Goal: Task Accomplishment & Management: Manage account settings

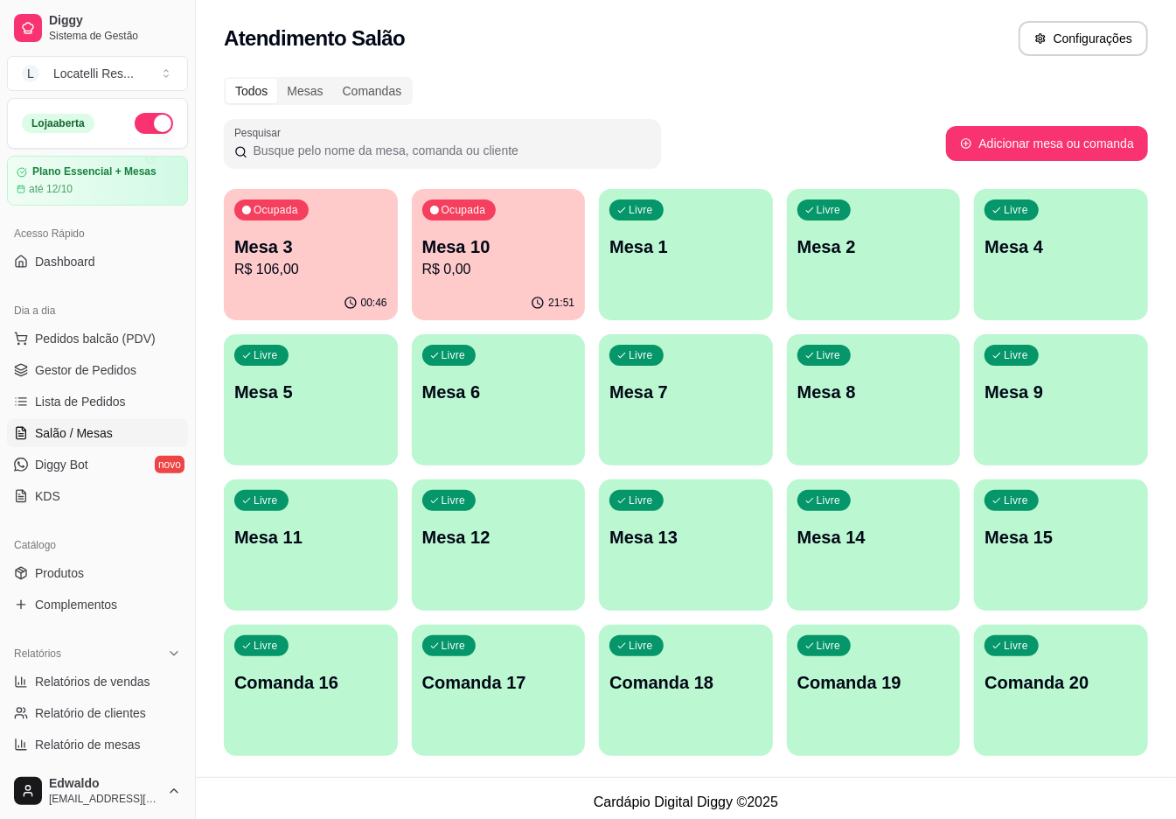
click at [284, 281] on div "Ocupada Mesa 3 R$ 106,00" at bounding box center [311, 237] width 174 height 97
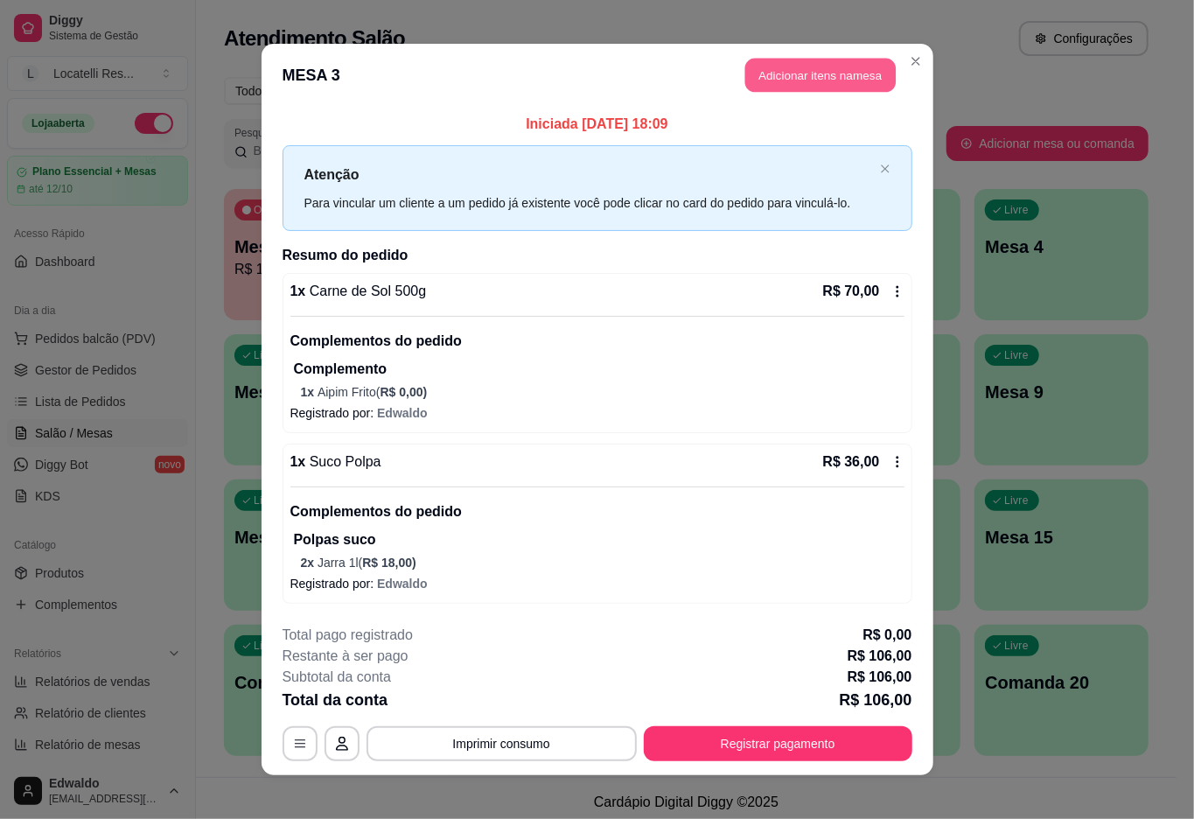
click at [745, 78] on button "Adicionar itens na mesa" at bounding box center [820, 76] width 150 height 34
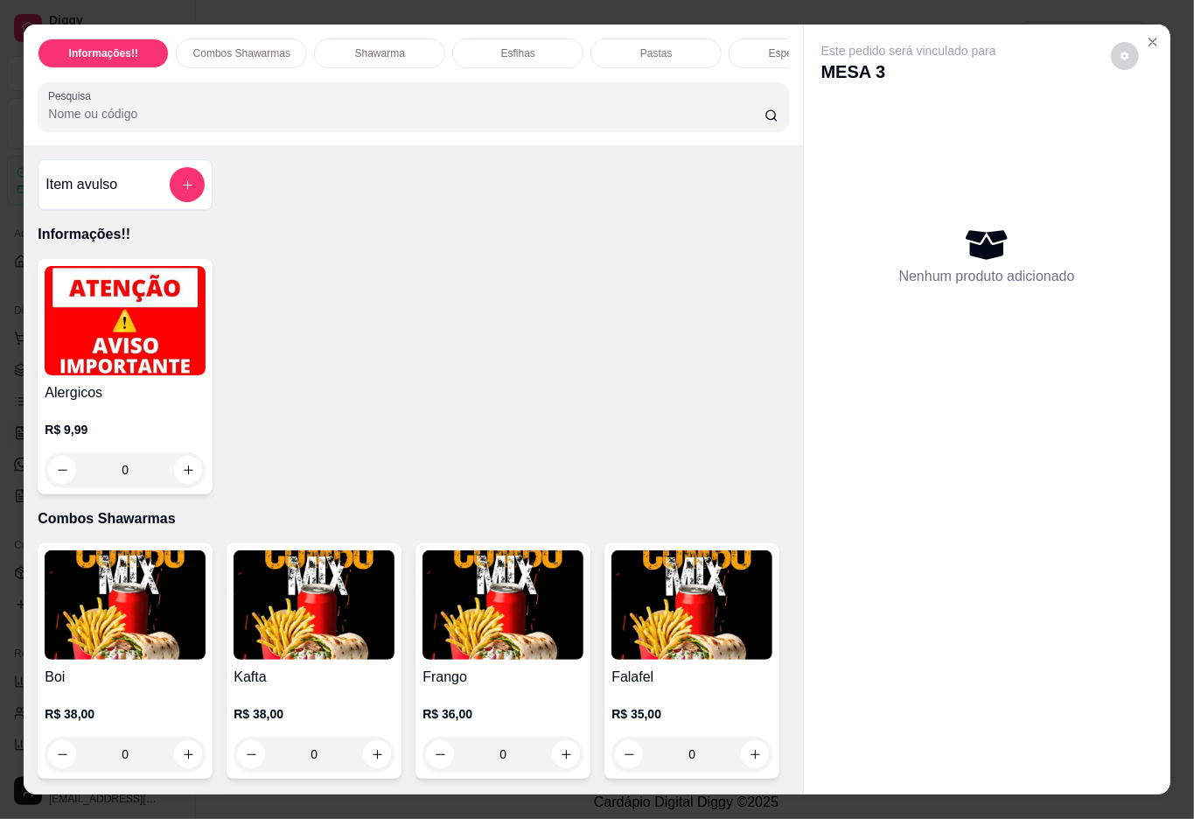
click at [410, 120] on input "Pesquisa" at bounding box center [406, 113] width 716 height 17
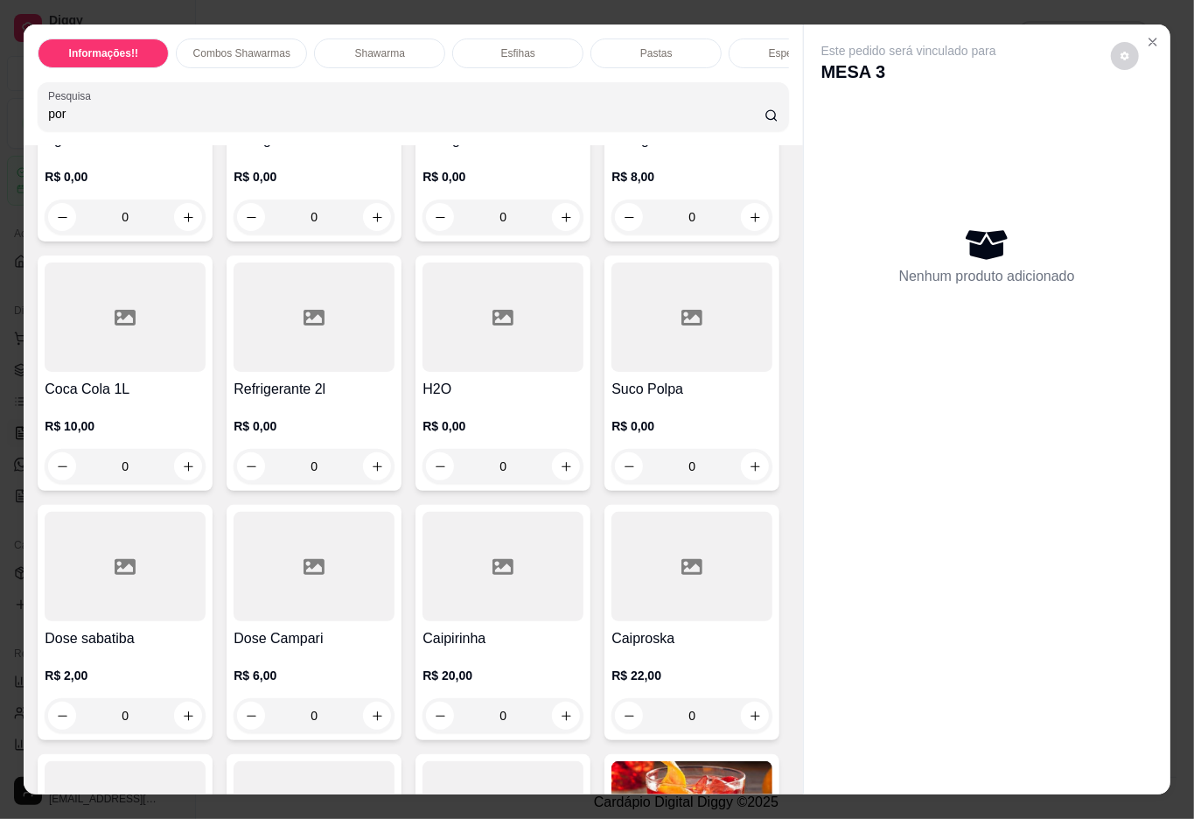
scroll to position [4315, 0]
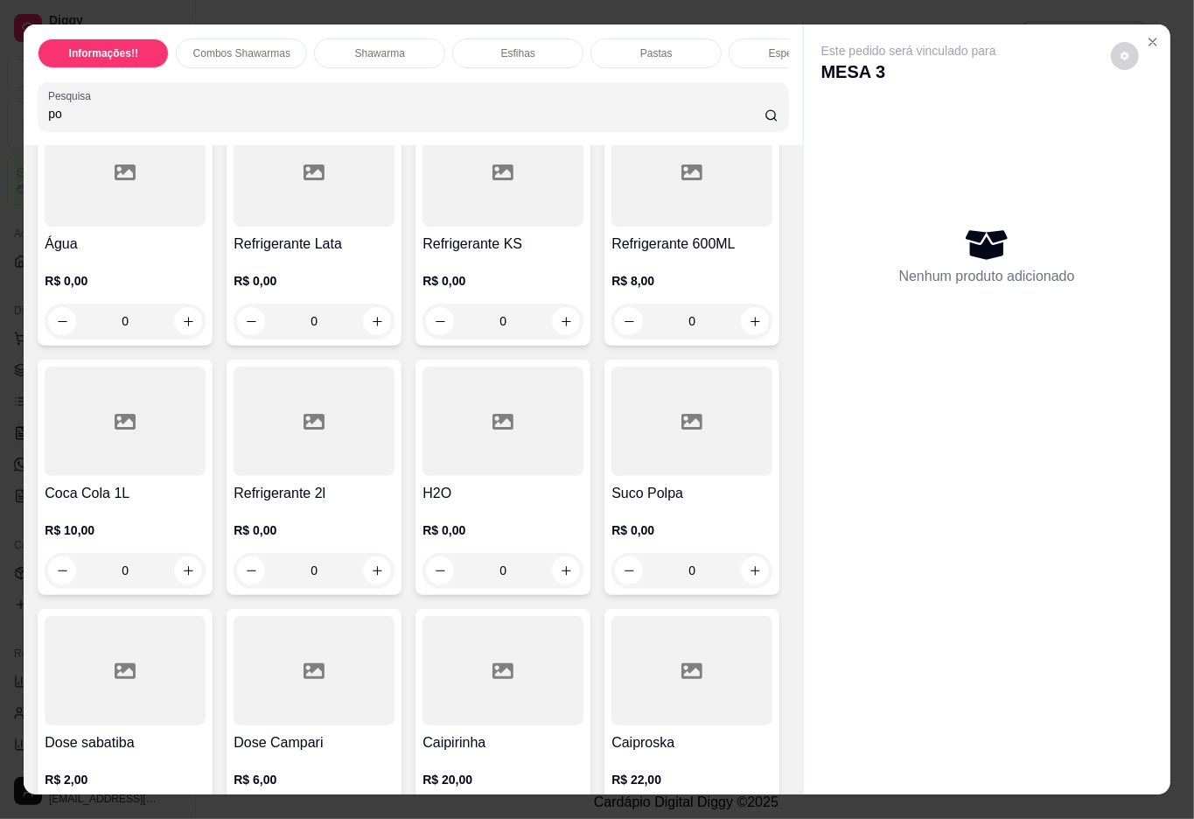
type input "p"
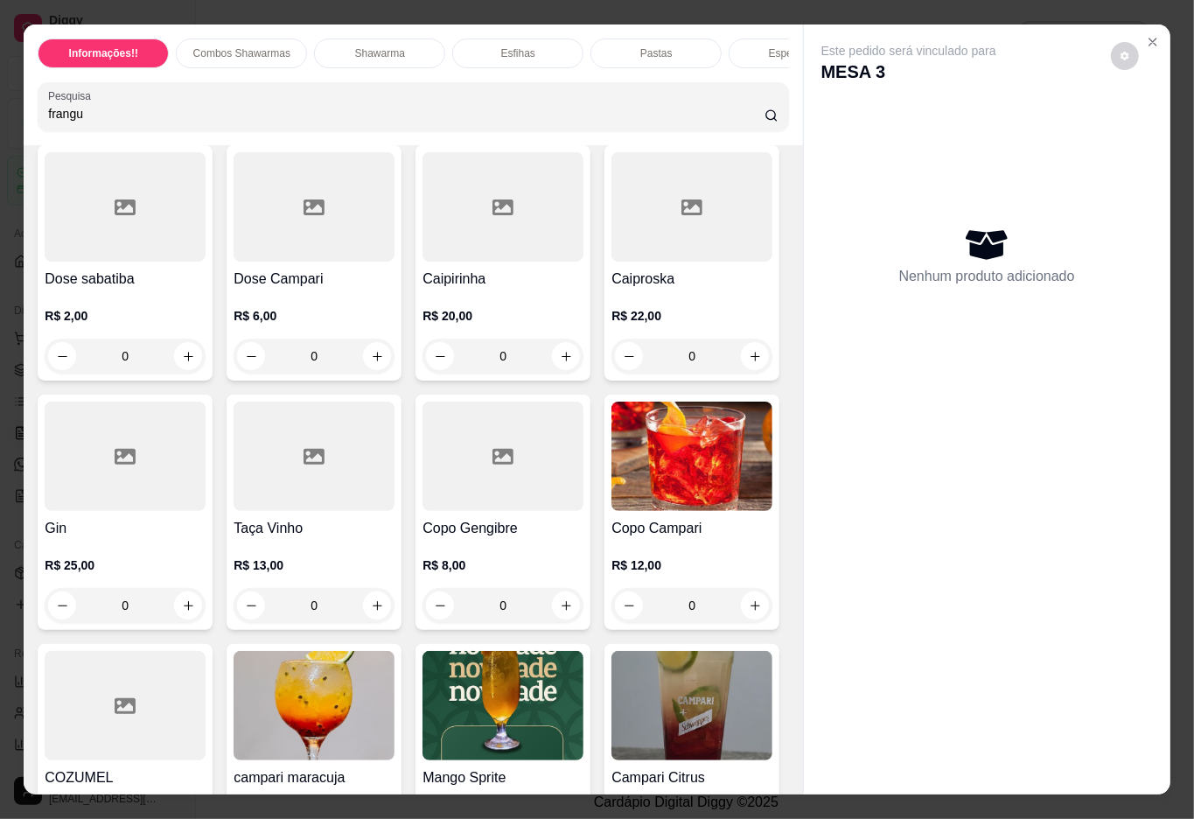
scroll to position [4101, 0]
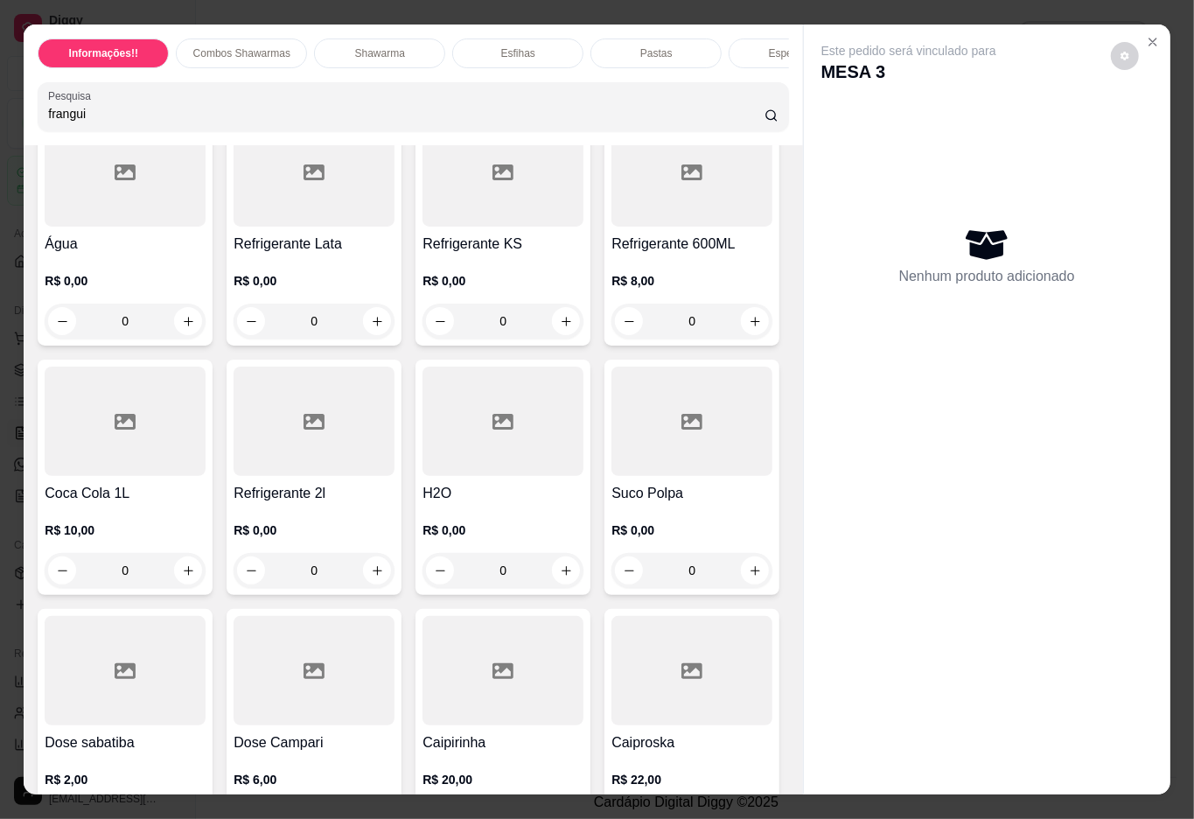
click at [192, 122] on input "frangui" at bounding box center [406, 113] width 716 height 17
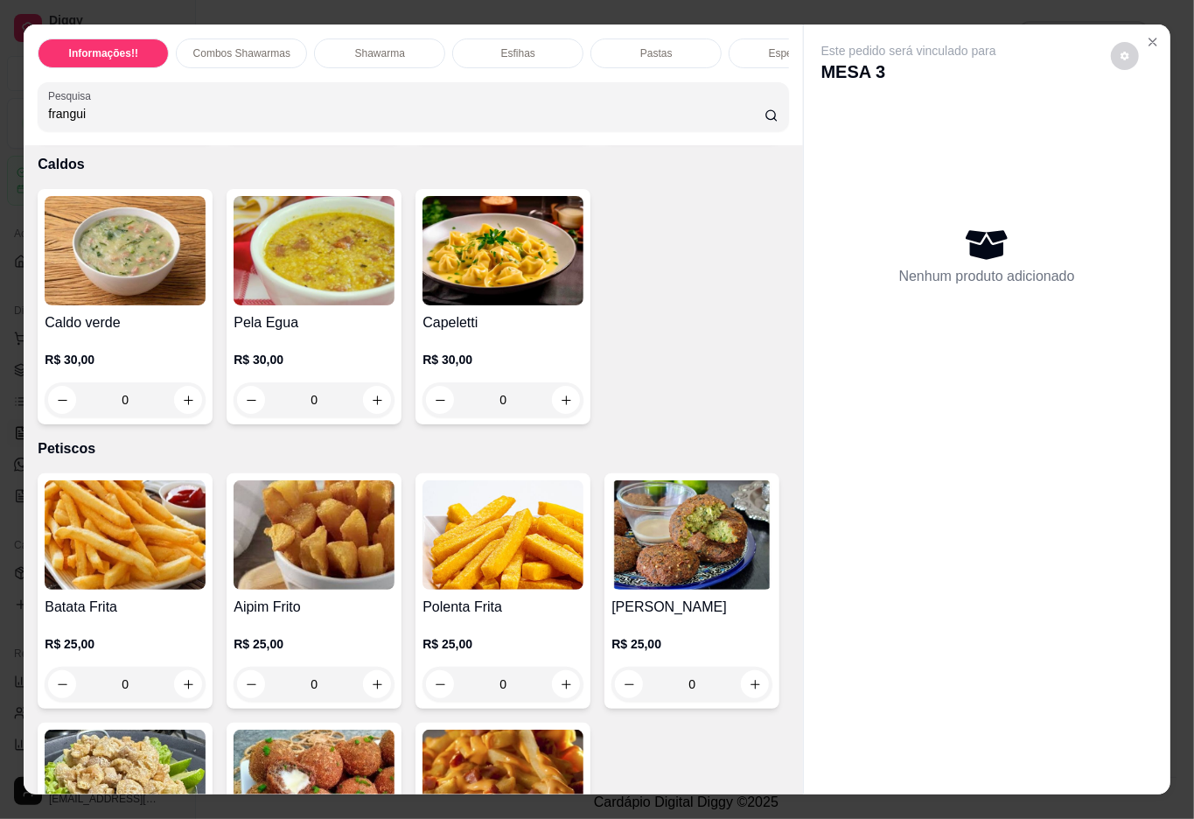
scroll to position [3401, 0]
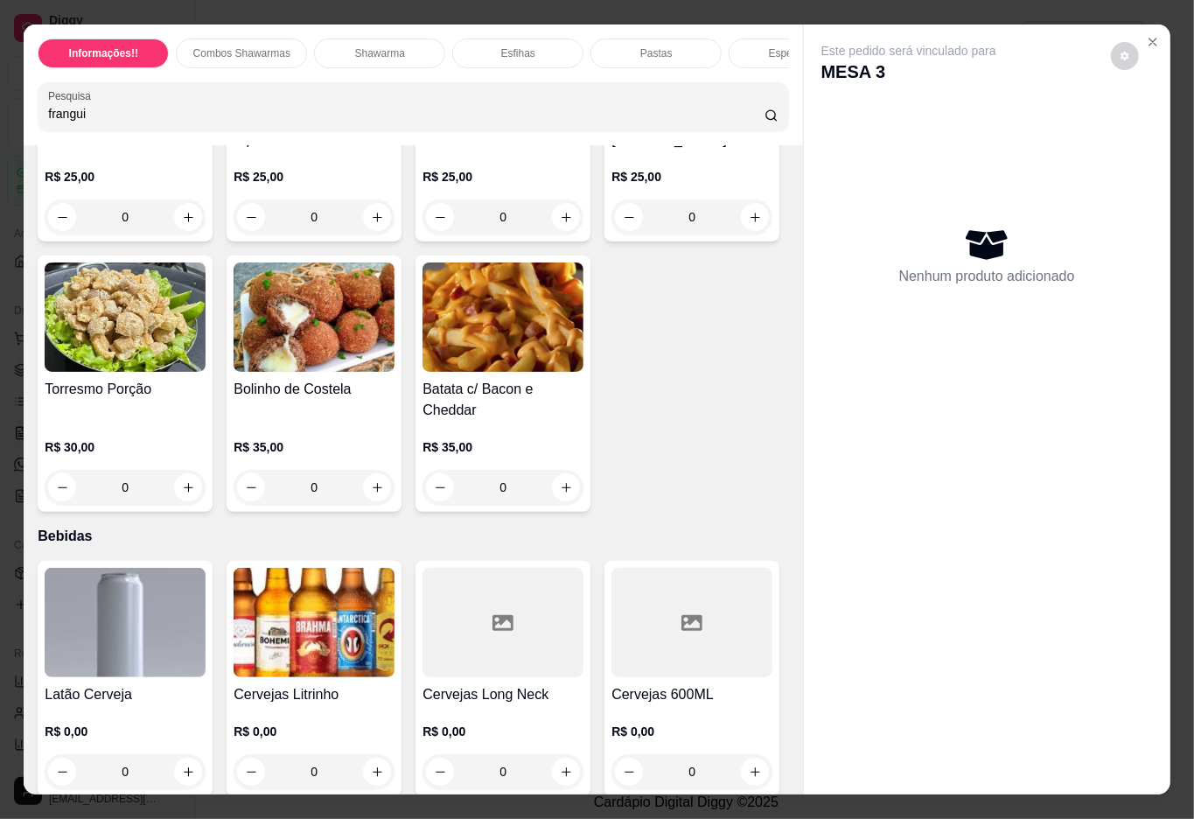
type input "frangui"
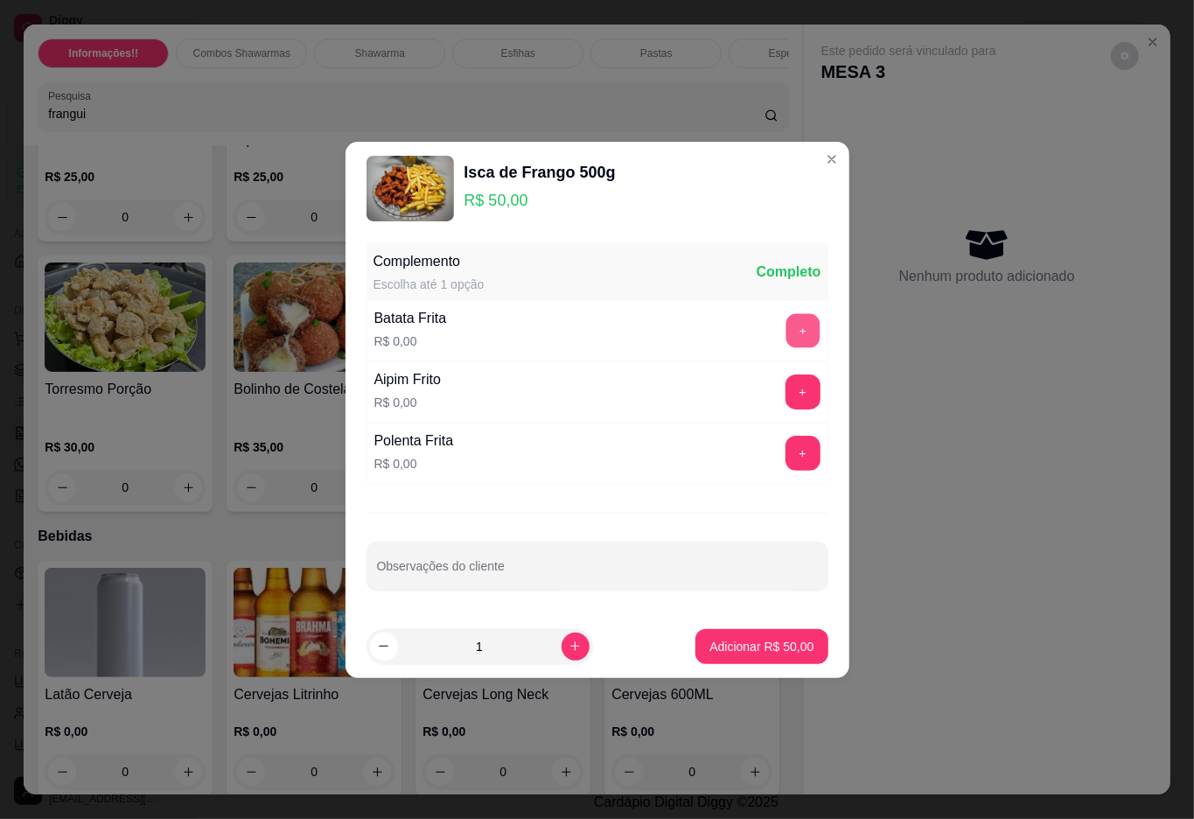
click at [785, 324] on button "+" at bounding box center [802, 330] width 34 height 34
click at [745, 675] on div "Isca de Frango 500g R$ 50,00 Complemento Escolha até 1 opção Completo Batata Fr…" at bounding box center [597, 409] width 1194 height 819
click at [746, 638] on p "Adicionar R$ 50,00" at bounding box center [761, 646] width 104 height 17
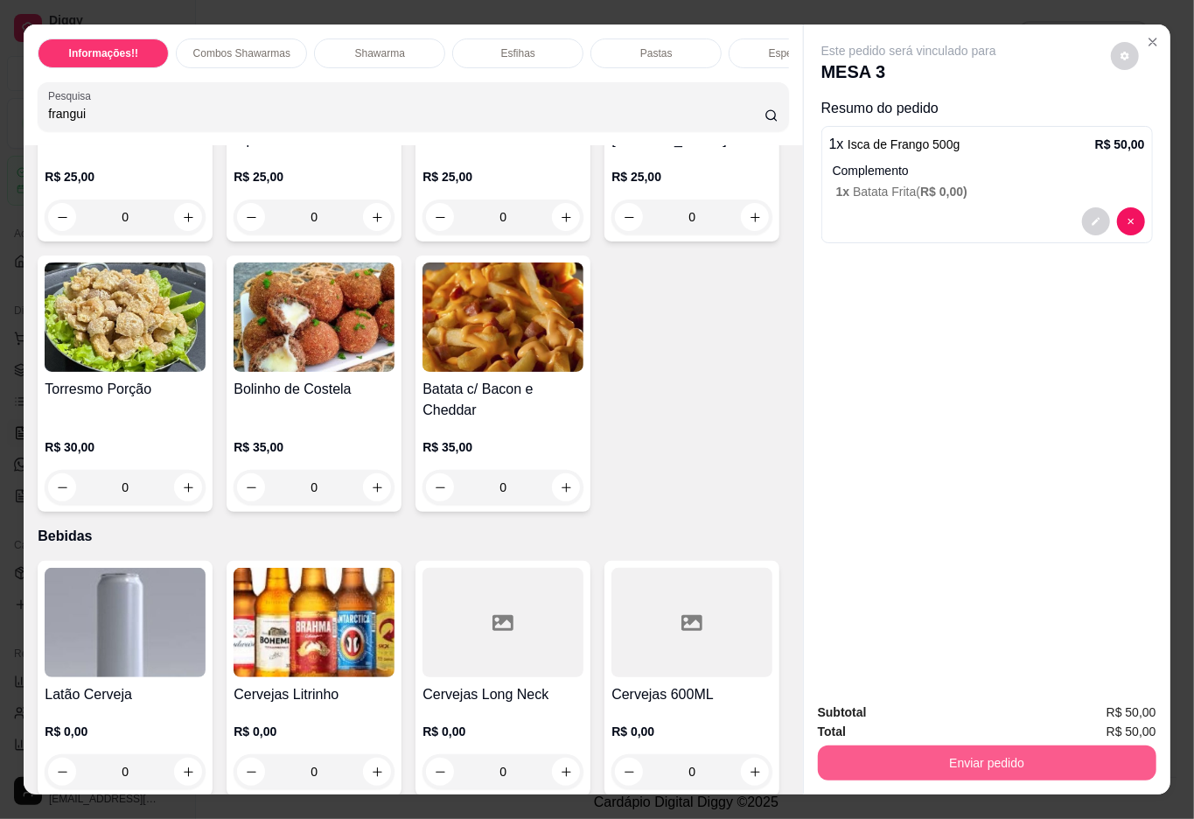
click at [1044, 756] on button "Enviar pedido" at bounding box center [987, 762] width 339 height 35
click at [938, 698] on button "Não registrar e enviar pedido" at bounding box center [927, 711] width 177 height 32
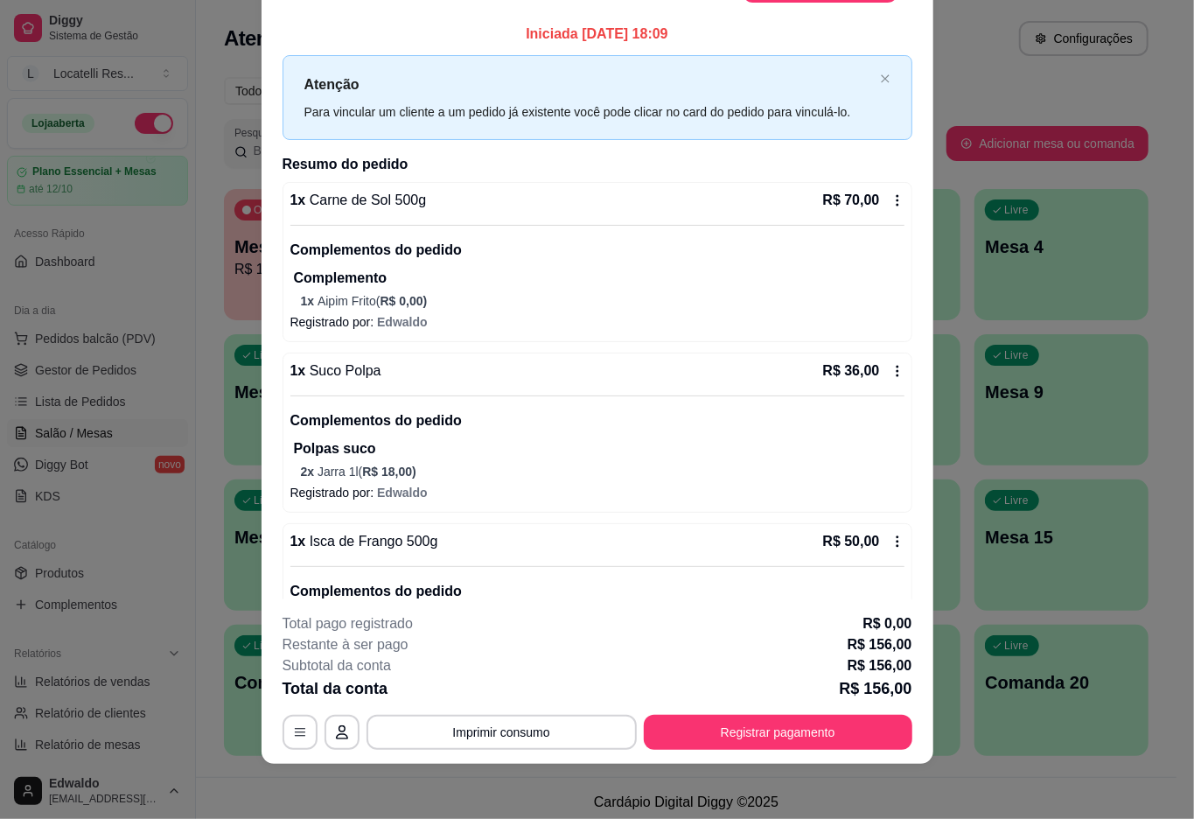
scroll to position [0, 0]
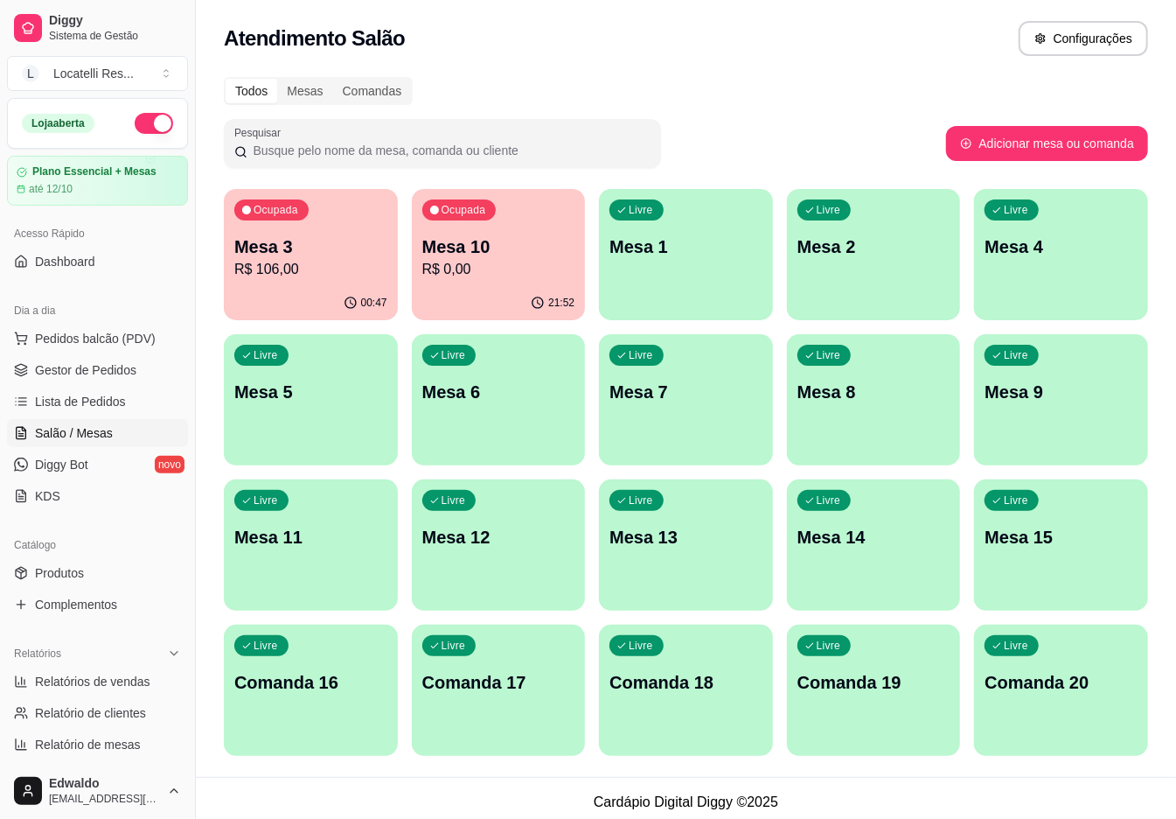
click at [385, 259] on p "R$ 106,00" at bounding box center [310, 269] width 153 height 21
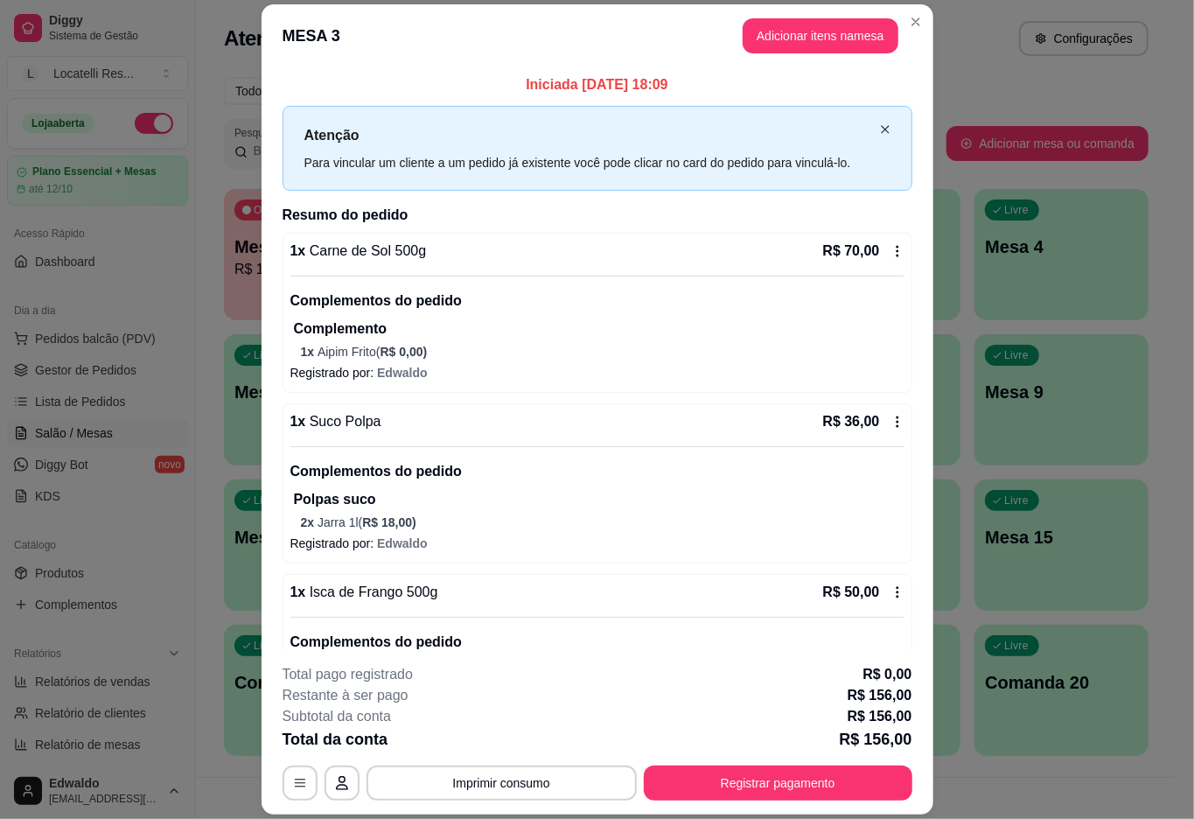
click at [880, 128] on icon "close" at bounding box center [885, 129] width 10 height 10
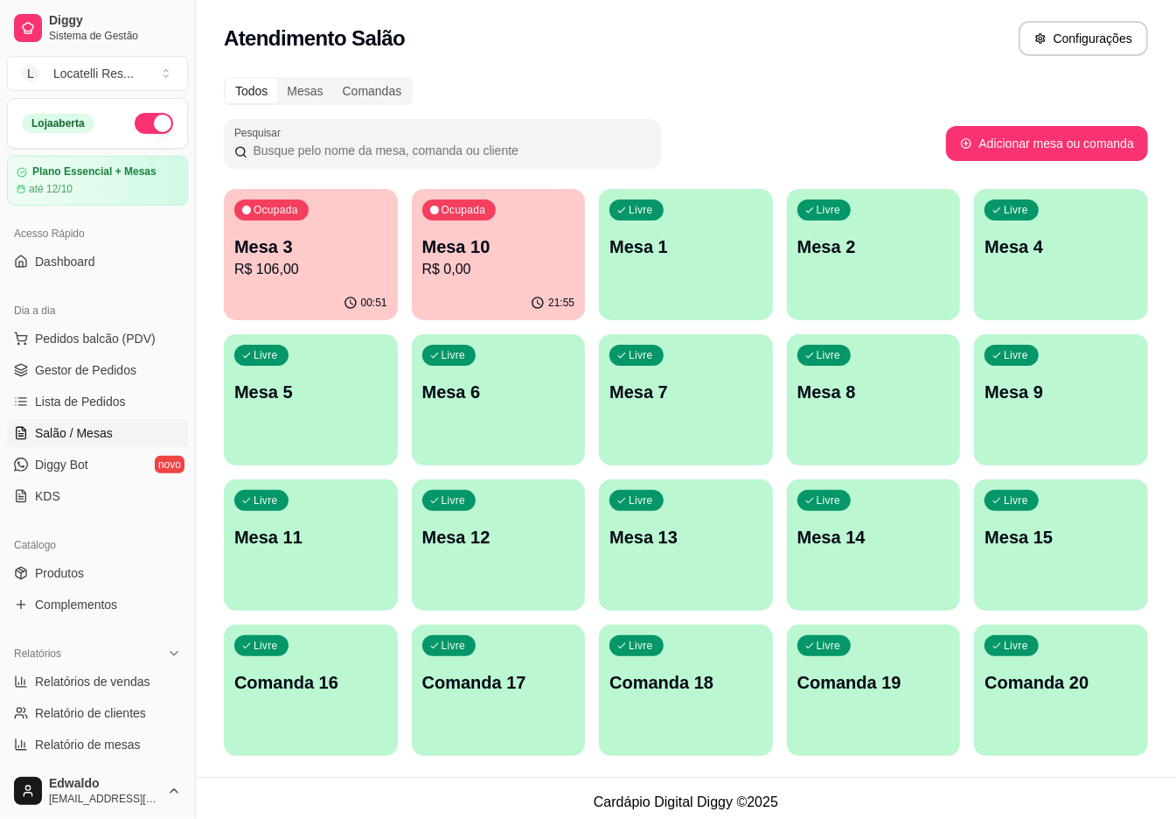
click at [371, 256] on p "Mesa 3" at bounding box center [310, 246] width 153 height 24
click at [77, 30] on span "Sistema de Gestão" at bounding box center [115, 36] width 132 height 14
click at [77, 374] on span "Gestor de Pedidos" at bounding box center [85, 369] width 101 height 17
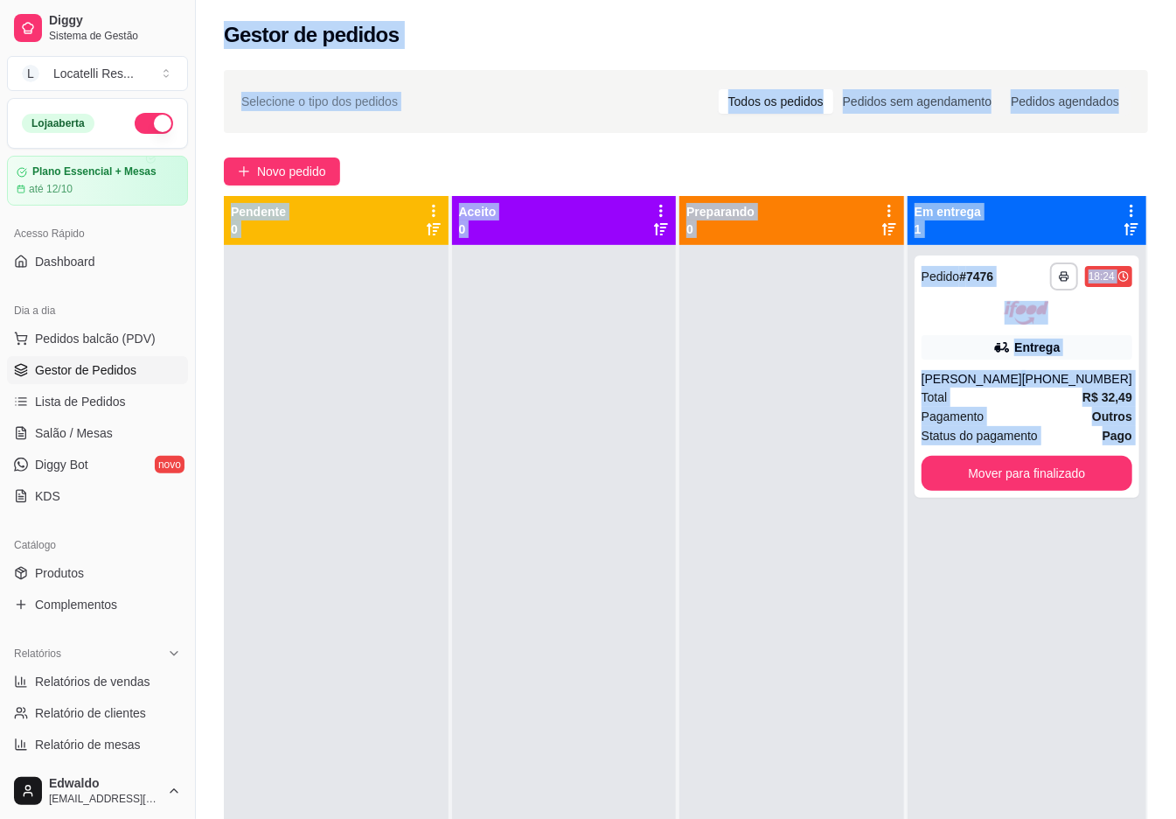
drag, startPoint x: 217, startPoint y: 33, endPoint x: 1074, endPoint y: 588, distance: 1021.0
click at [1075, 589] on div "**********" at bounding box center [686, 518] width 981 height 1036
click at [374, 186] on div "**********" at bounding box center [686, 547] width 981 height 976
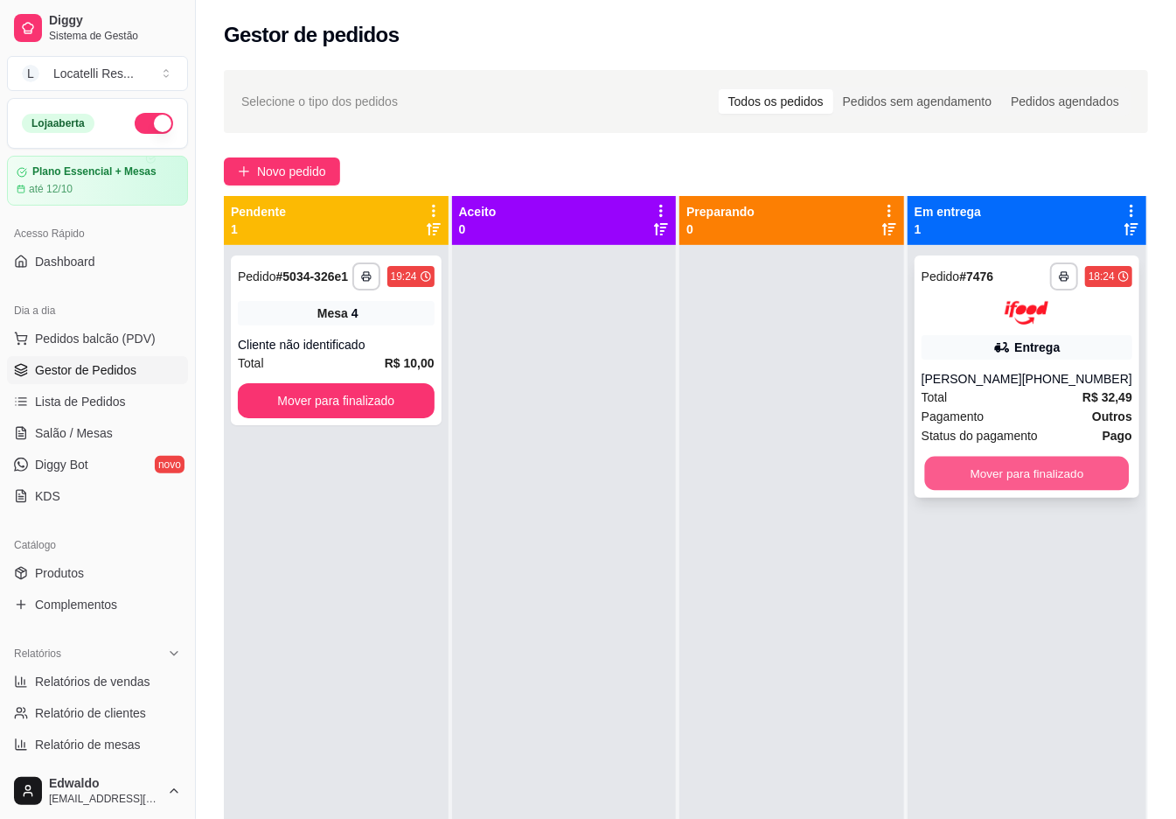
click at [987, 484] on button "Mover para finalizado" at bounding box center [1027, 473] width 205 height 34
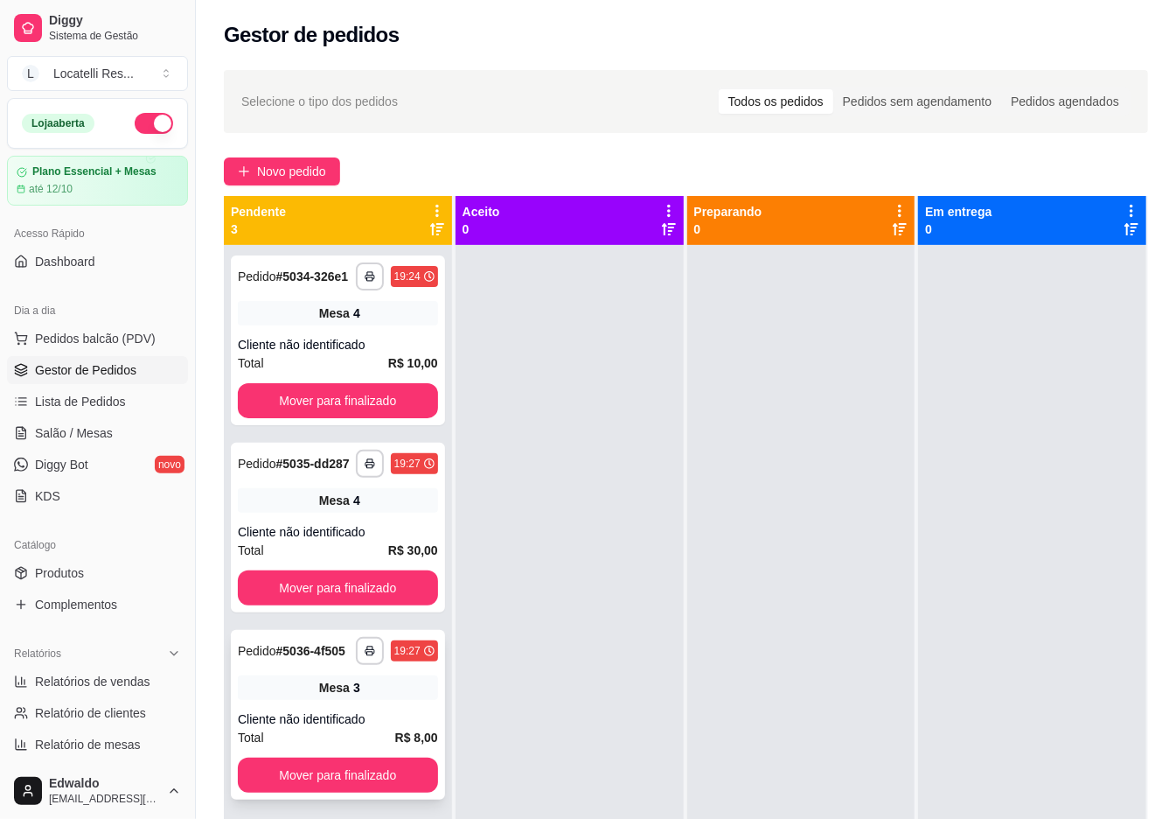
click at [404, 691] on div "Mesa 3" at bounding box center [338, 687] width 200 height 24
click at [378, 514] on div "**********" at bounding box center [338, 528] width 214 height 170
click at [385, 313] on div "Mesa 4" at bounding box center [338, 313] width 200 height 24
click at [308, 700] on div "**********" at bounding box center [338, 715] width 214 height 170
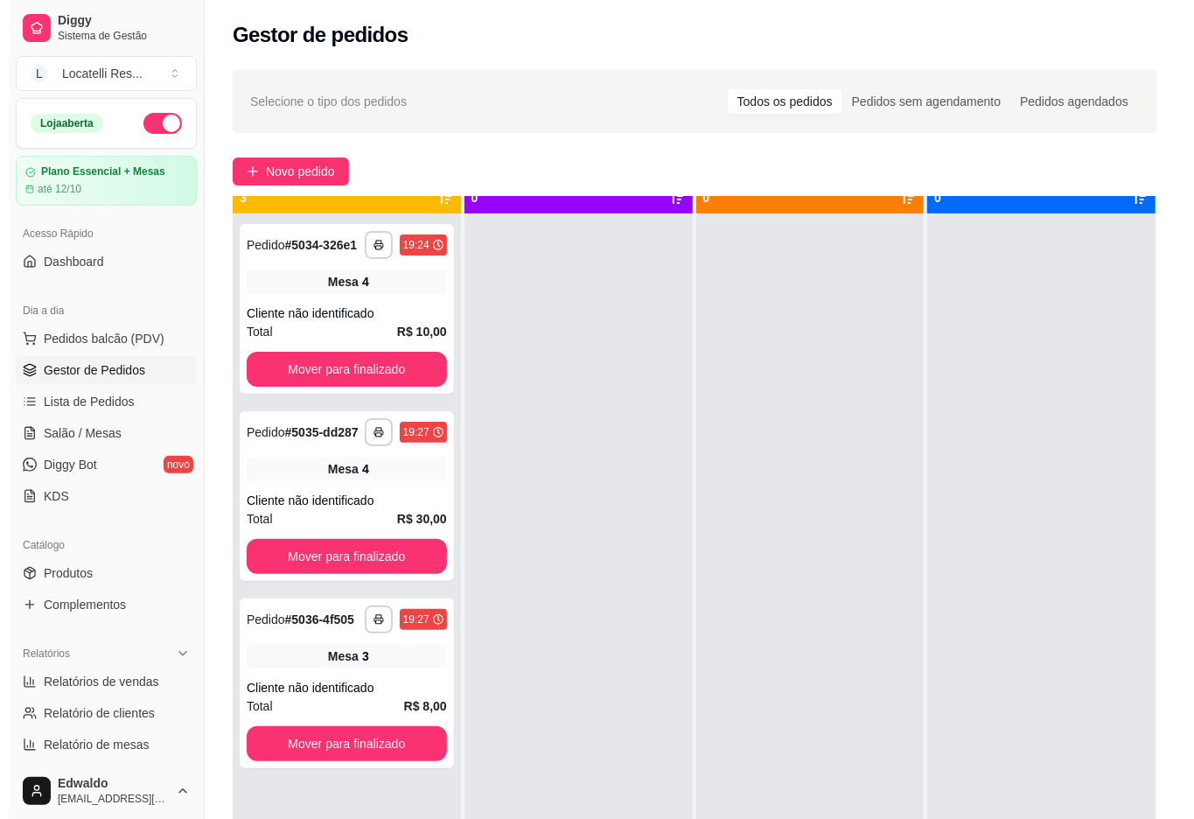
scroll to position [49, 0]
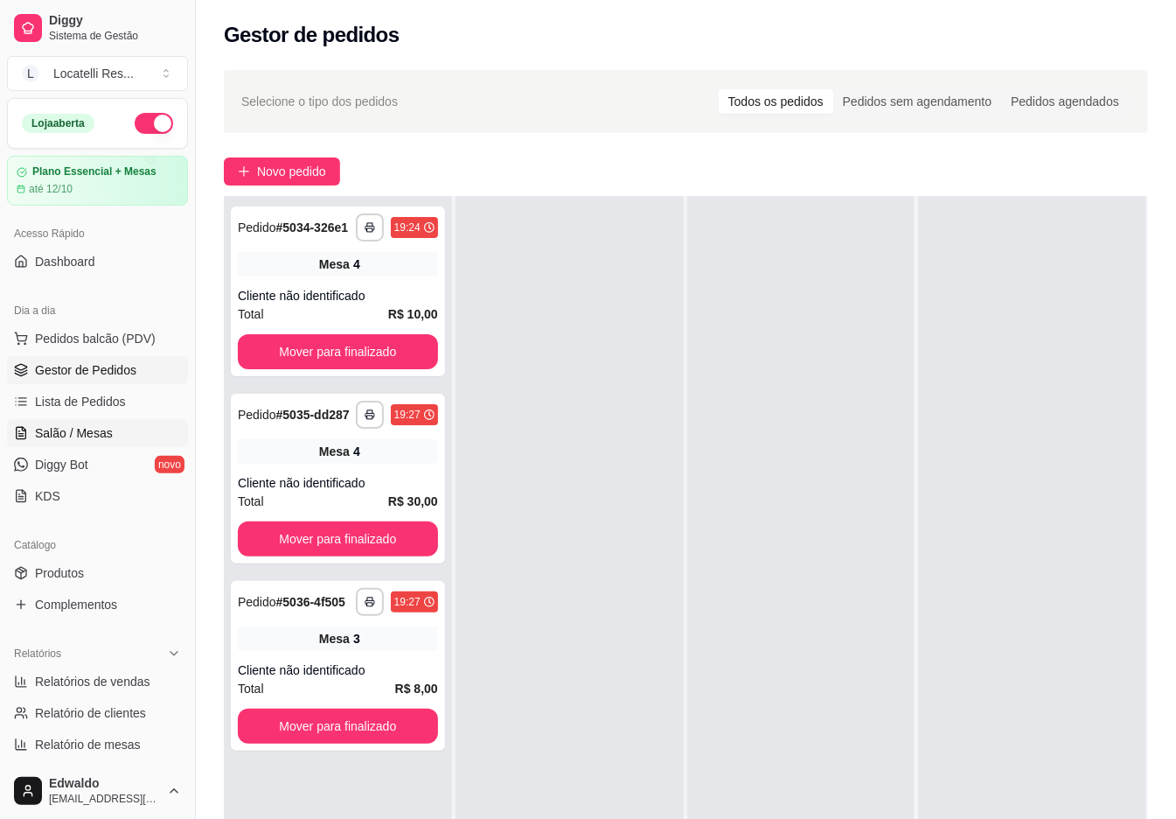
click at [74, 435] on span "Salão / Mesas" at bounding box center [74, 432] width 78 height 17
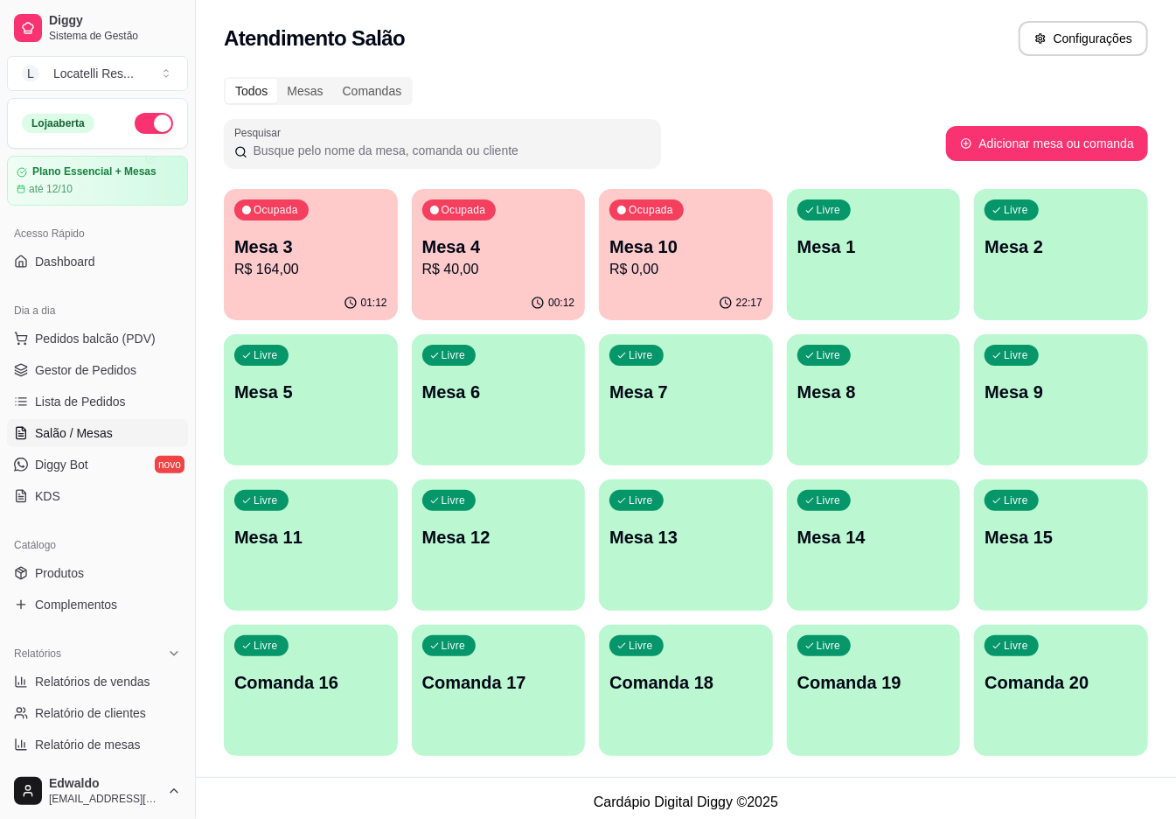
click at [329, 259] on p "R$ 164,00" at bounding box center [310, 269] width 153 height 21
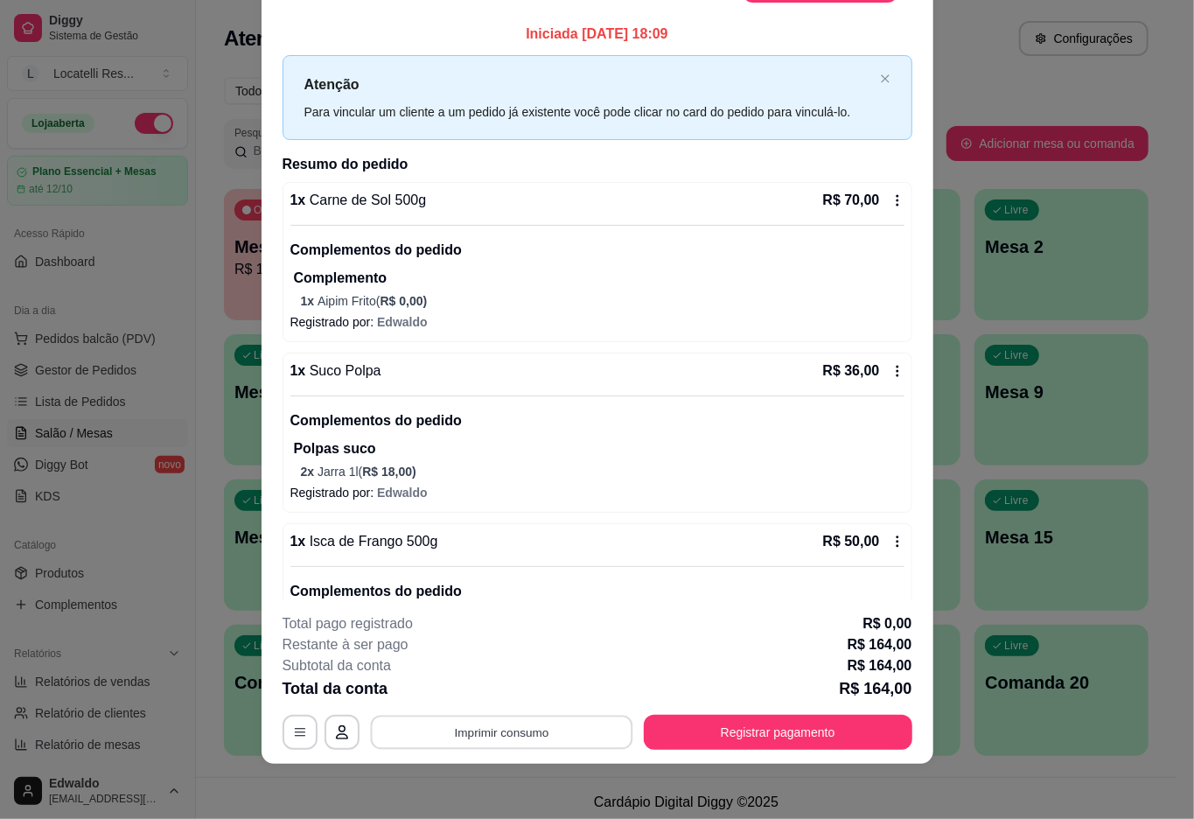
click at [508, 728] on button "Imprimir consumo" at bounding box center [501, 733] width 262 height 34
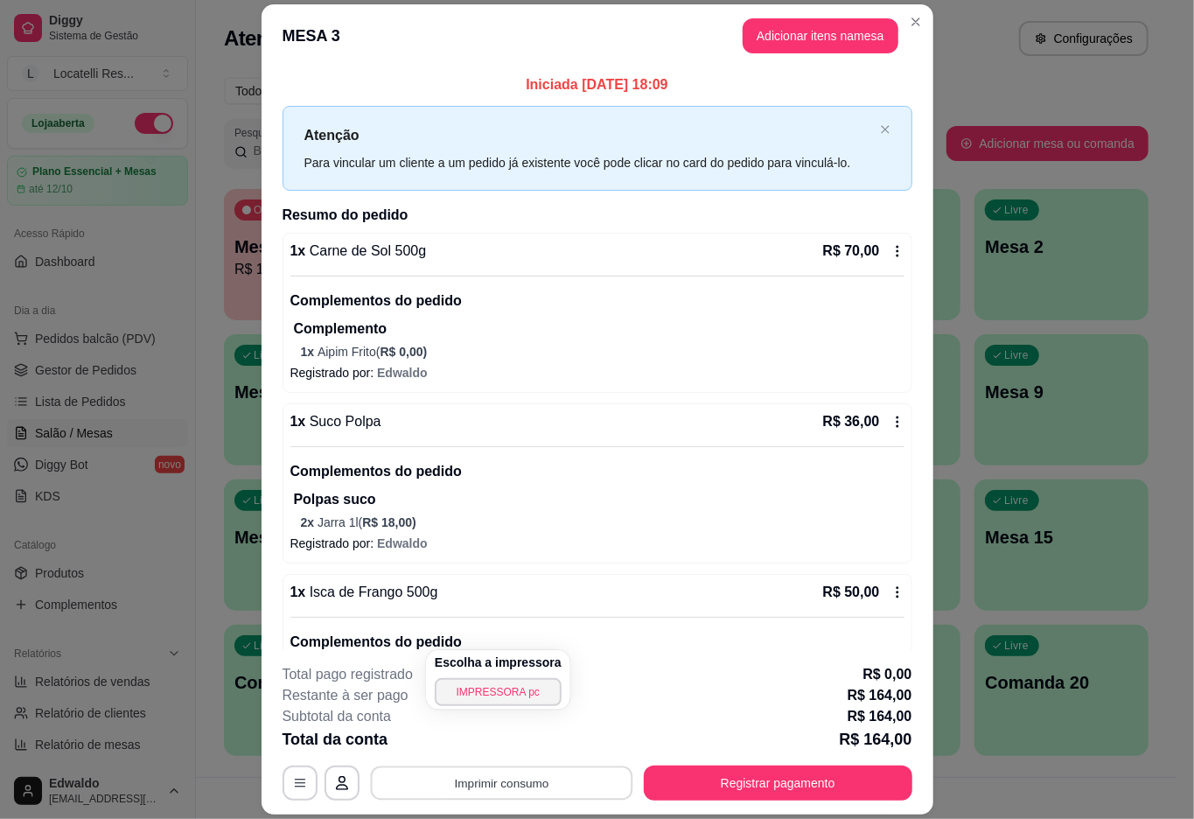
click at [490, 780] on button "Imprimir consumo" at bounding box center [501, 783] width 262 height 34
click at [492, 780] on button "Imprimir consumo" at bounding box center [502, 782] width 270 height 35
click at [492, 738] on button "IMPRESSORA pc" at bounding box center [497, 742] width 122 height 27
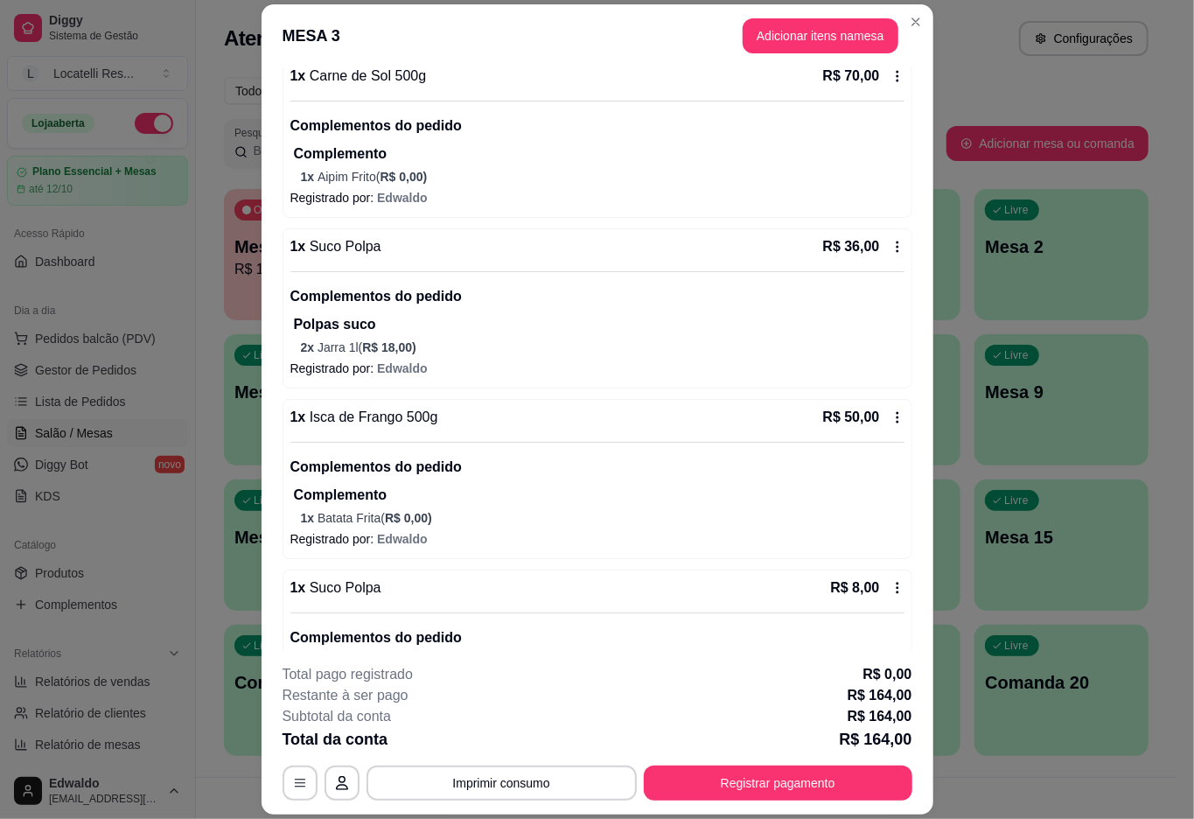
scroll to position [263, 0]
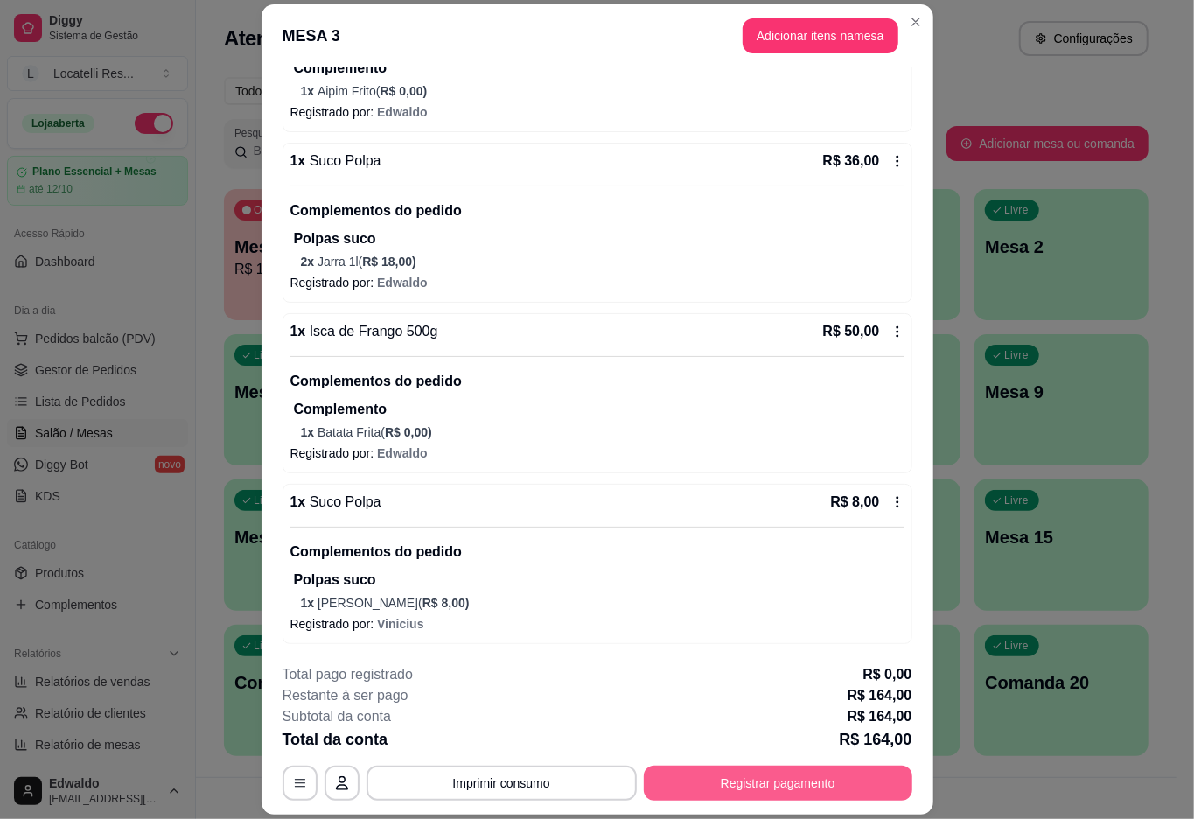
click at [792, 766] on button "Registrar pagamento" at bounding box center [778, 782] width 269 height 35
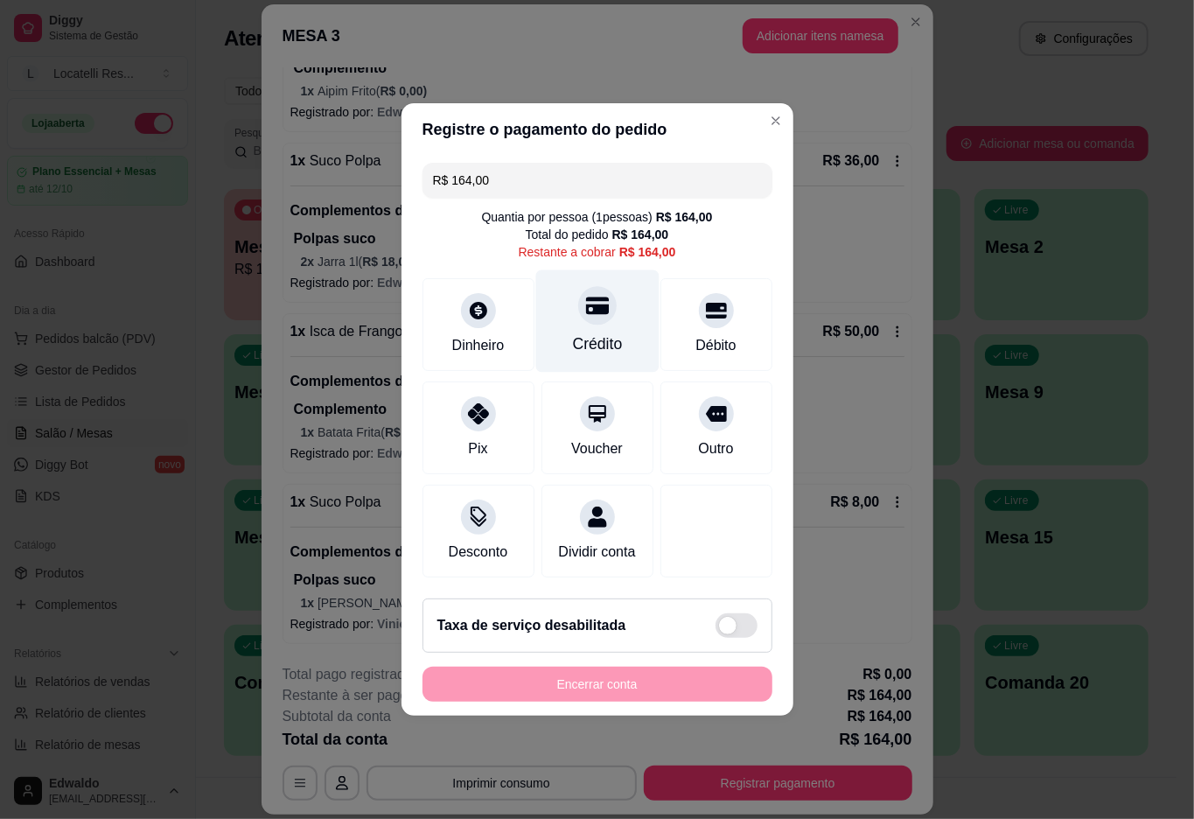
click at [582, 316] on div "Crédito" at bounding box center [596, 321] width 123 height 102
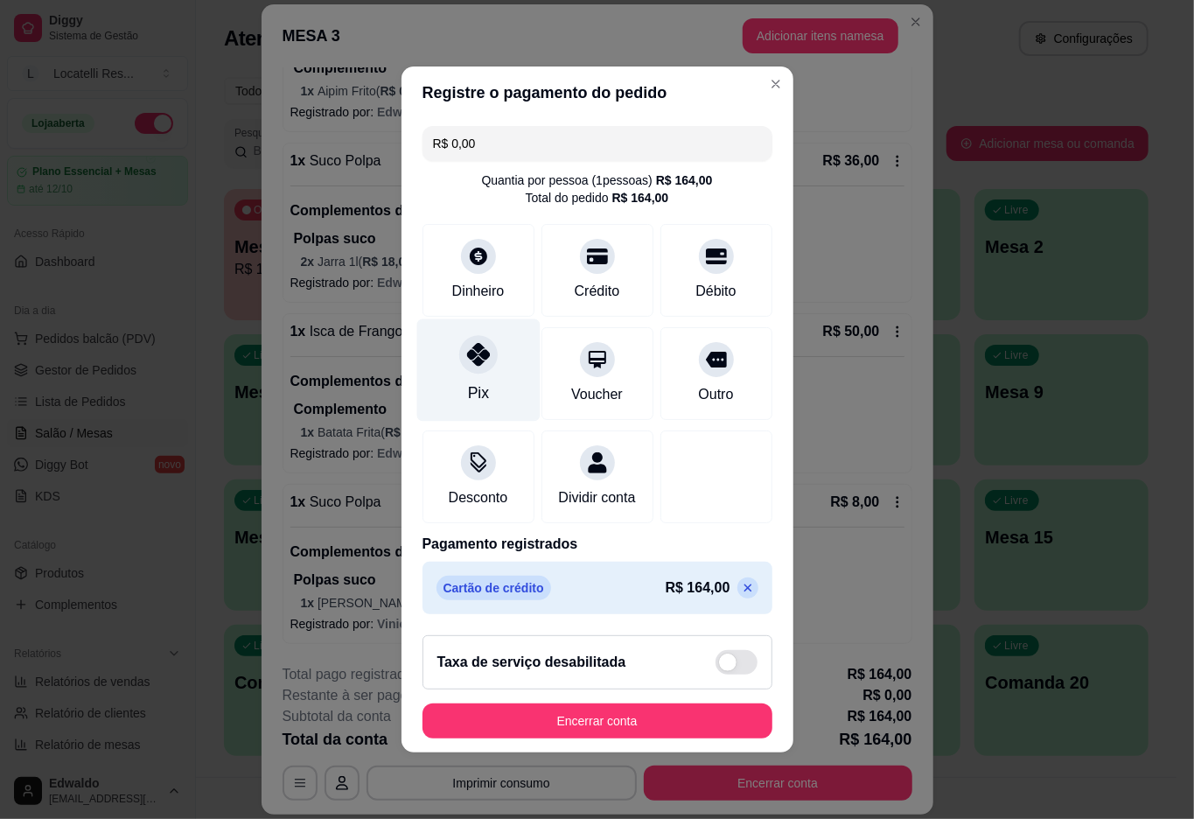
click at [466, 345] on icon at bounding box center [477, 354] width 23 height 23
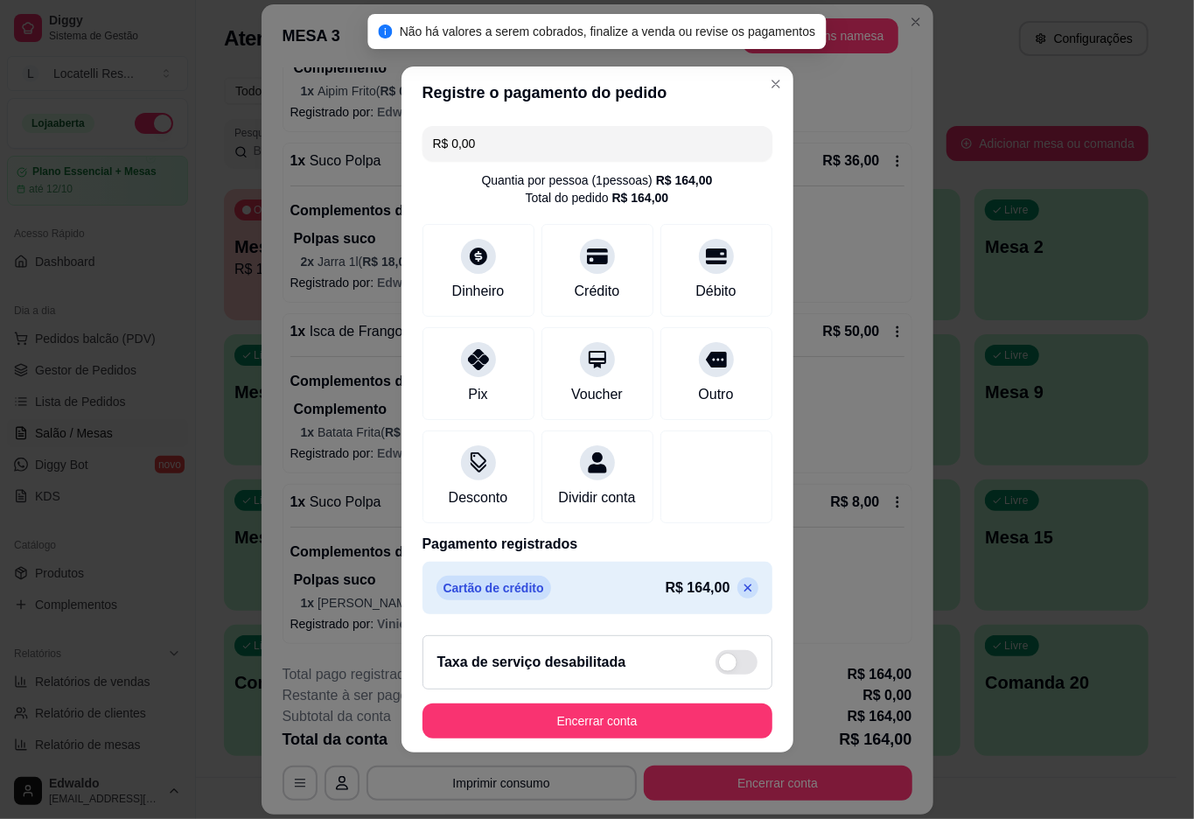
click at [741, 595] on icon at bounding box center [748, 588] width 14 height 14
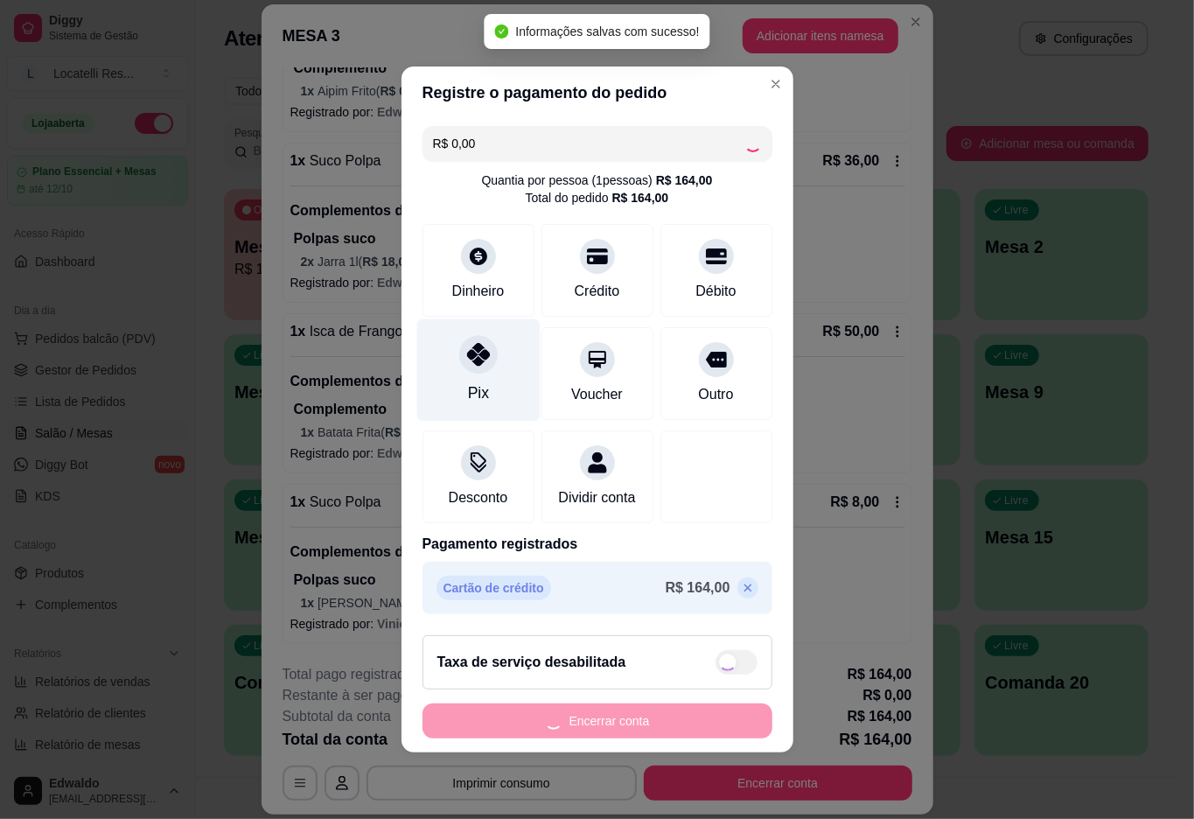
type input "R$ 164,00"
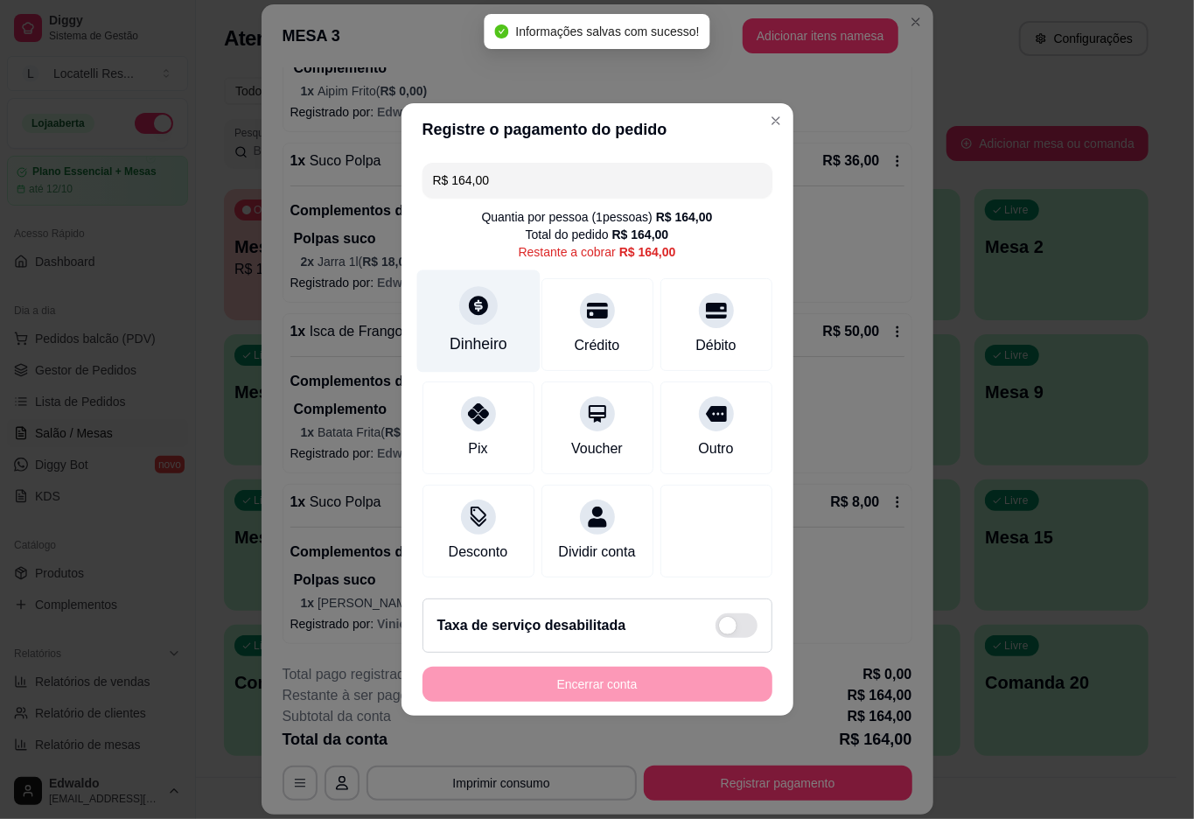
click at [484, 313] on div "Dinheiro" at bounding box center [477, 321] width 123 height 102
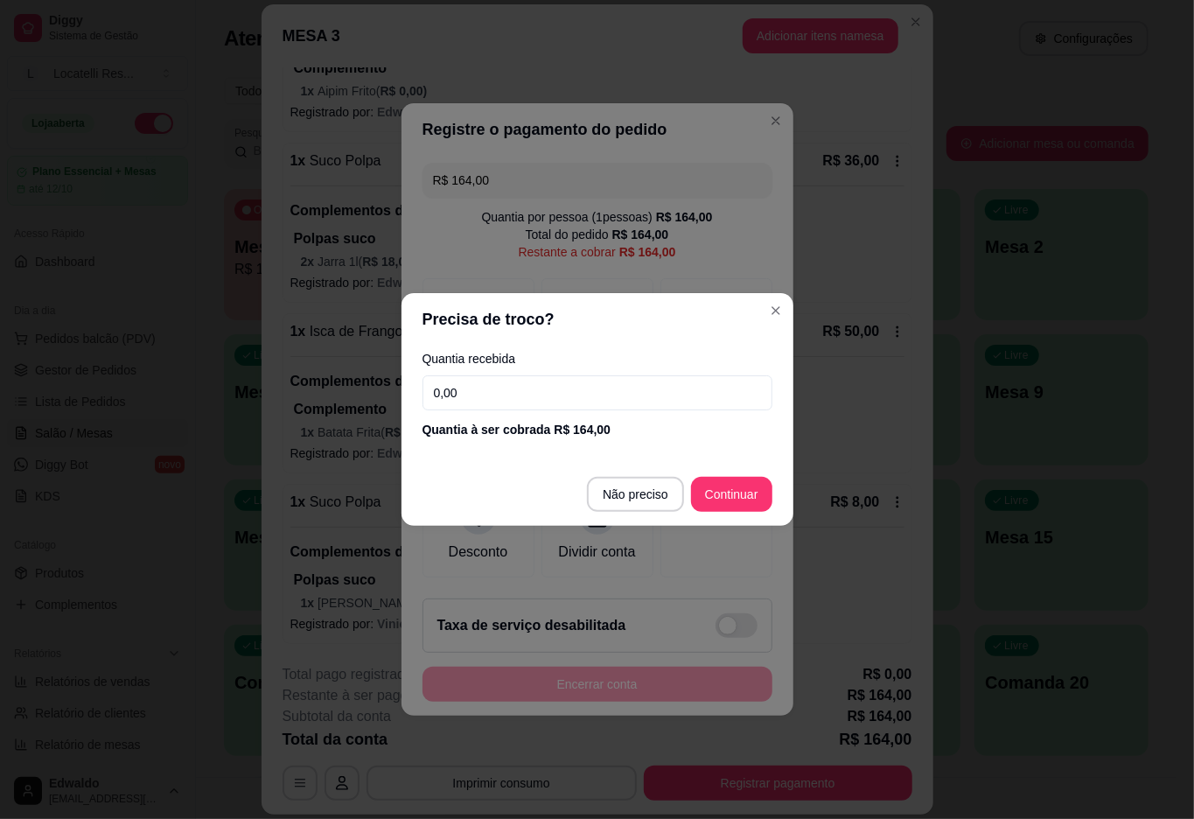
click at [458, 378] on input "0,00" at bounding box center [597, 392] width 350 height 35
type input "44,00"
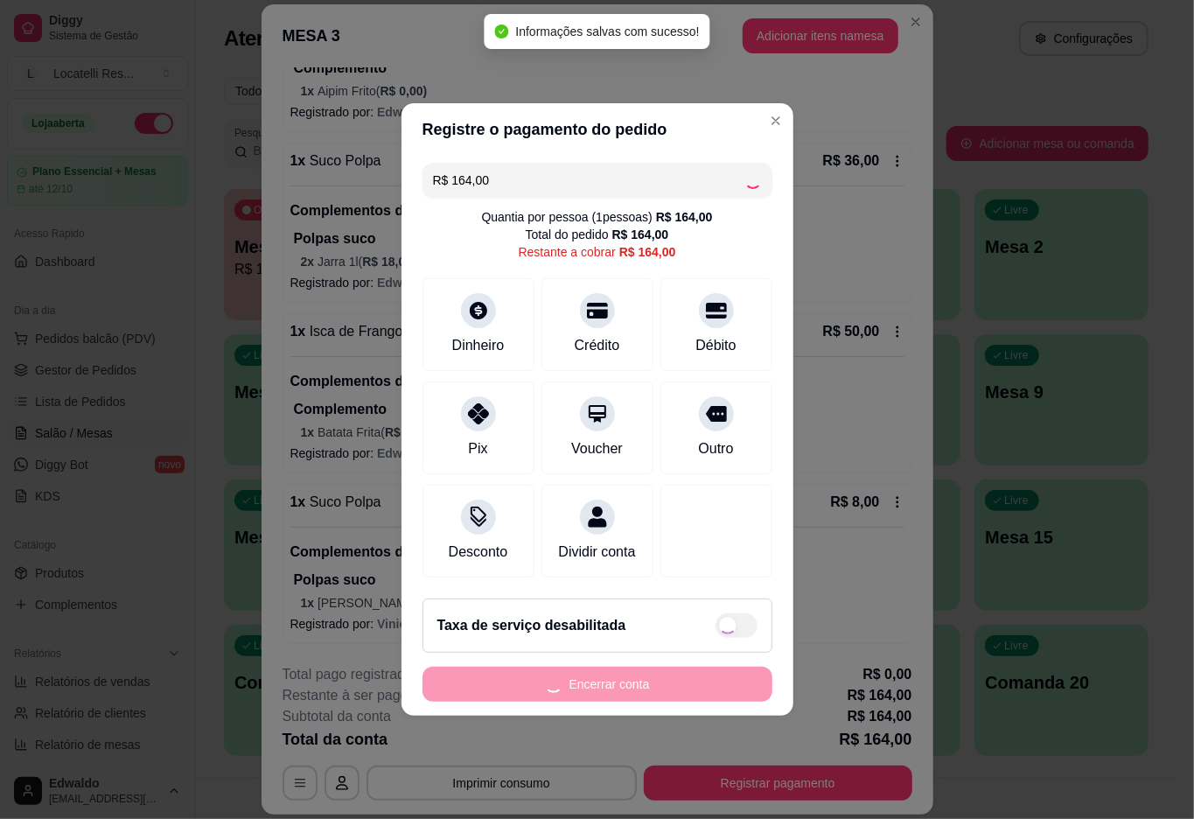
type input "R$ 0,00"
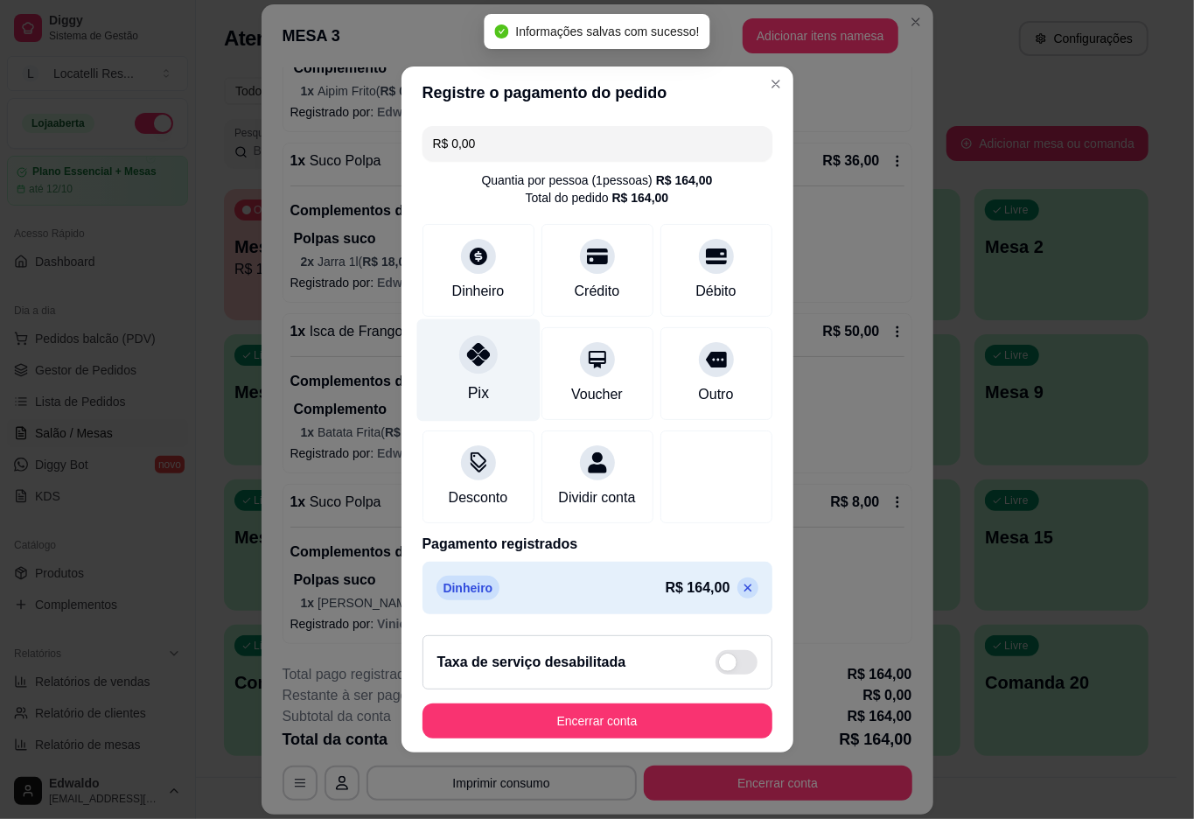
click at [476, 362] on div "Pix" at bounding box center [477, 370] width 123 height 102
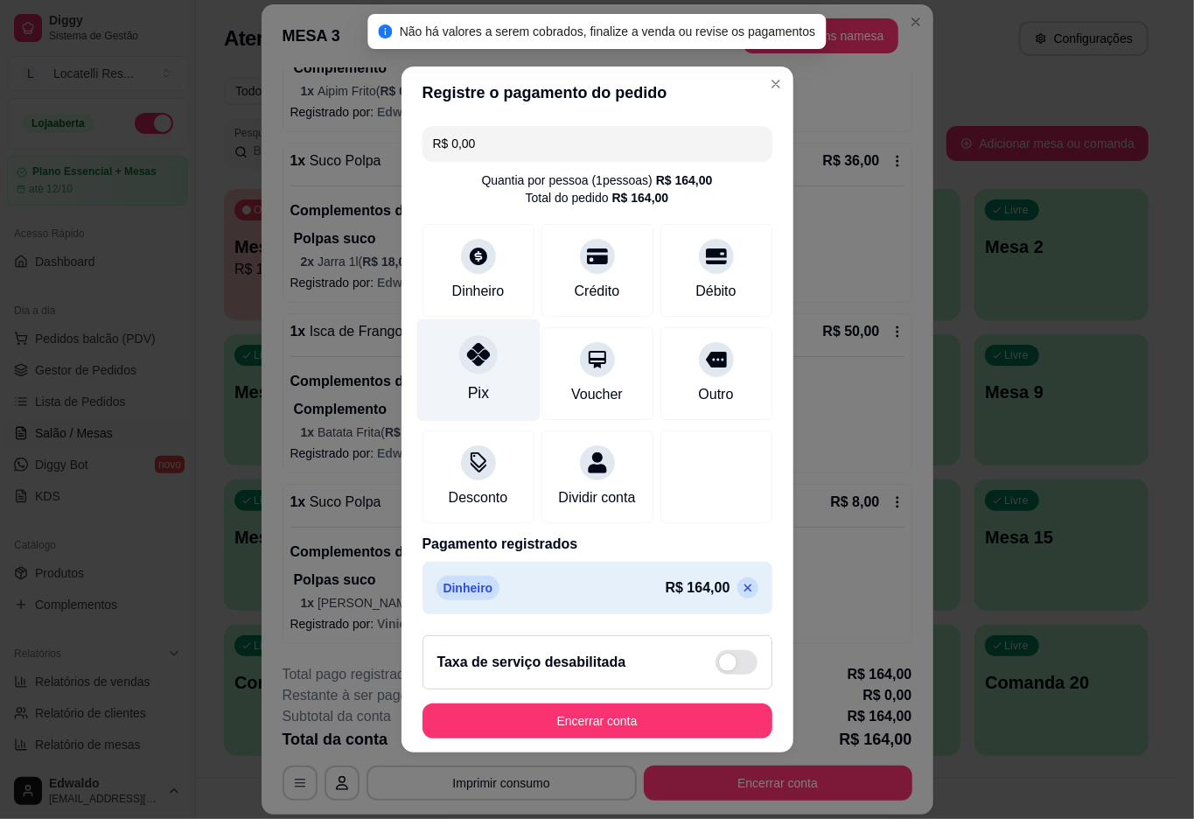
click at [467, 357] on div at bounding box center [478, 354] width 38 height 38
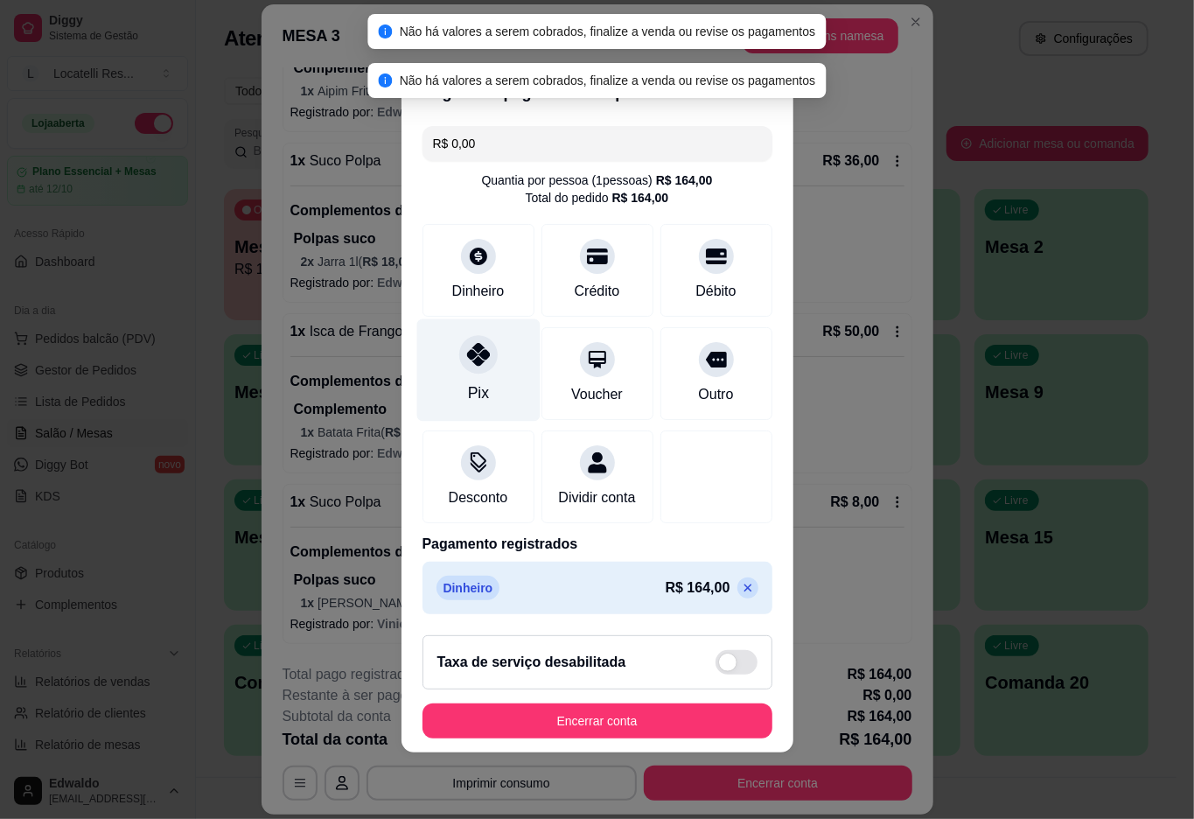
click at [467, 357] on div at bounding box center [478, 354] width 38 height 38
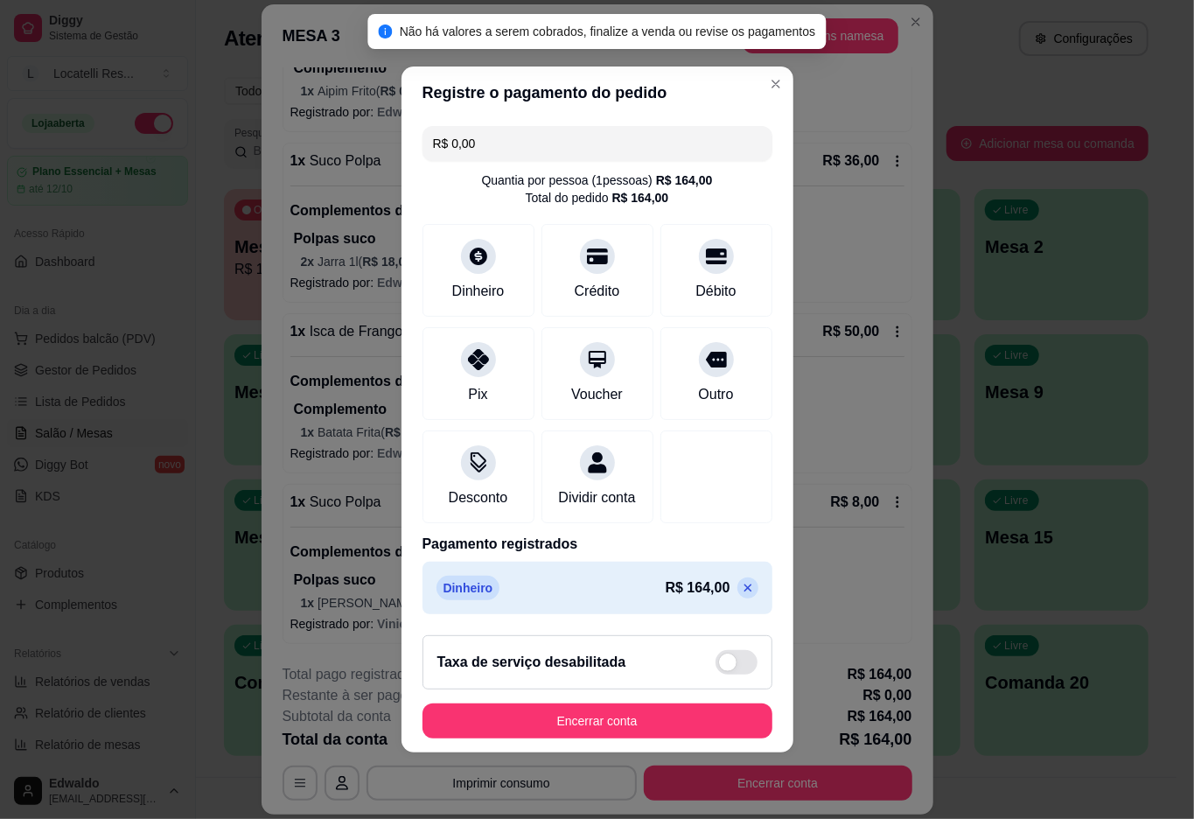
scroll to position [1, 0]
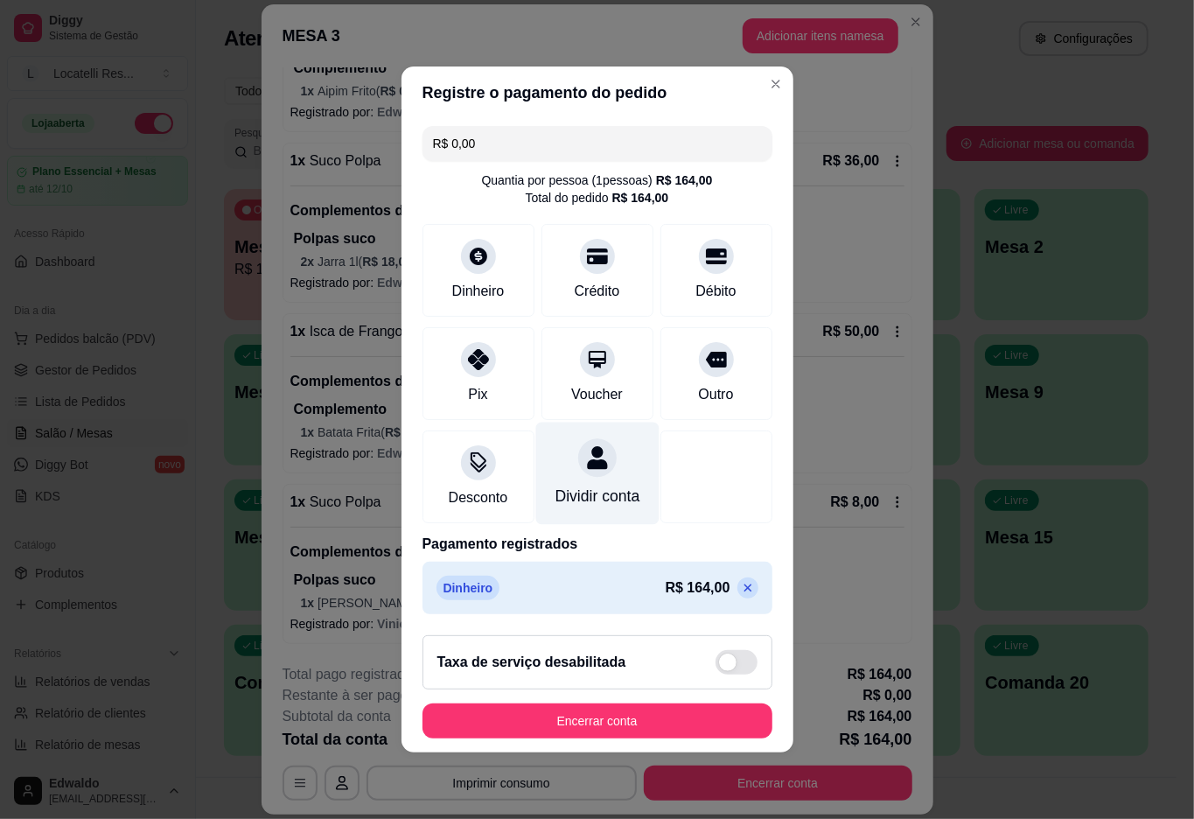
click at [563, 495] on div "Dividir conta" at bounding box center [597, 496] width 85 height 23
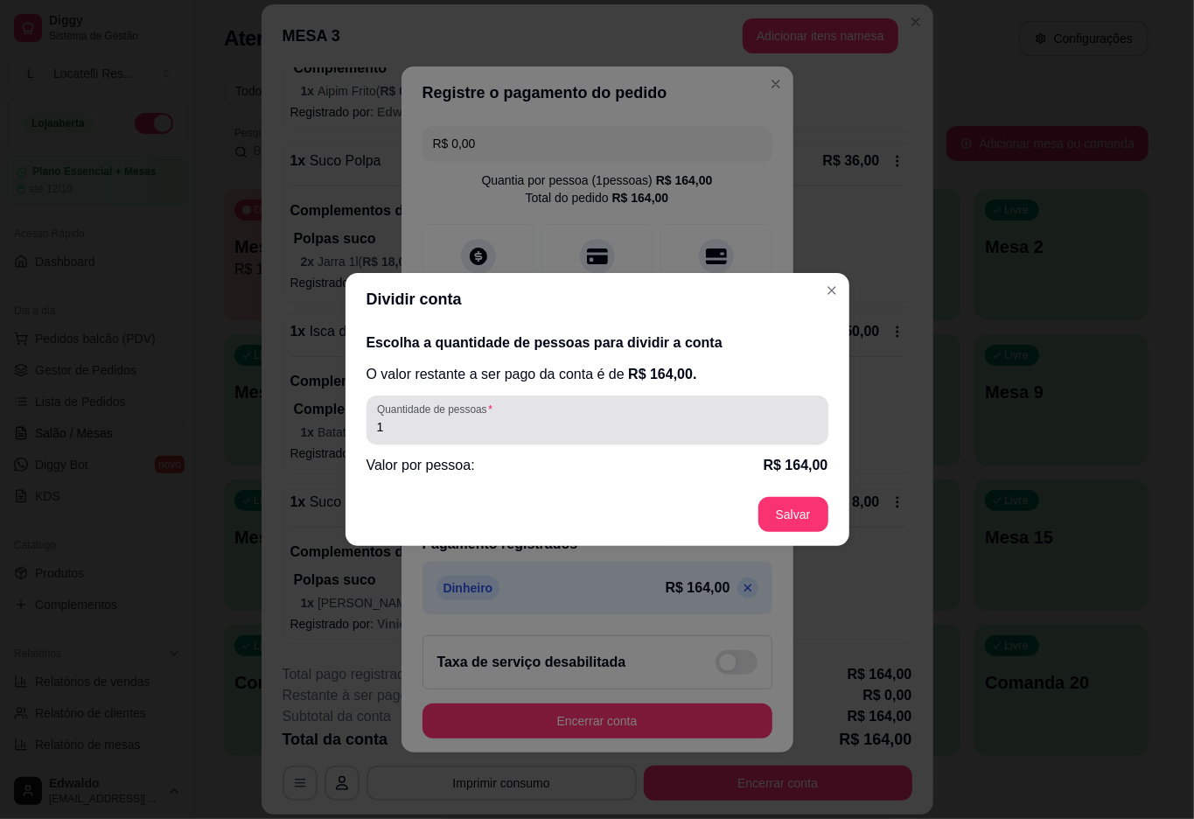
click at [623, 434] on input "1" at bounding box center [597, 426] width 441 height 17
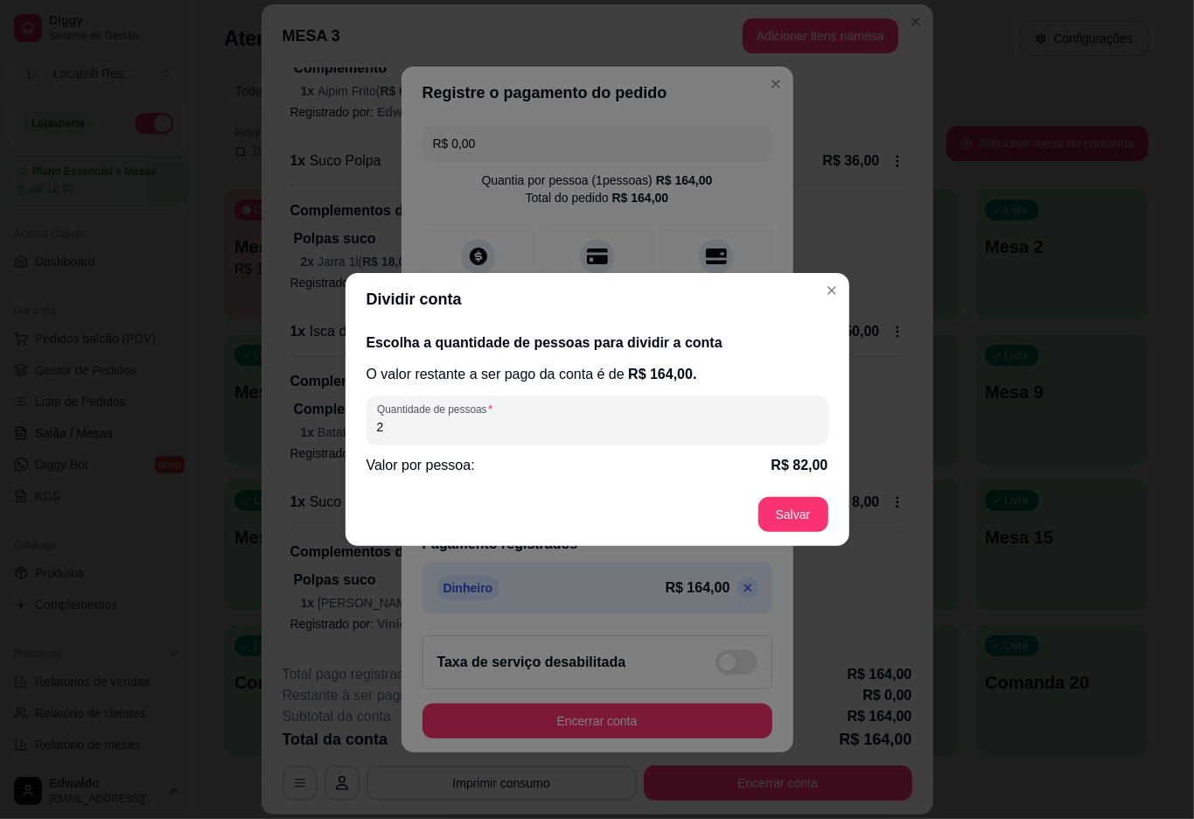
type input "2"
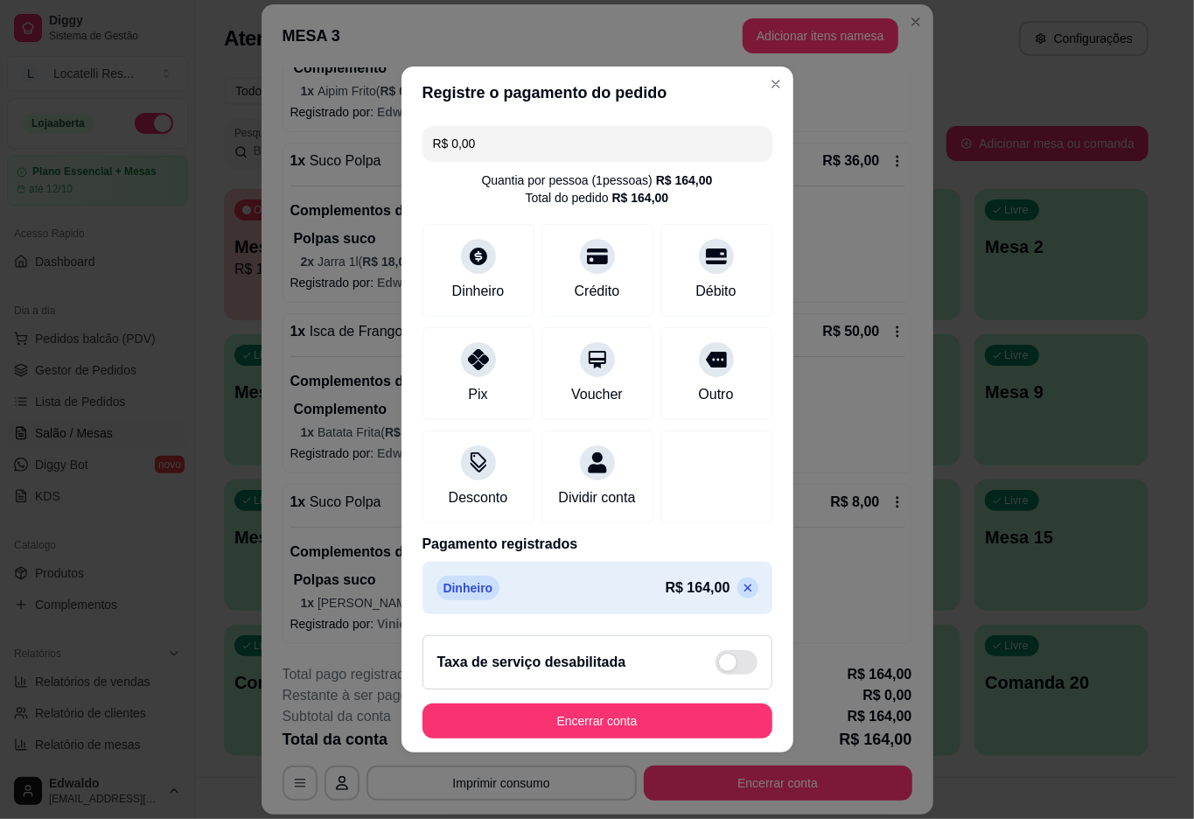
click at [741, 595] on icon at bounding box center [748, 588] width 14 height 14
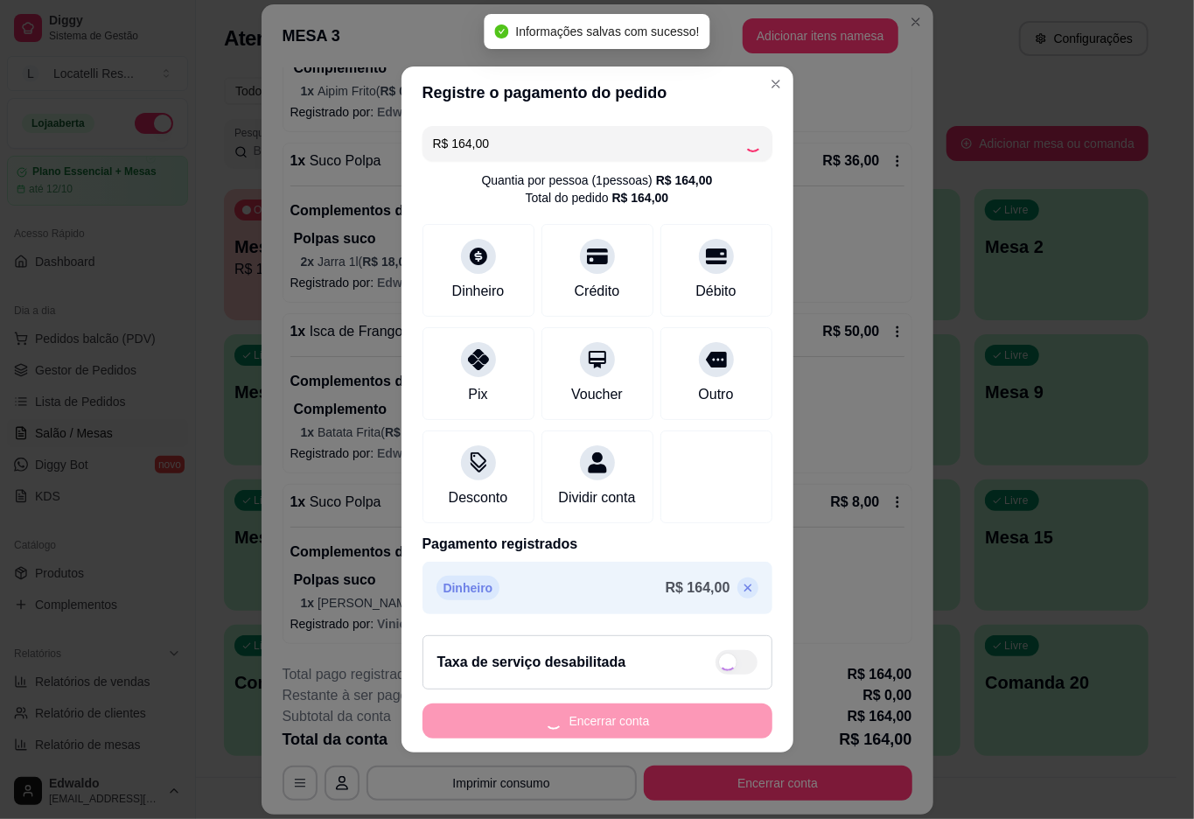
scroll to position [0, 0]
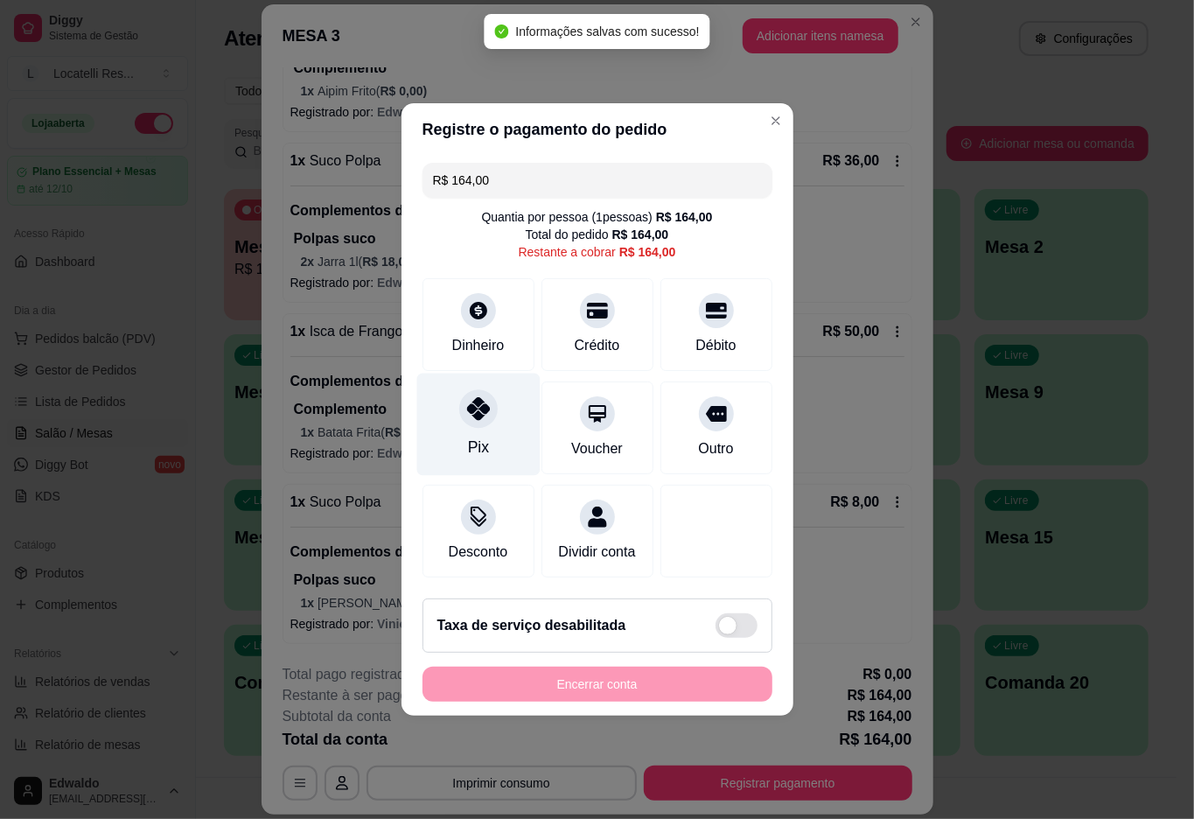
click at [476, 389] on div at bounding box center [478, 408] width 38 height 38
type input "R$ 0,00"
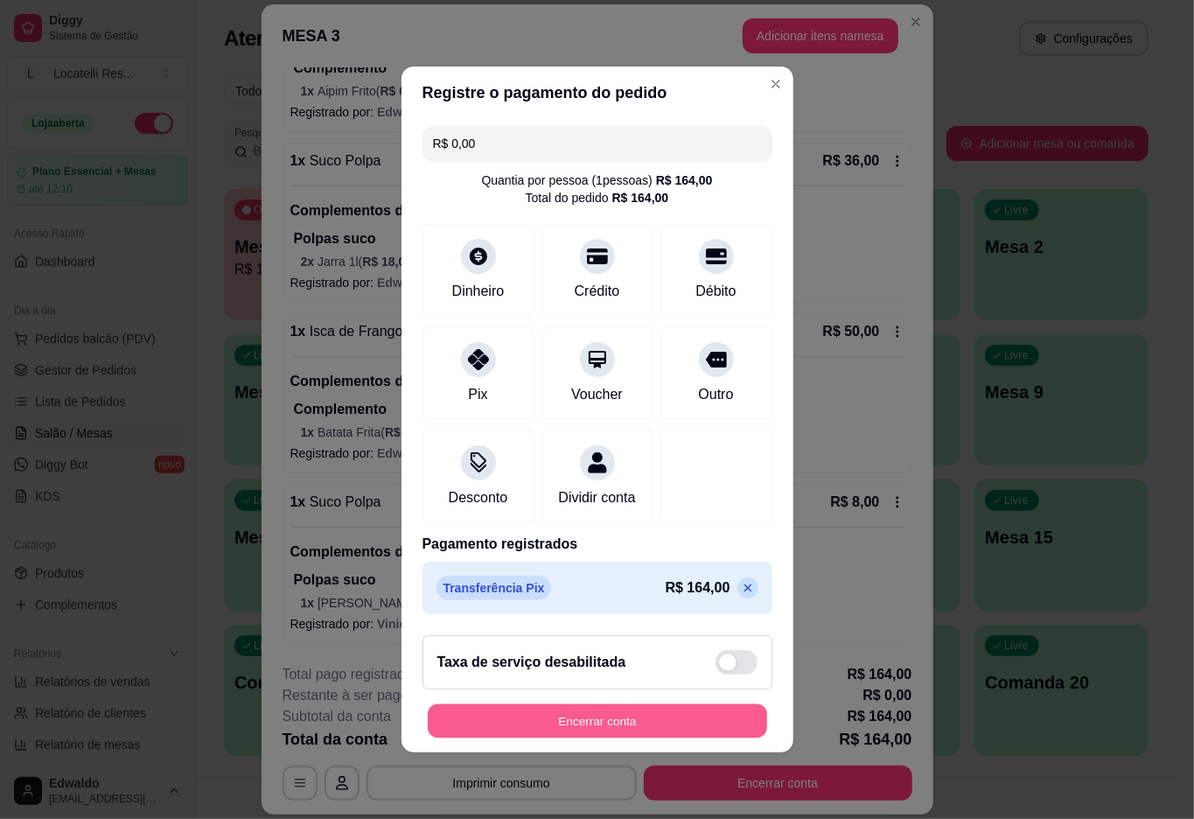
click at [597, 737] on button "Encerrar conta" at bounding box center [597, 721] width 339 height 34
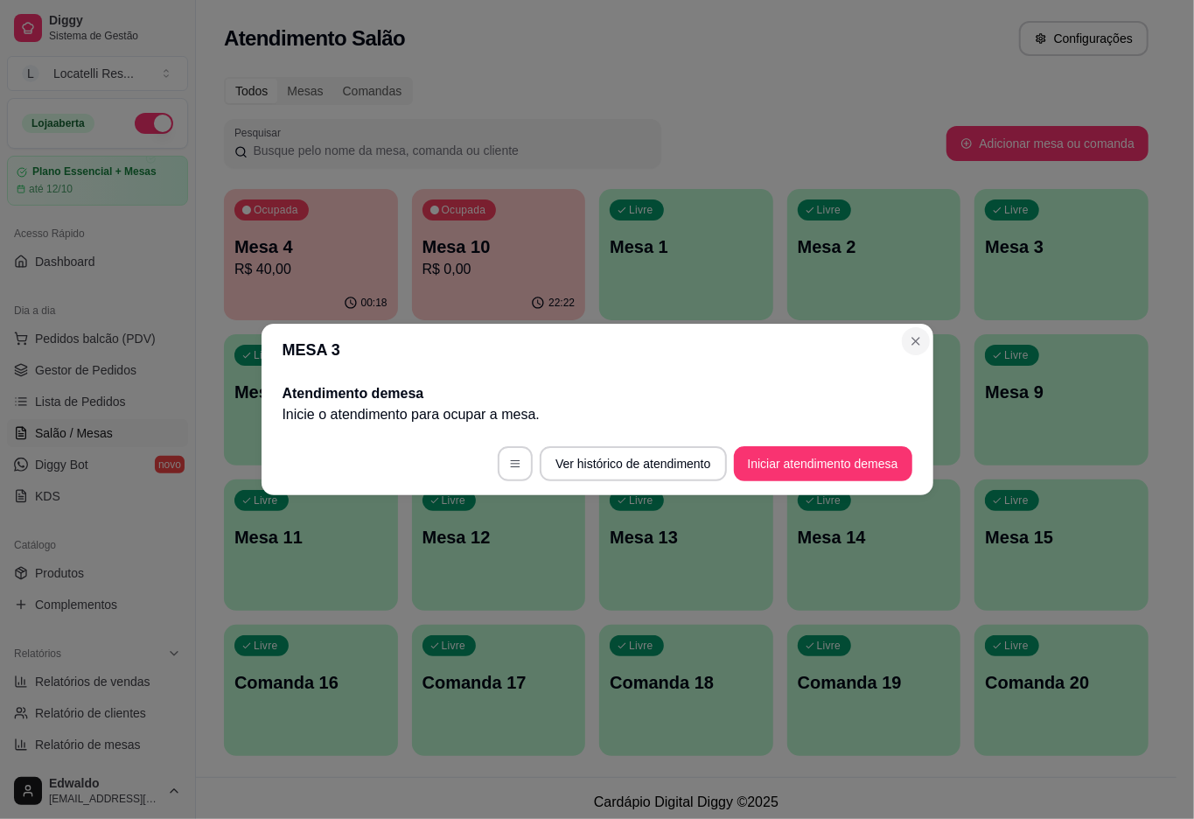
click at [901, 355] on section "MESA 3 Atendimento de mesa Inicie o atendimento para ocupar a mesa . Ver histór…" at bounding box center [598, 409] width 672 height 171
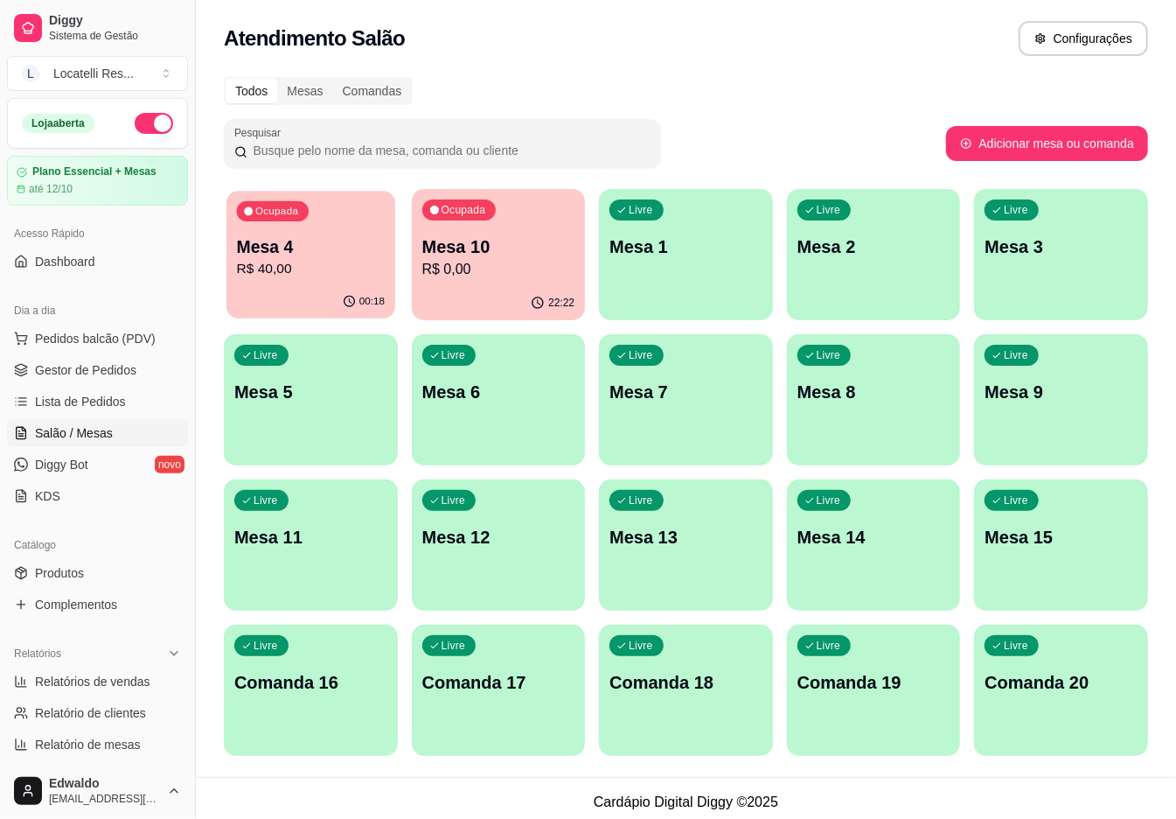
click at [295, 262] on p "R$ 40,00" at bounding box center [311, 269] width 148 height 20
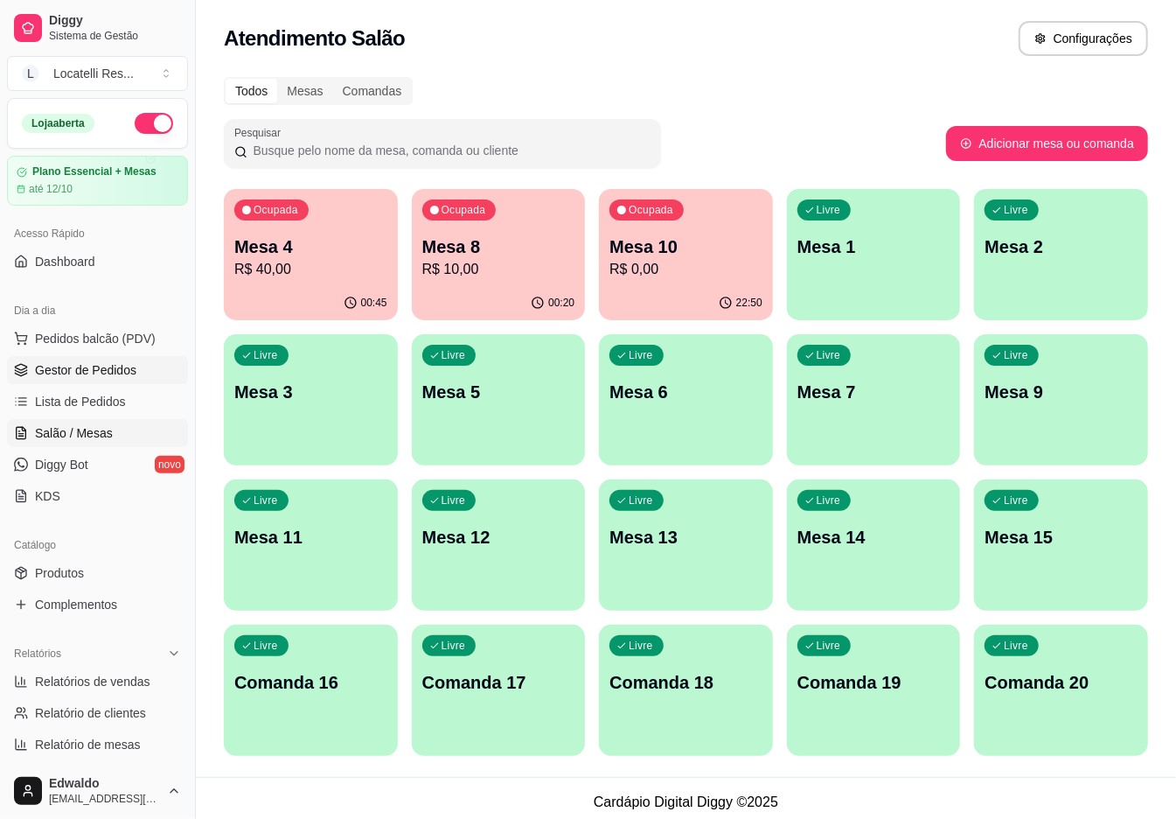
click at [107, 371] on span "Gestor de Pedidos" at bounding box center [85, 369] width 101 height 17
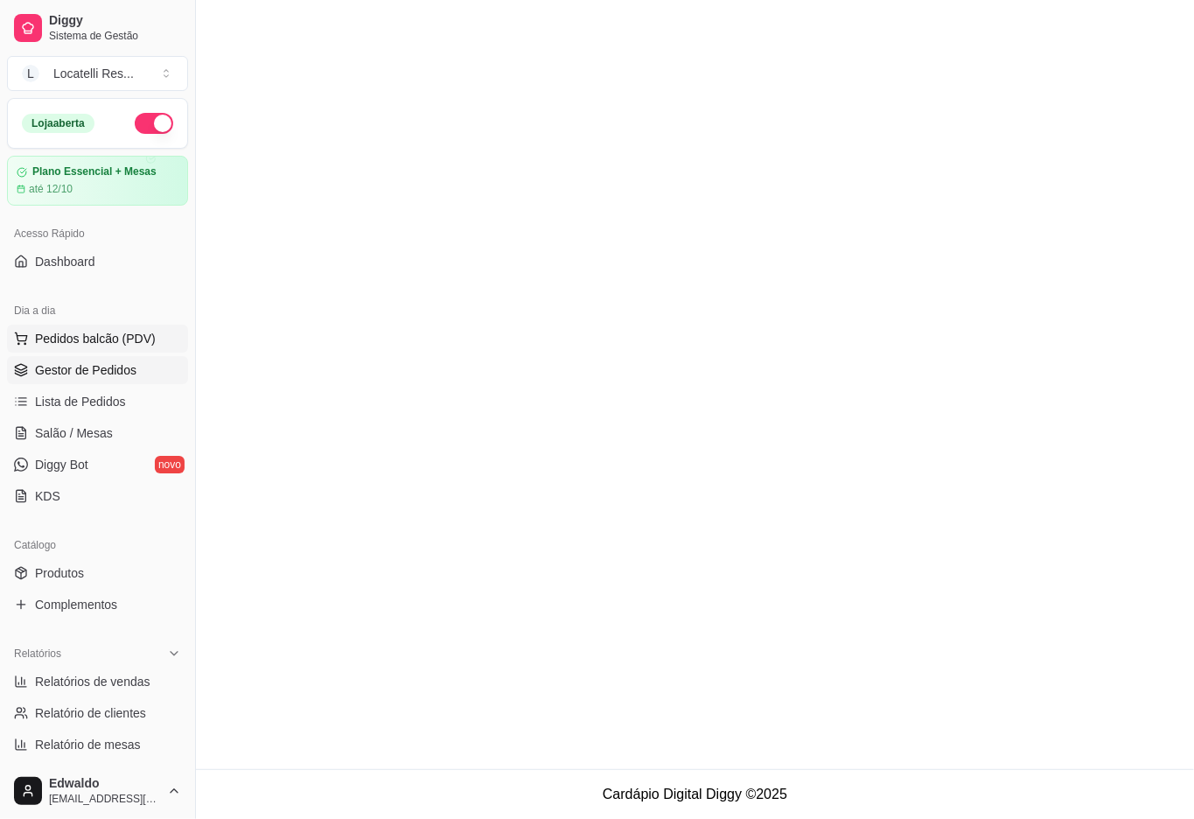
click at [94, 339] on span "Pedidos balcão (PDV)" at bounding box center [95, 338] width 121 height 17
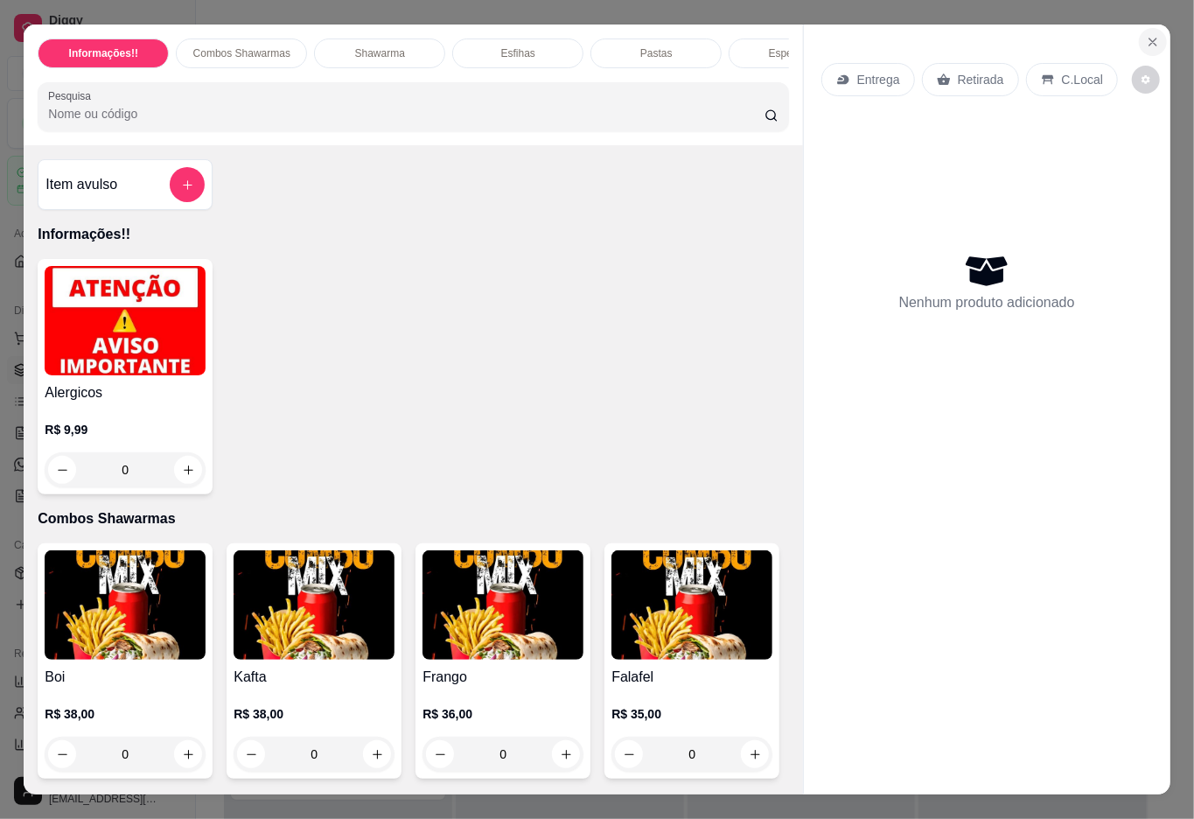
click at [1139, 40] on button "Close" at bounding box center [1153, 42] width 28 height 28
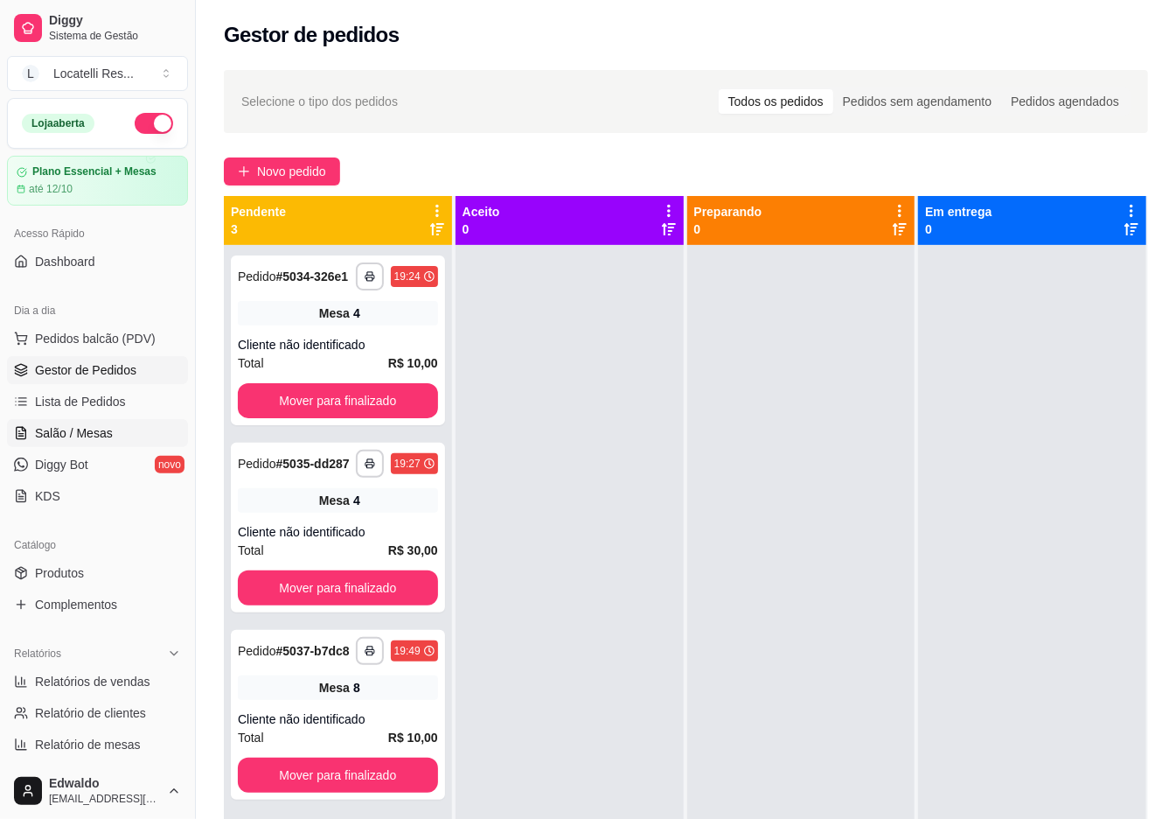
click at [87, 445] on link "Salão / Mesas" at bounding box center [97, 433] width 181 height 28
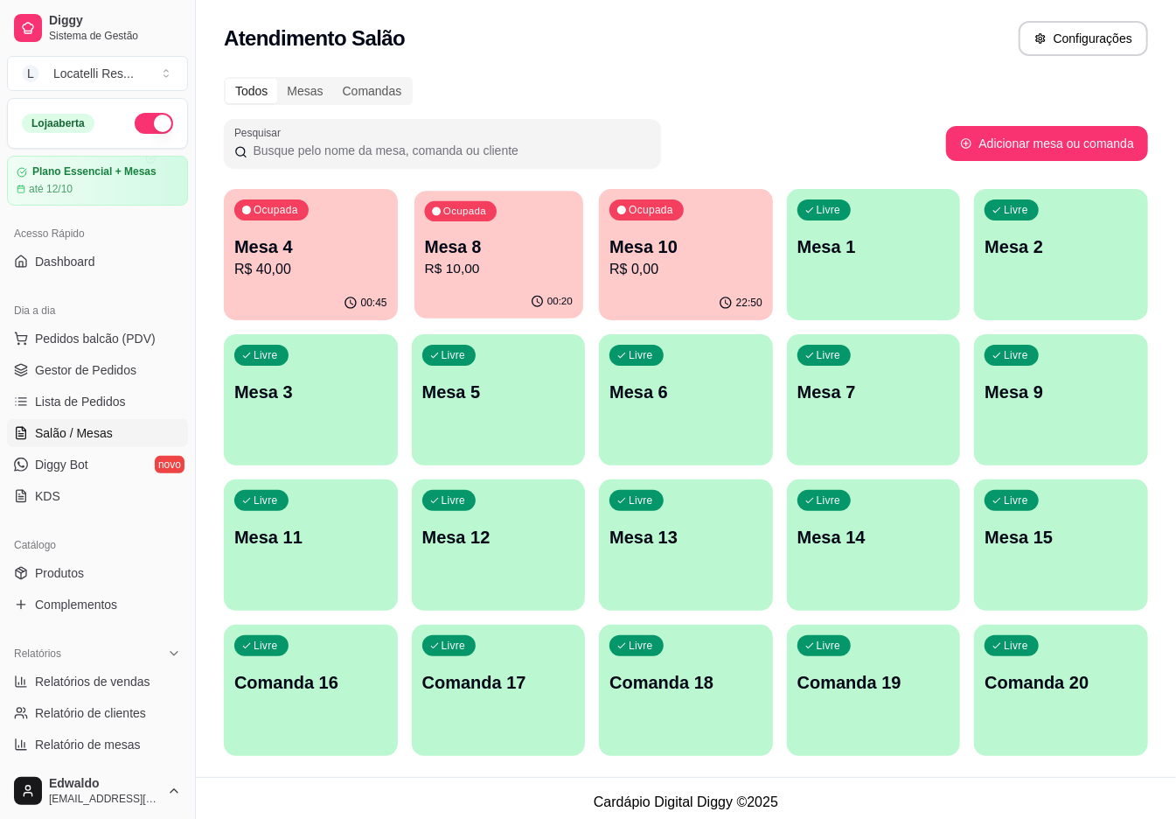
click at [434, 287] on div "00:20" at bounding box center [499, 301] width 169 height 33
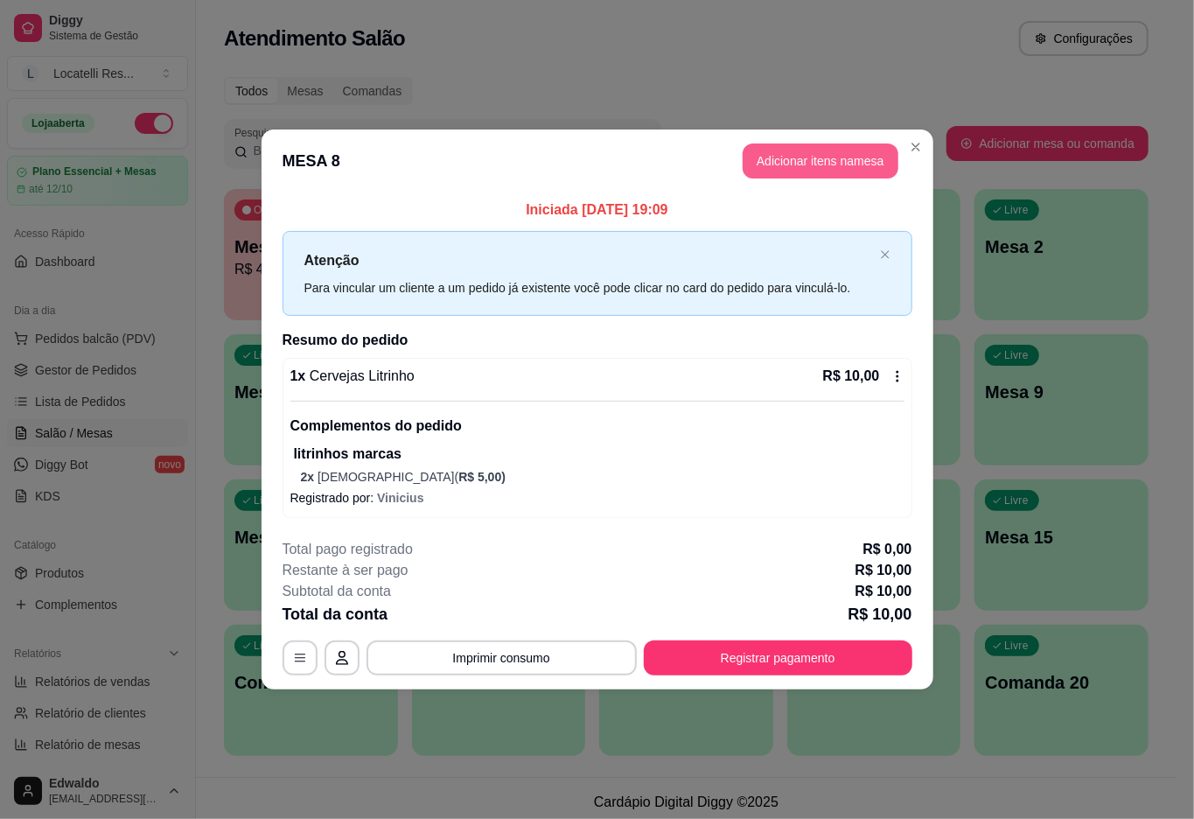
click at [799, 143] on button "Adicionar itens na mesa" at bounding box center [821, 160] width 156 height 35
click at [773, 154] on button "Adicionar itens na mesa" at bounding box center [821, 160] width 156 height 35
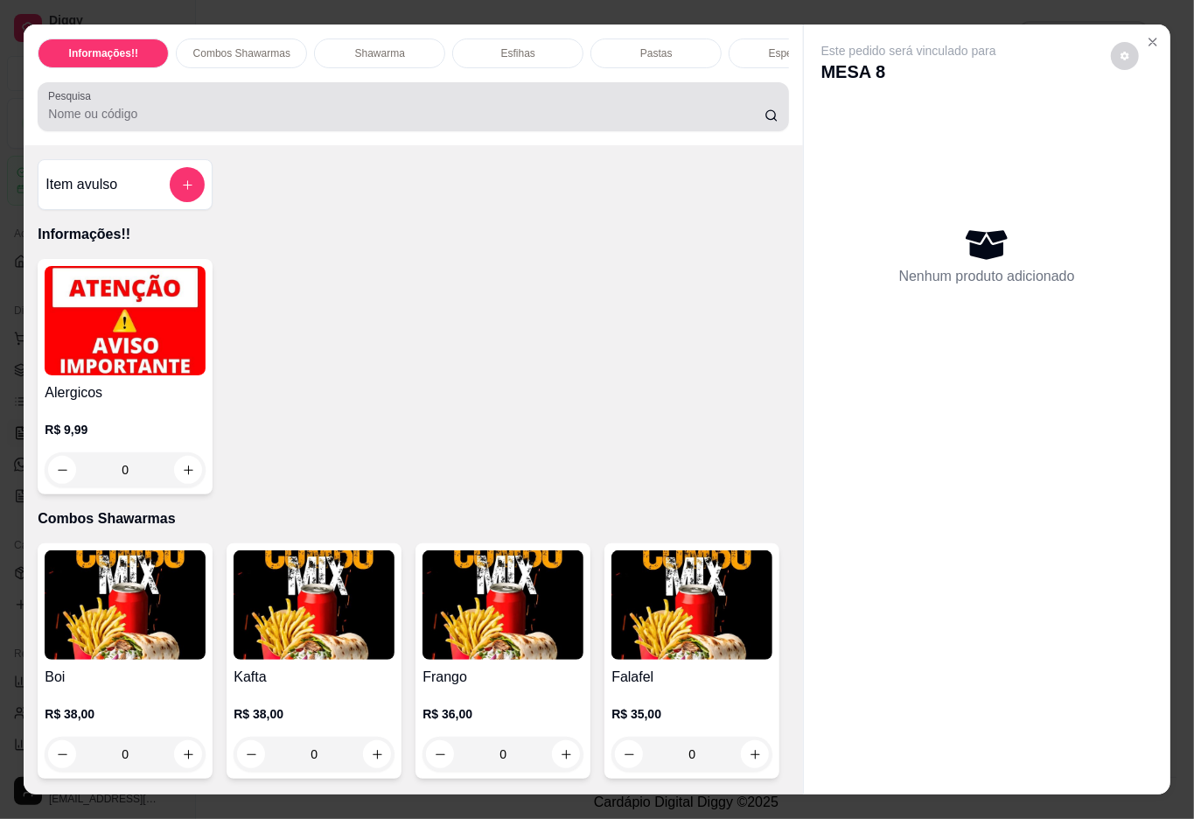
click at [198, 112] on div at bounding box center [413, 106] width 730 height 35
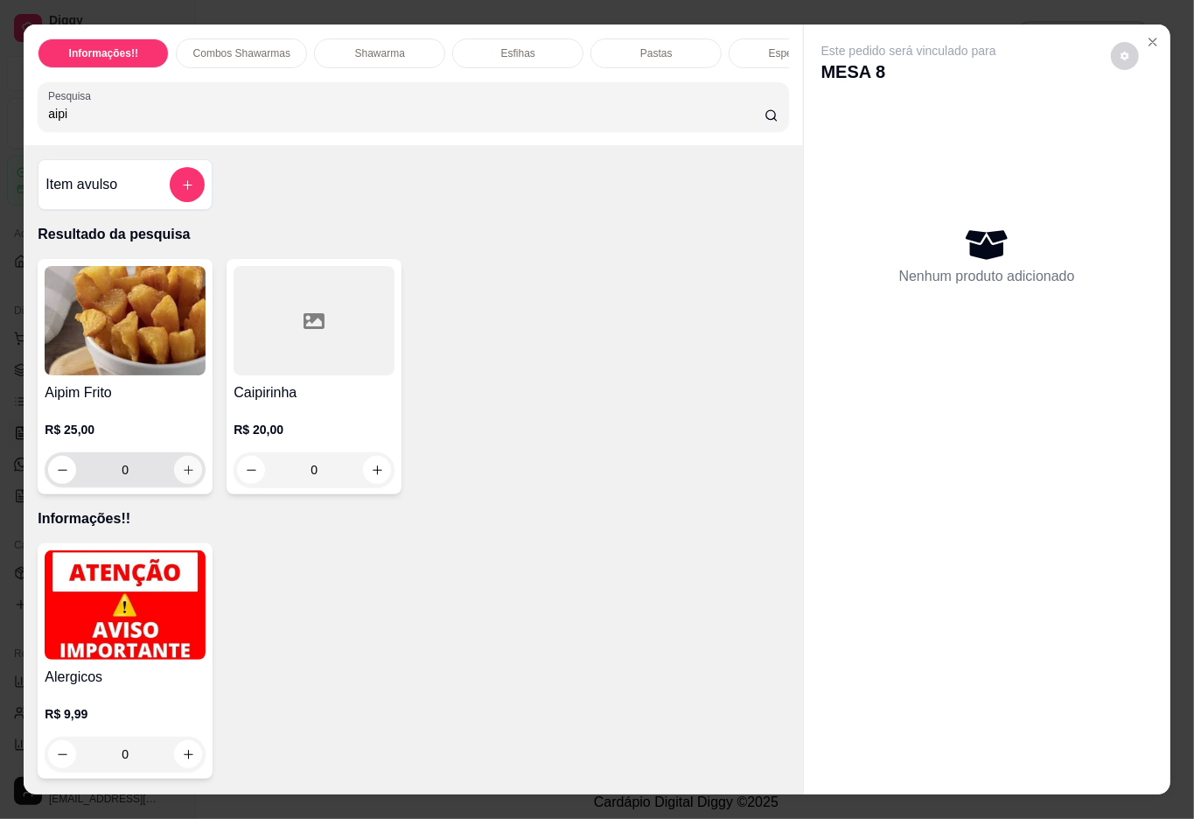
type input "aipi"
click at [182, 477] on icon "increase-product-quantity" at bounding box center [188, 470] width 13 height 13
type input "1"
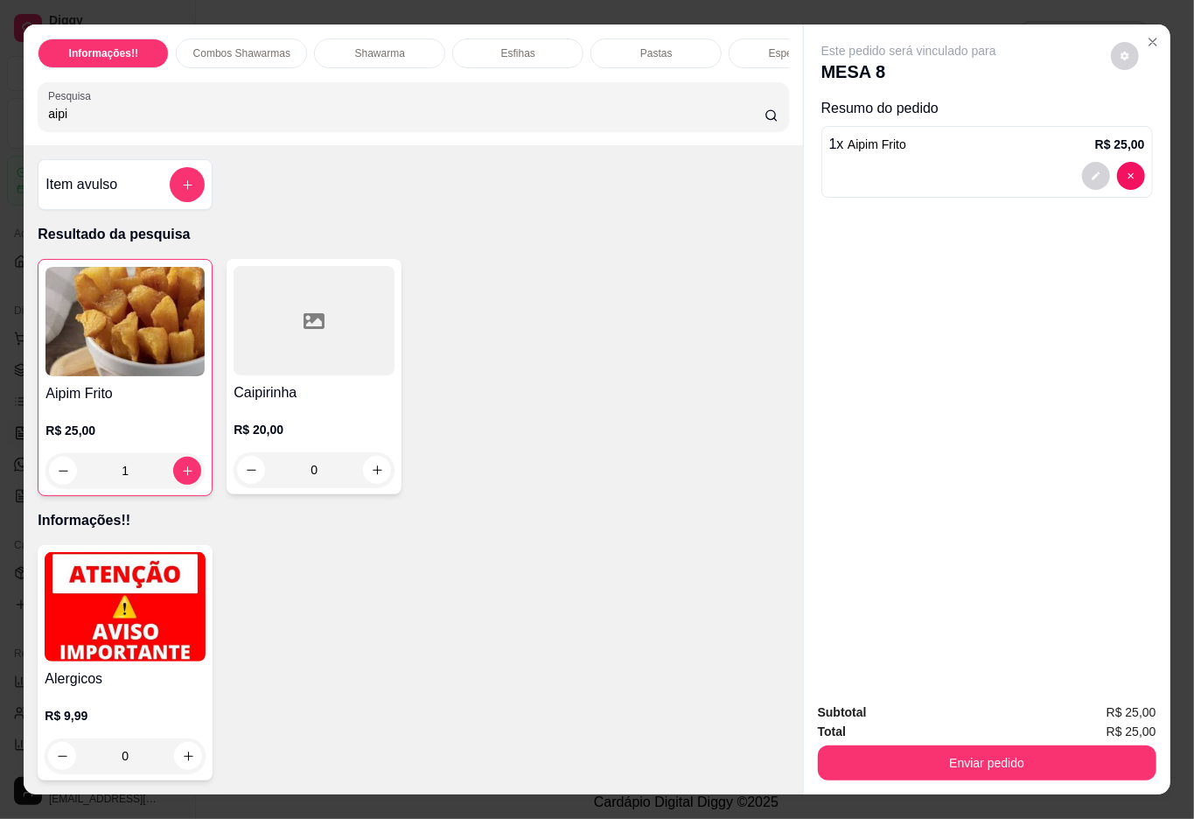
click at [200, 122] on input "aipi" at bounding box center [406, 113] width 716 height 17
type input "a"
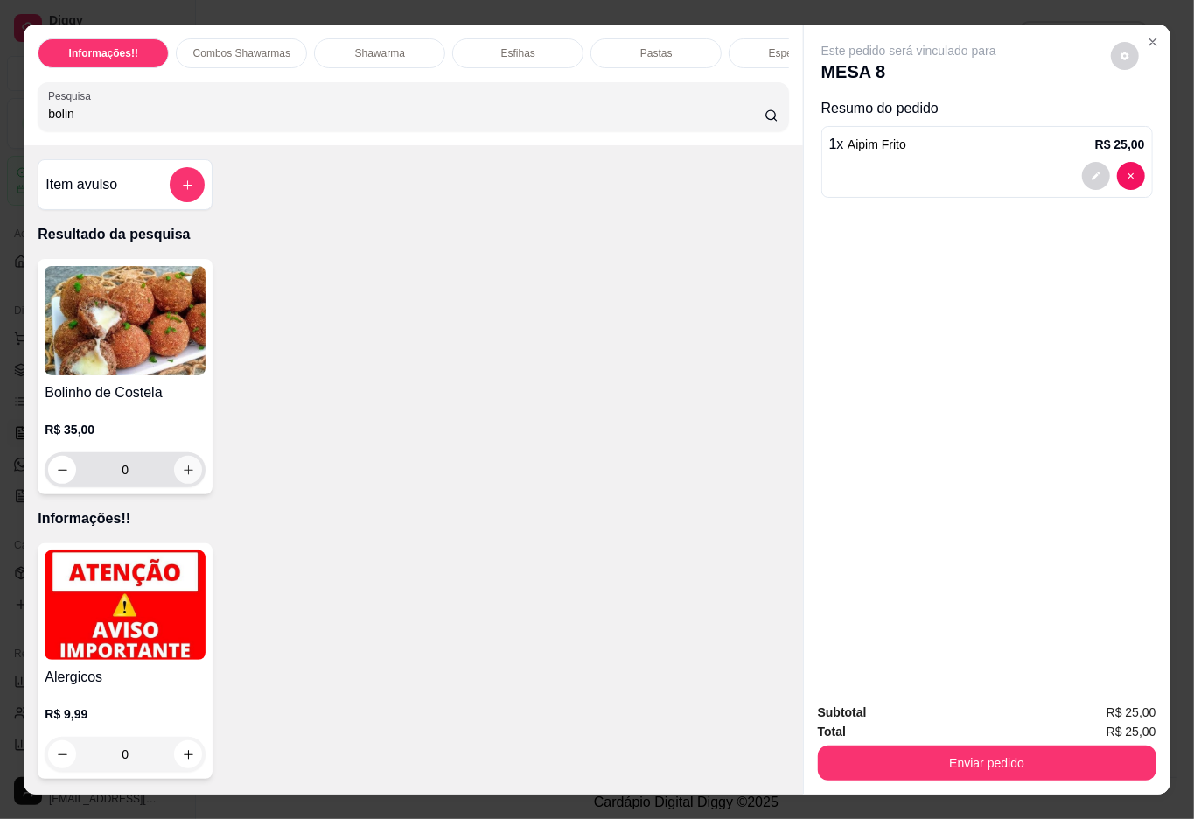
type input "bolin"
click at [182, 477] on icon "increase-product-quantity" at bounding box center [188, 470] width 13 height 13
type input "1"
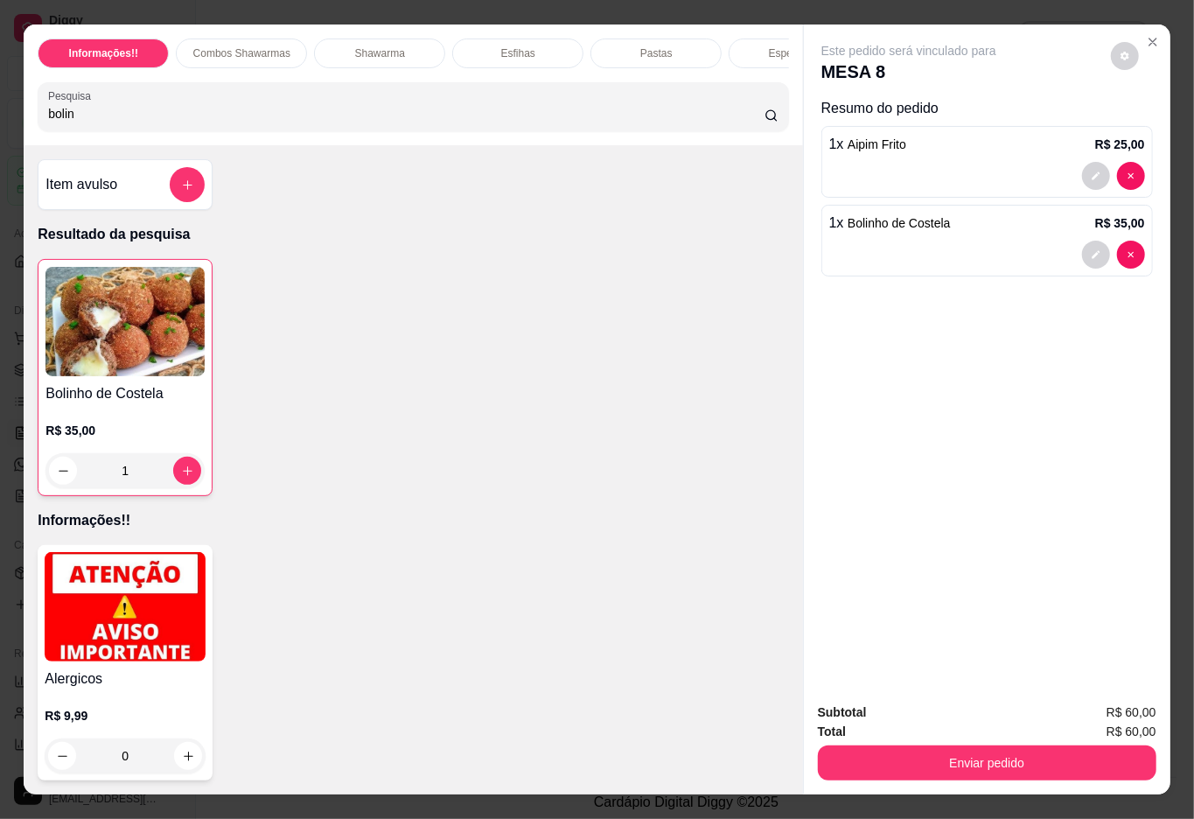
click at [952, 777] on div "Subtotal R$ 60,00 Total R$ 60,00 Enviar pedido" at bounding box center [987, 741] width 367 height 106
click at [950, 765] on button "Enviar pedido" at bounding box center [987, 762] width 339 height 35
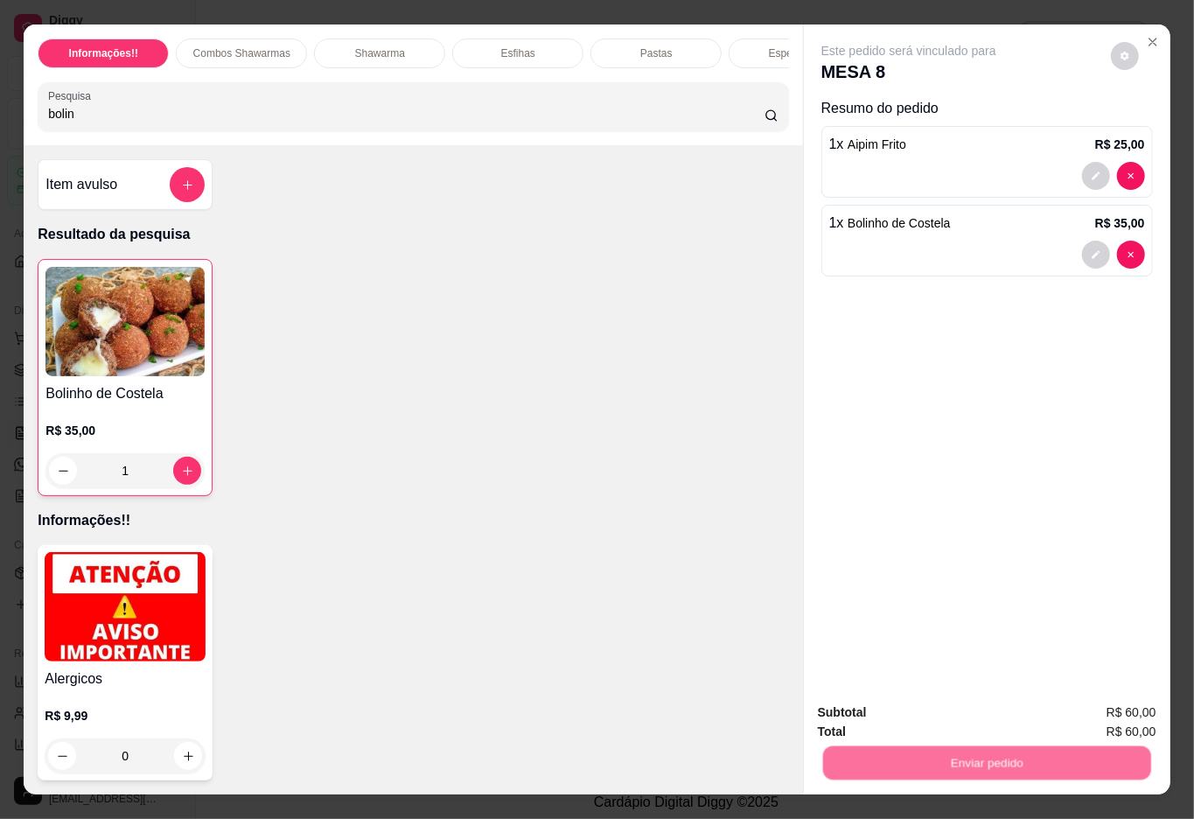
click at [934, 712] on button "Não registrar e enviar pedido" at bounding box center [927, 711] width 182 height 33
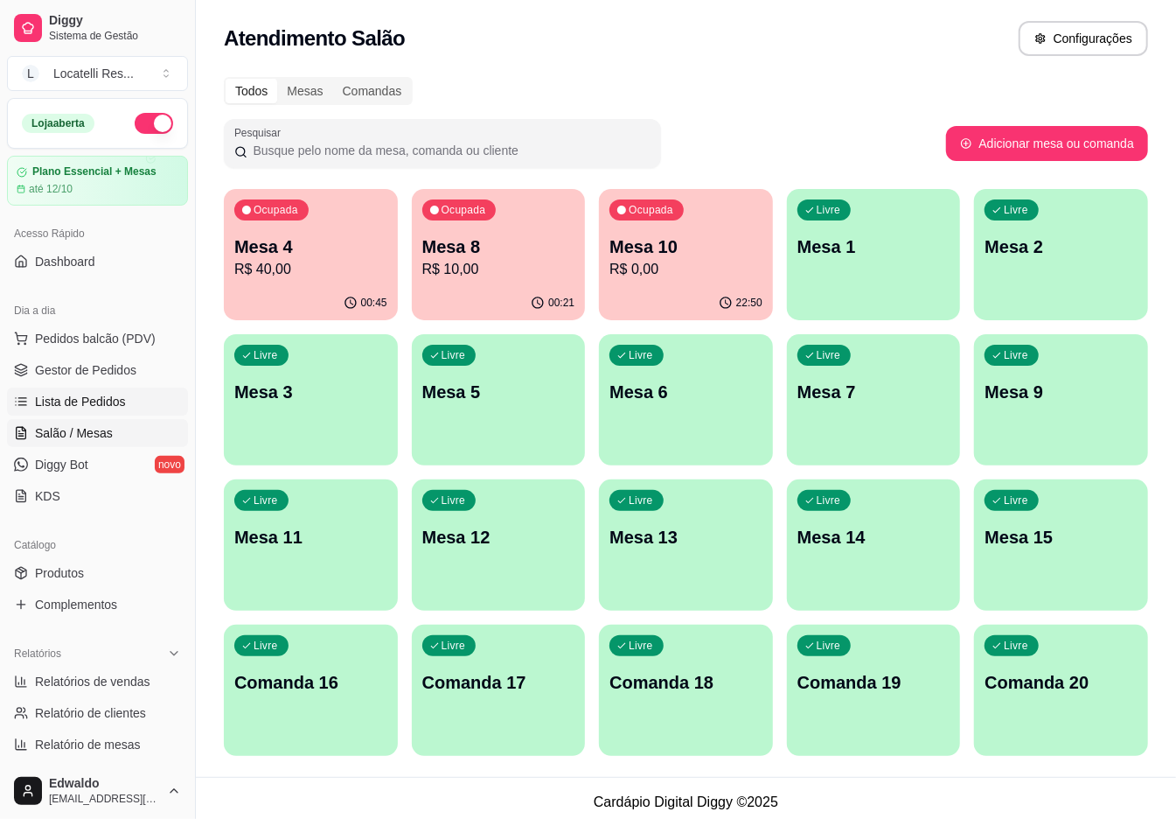
click at [81, 395] on span "Lista de Pedidos" at bounding box center [80, 401] width 91 height 17
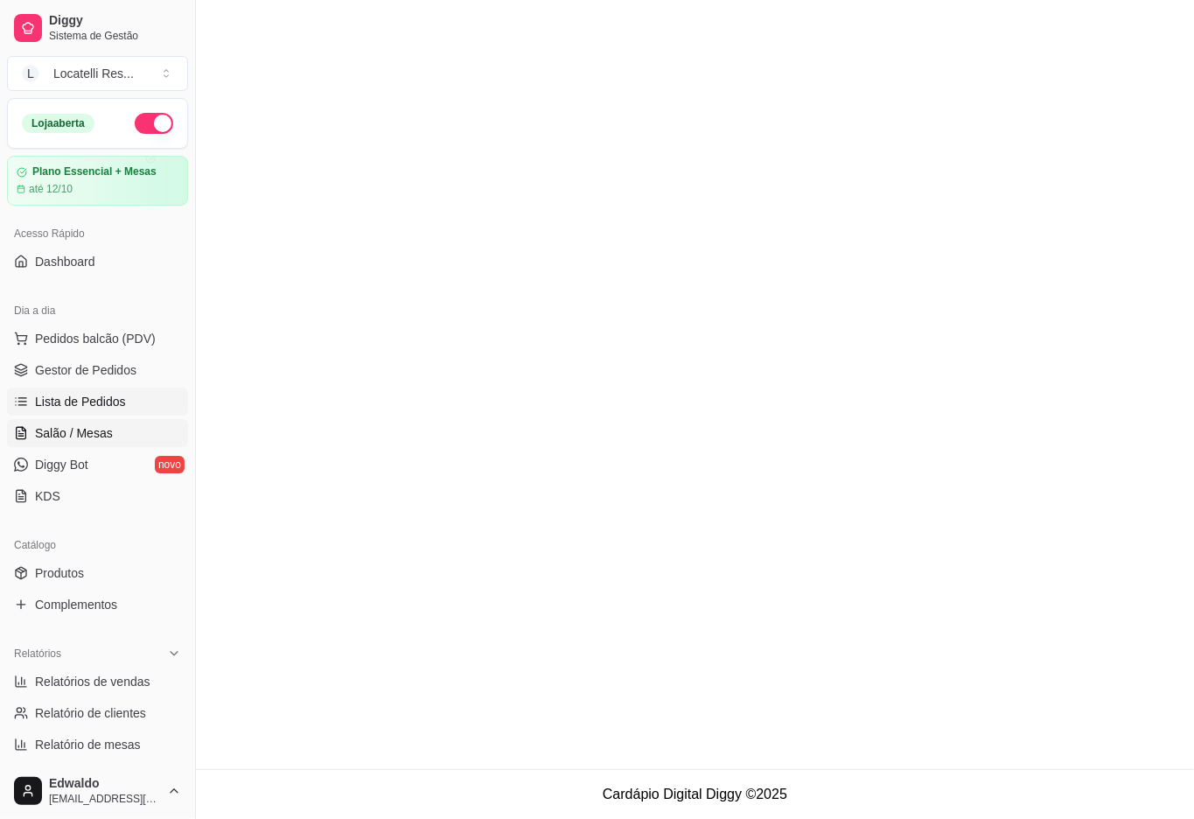
click at [89, 430] on span "Salão / Mesas" at bounding box center [74, 432] width 78 height 17
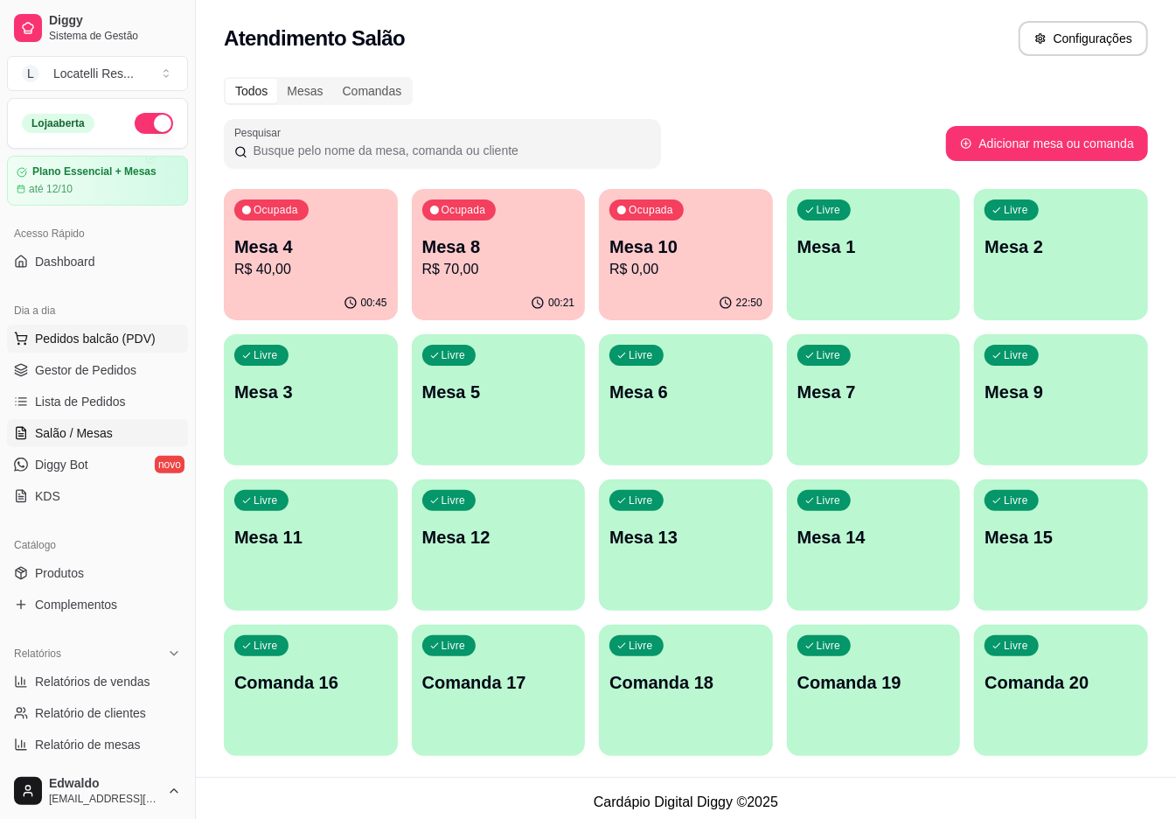
click at [93, 353] on button "Pedidos balcão (PDV)" at bounding box center [97, 339] width 181 height 28
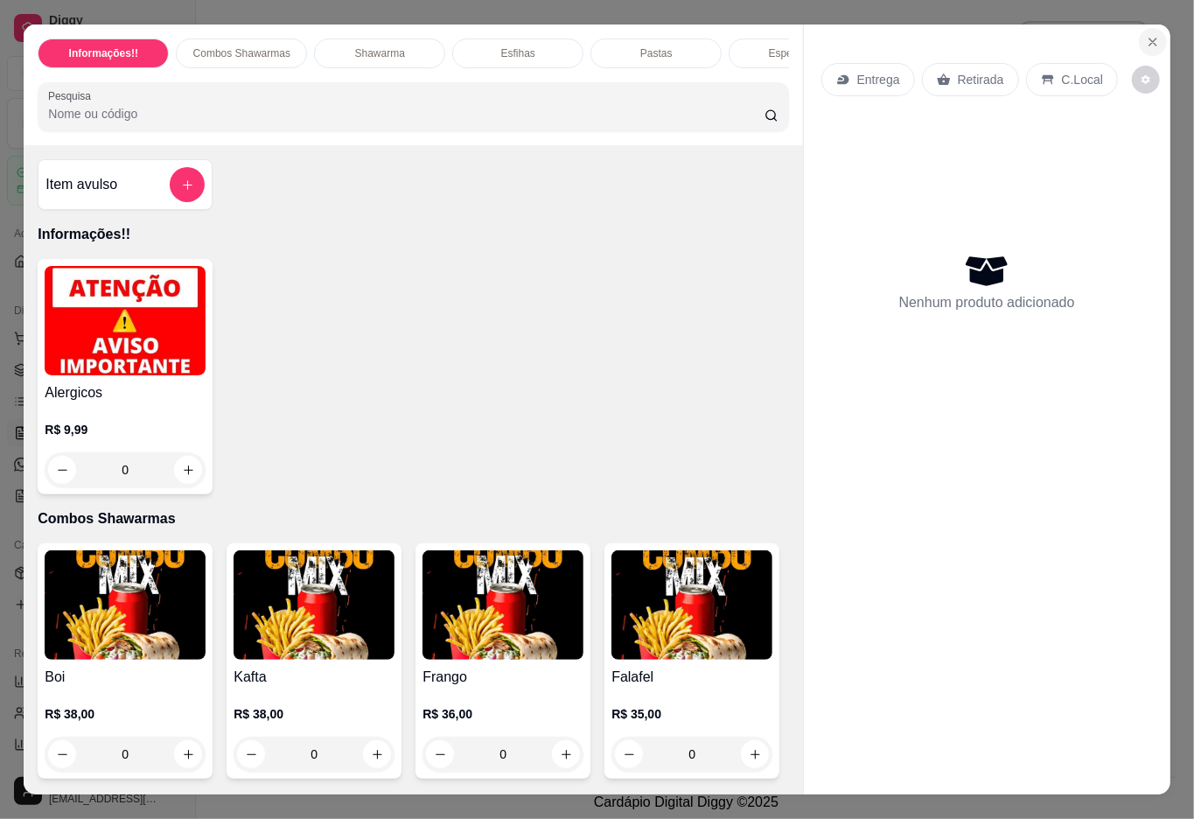
click at [1139, 36] on button "Close" at bounding box center [1153, 42] width 28 height 28
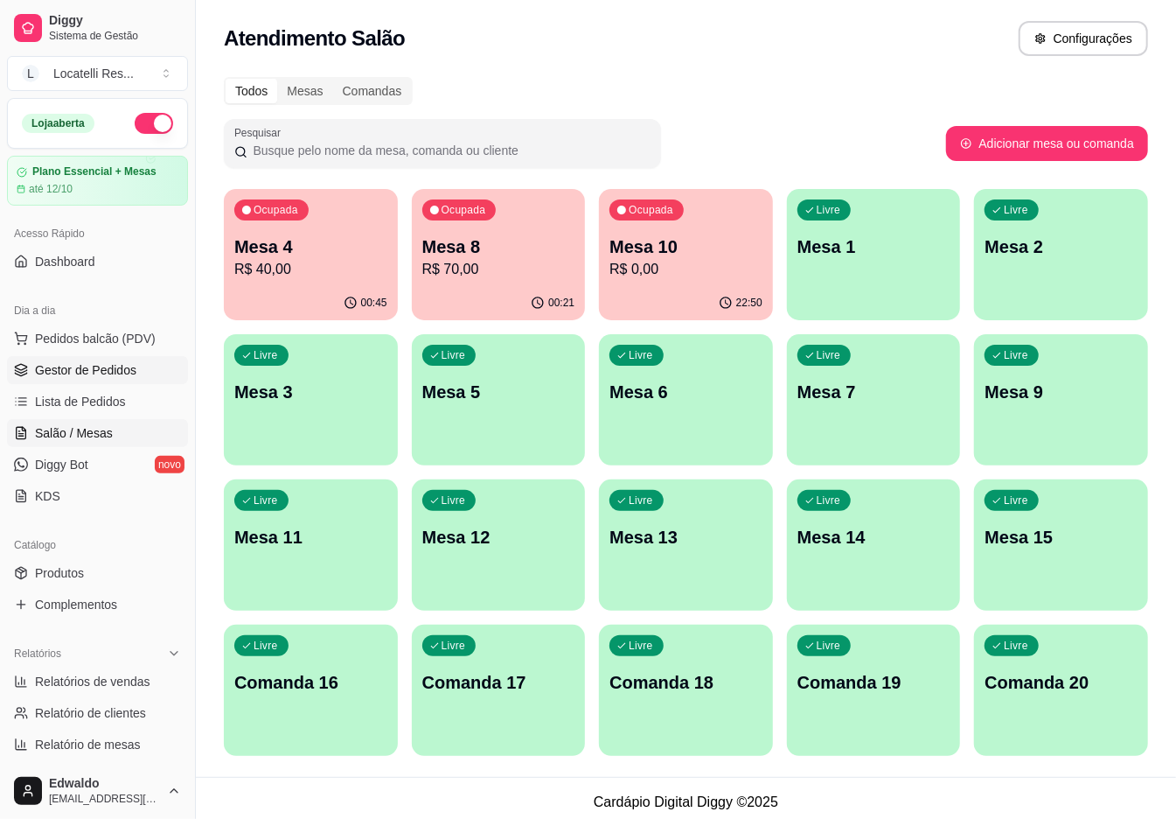
click at [66, 383] on link "Gestor de Pedidos" at bounding box center [97, 370] width 181 height 28
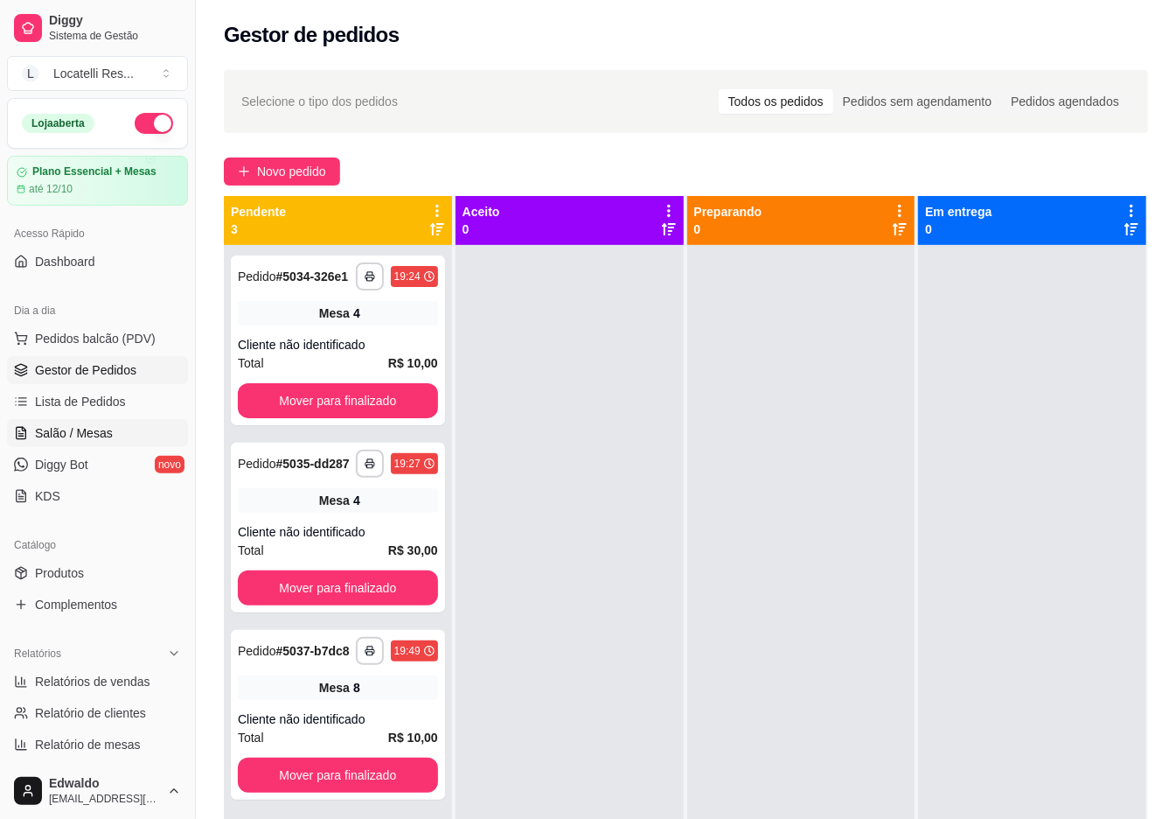
click at [77, 442] on span "Salão / Mesas" at bounding box center [74, 432] width 78 height 17
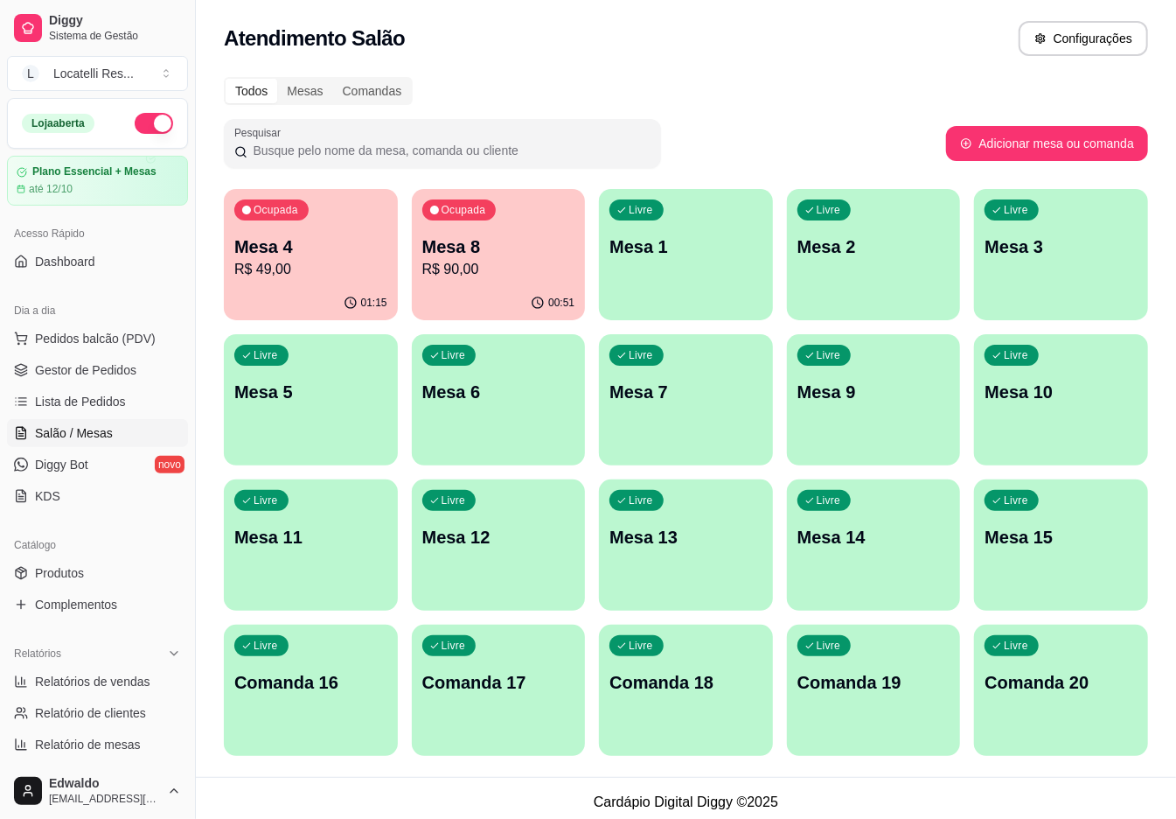
click at [383, 298] on button "Ocupada Mesa 4 R$ 49,00 01:15" at bounding box center [311, 254] width 174 height 131
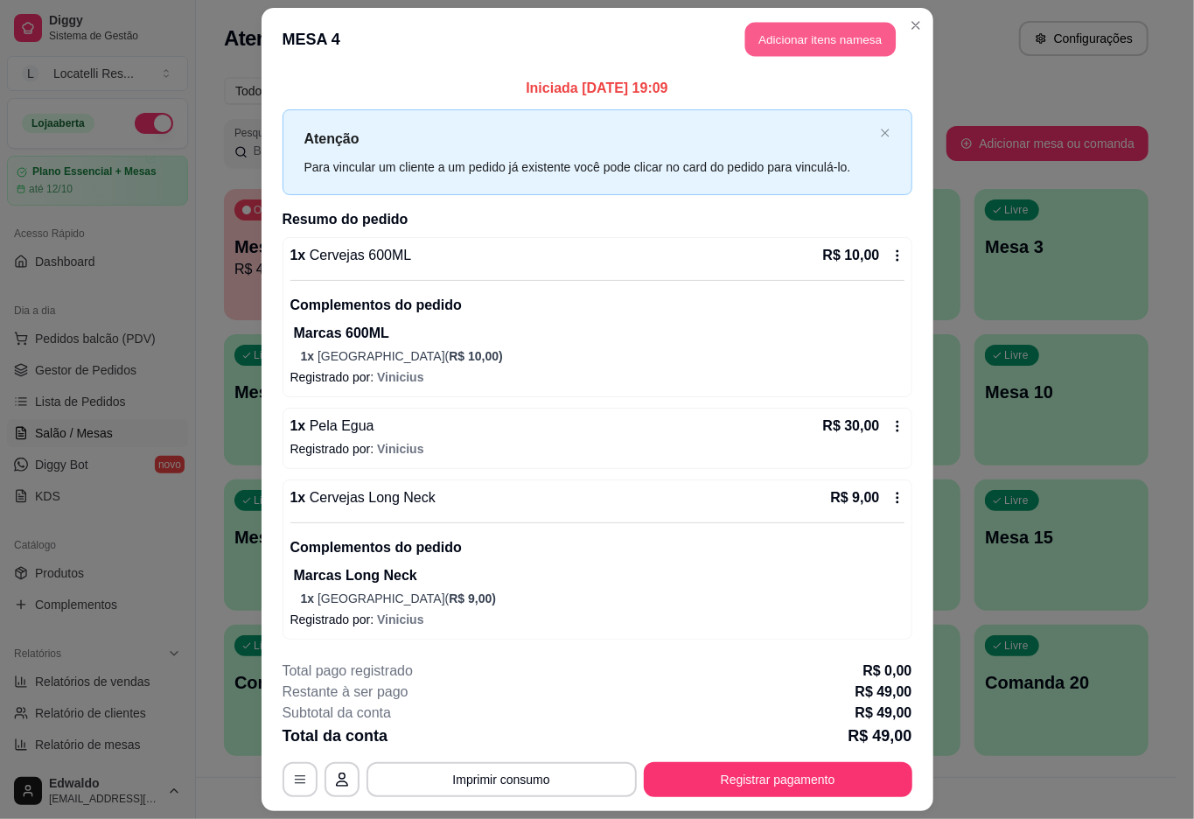
click at [830, 46] on button "Adicionar itens na mesa" at bounding box center [820, 40] width 150 height 34
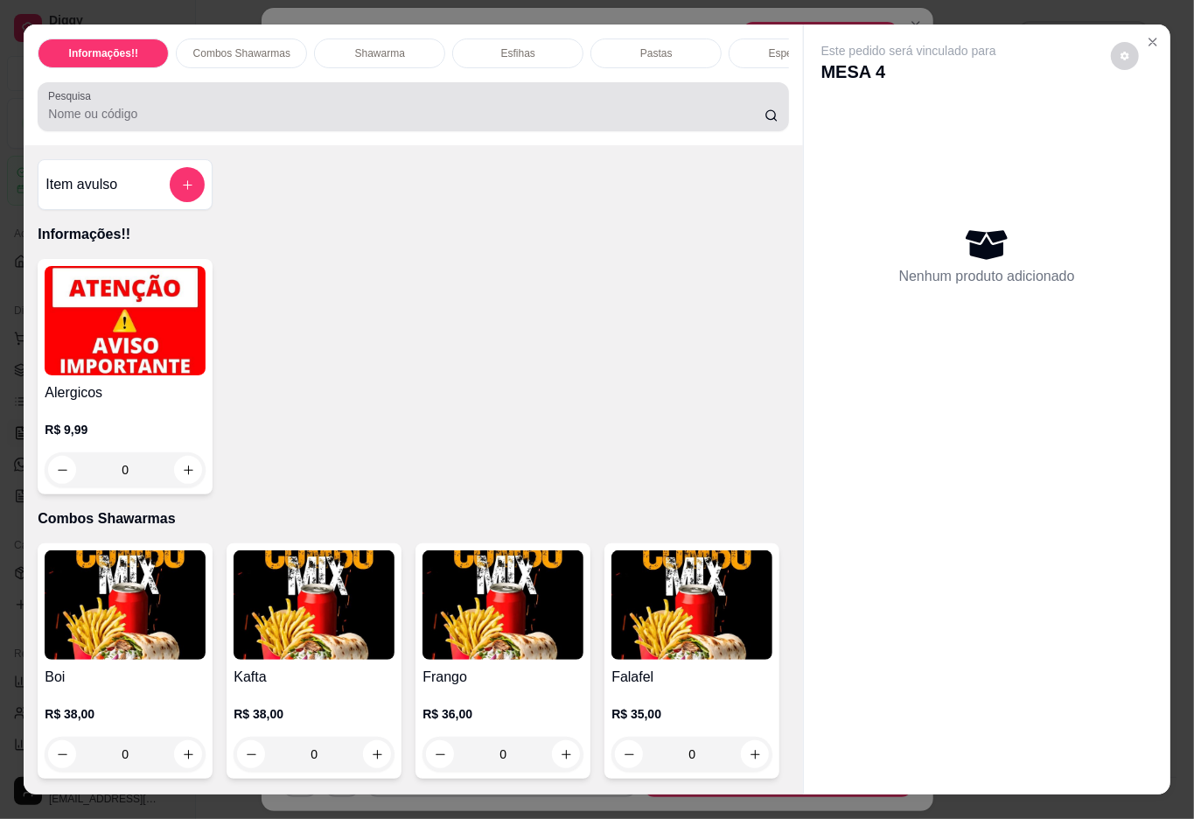
click at [408, 110] on div at bounding box center [413, 106] width 730 height 35
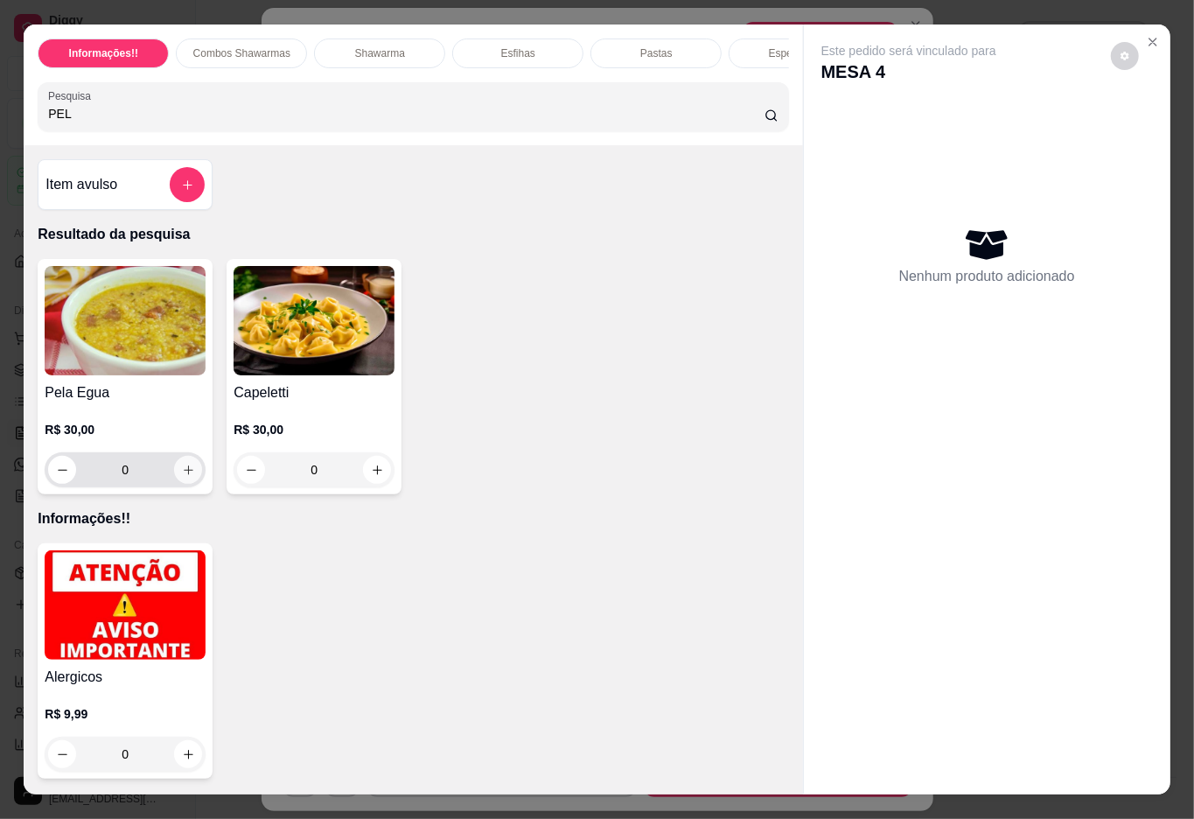
type input "PEL"
click at [182, 477] on icon "increase-product-quantity" at bounding box center [188, 470] width 13 height 13
type input "1"
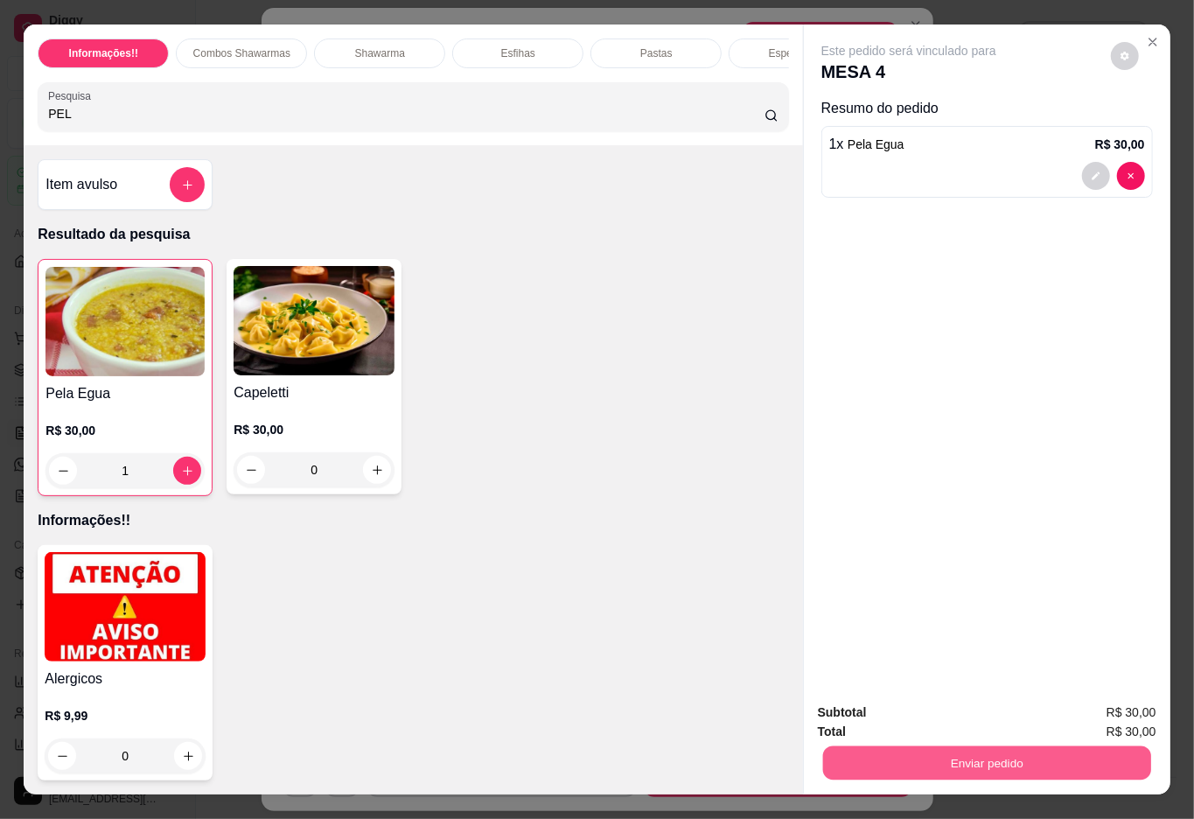
click at [964, 759] on button "Enviar pedido" at bounding box center [986, 763] width 328 height 34
click at [942, 704] on button "Não registrar e enviar pedido" at bounding box center [927, 711] width 177 height 32
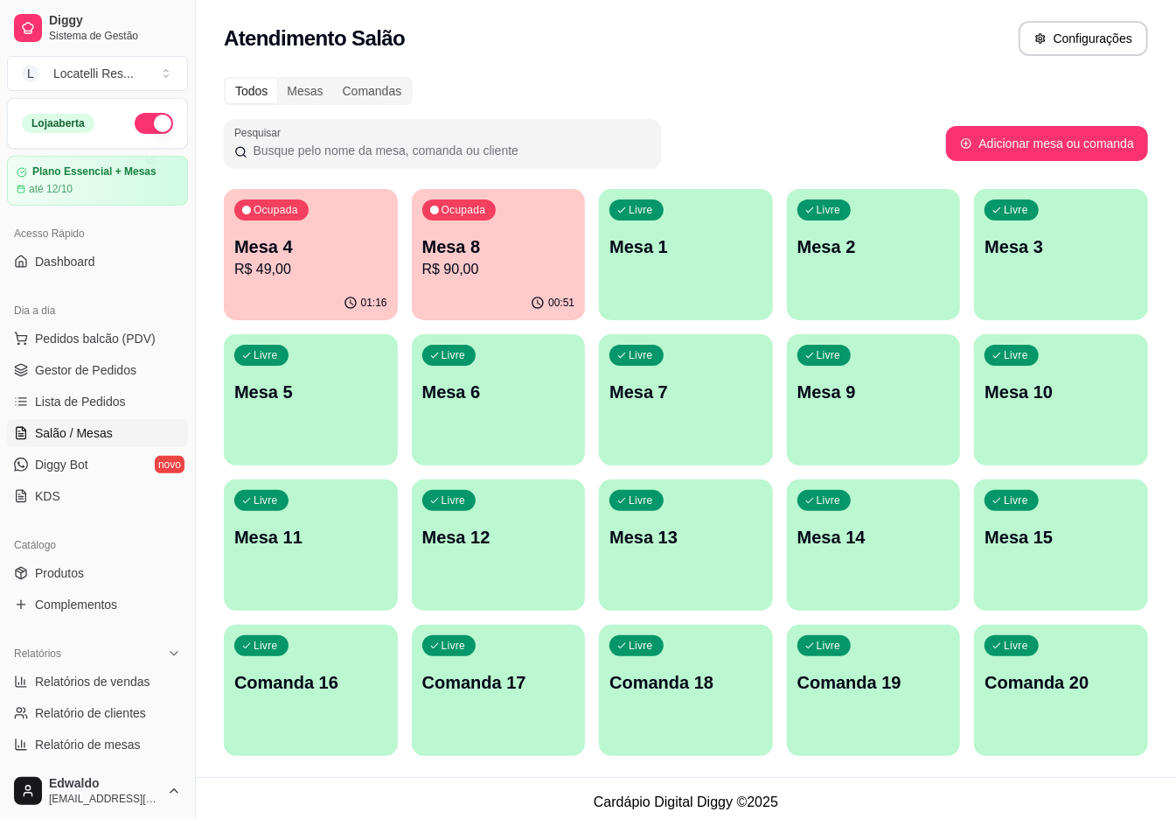
click at [319, 256] on p "Mesa 4" at bounding box center [310, 246] width 153 height 24
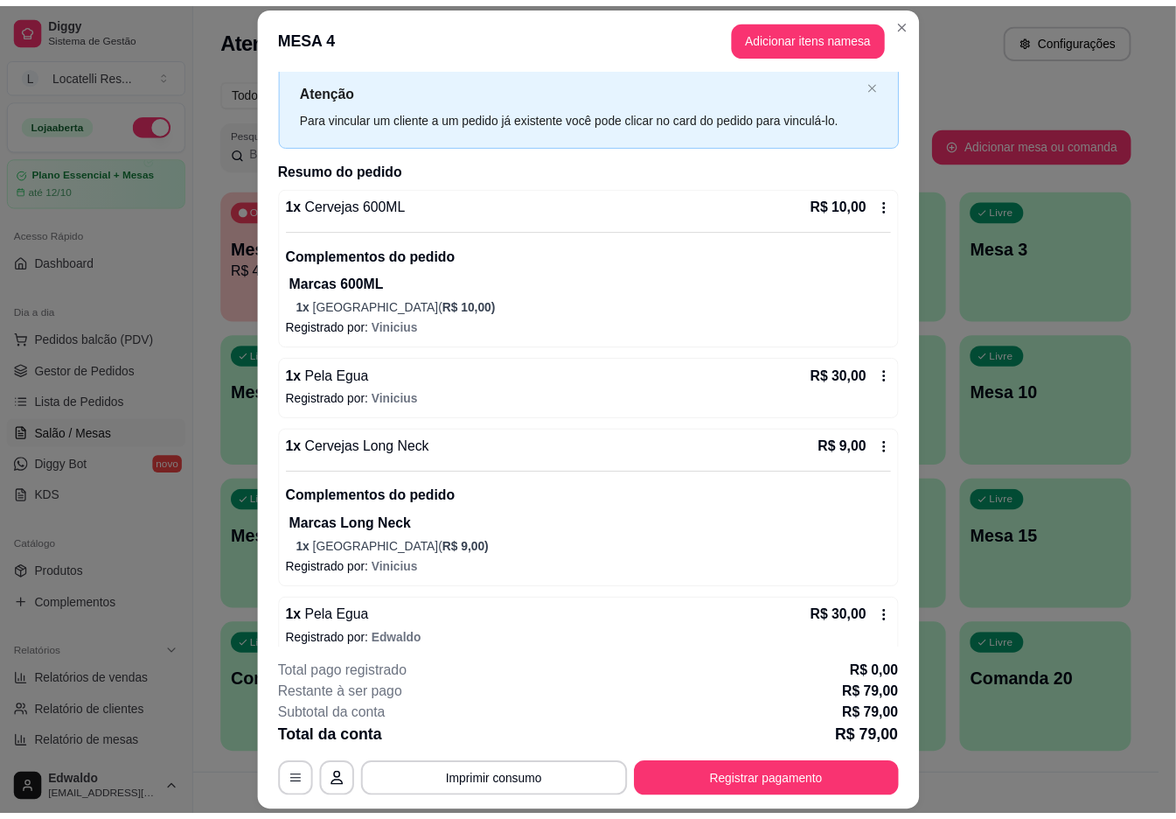
scroll to position [66, 0]
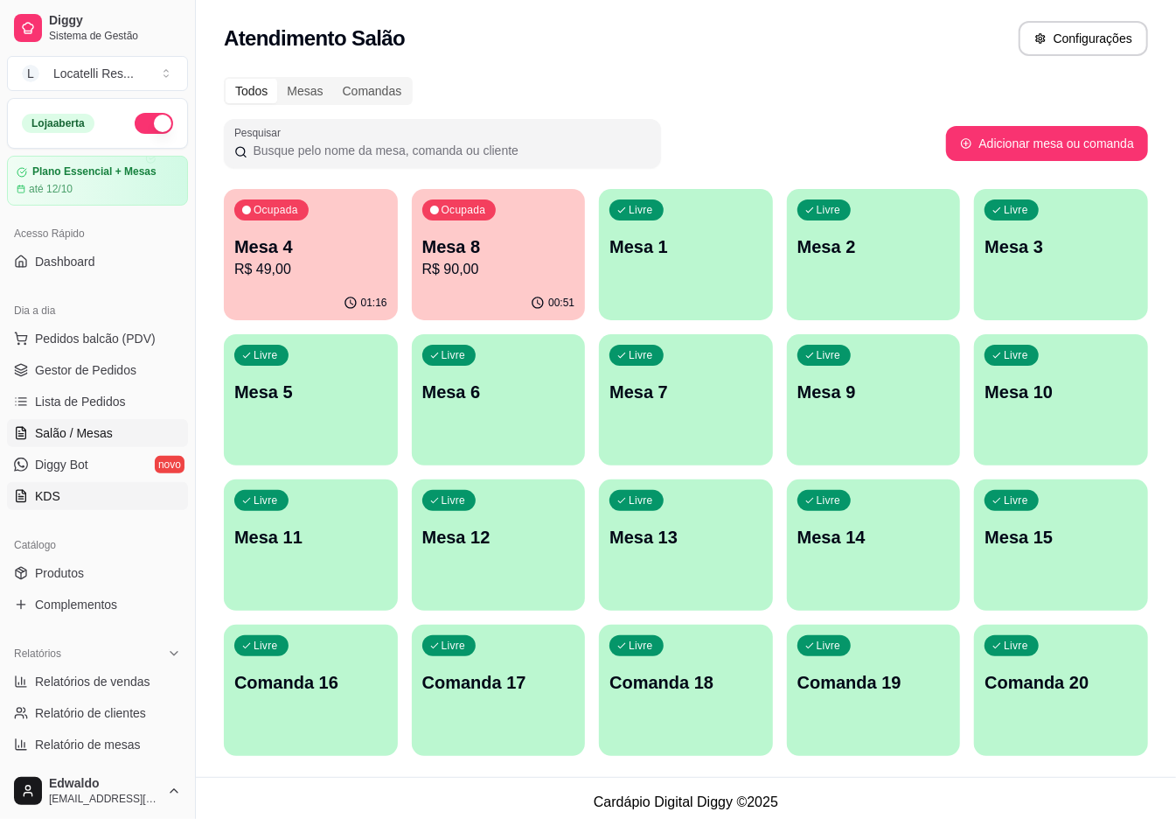
click at [75, 490] on link "KDS" at bounding box center [97, 496] width 181 height 28
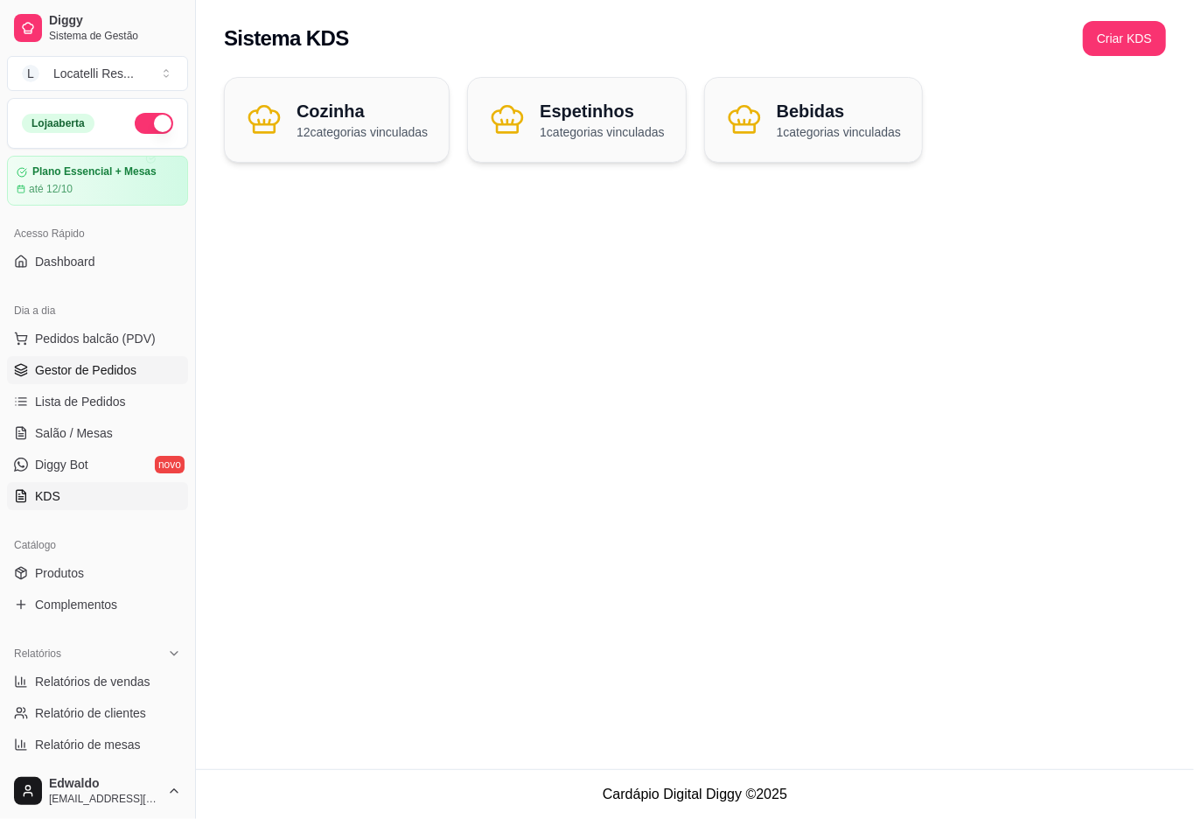
click at [87, 364] on span "Gestor de Pedidos" at bounding box center [85, 369] width 101 height 17
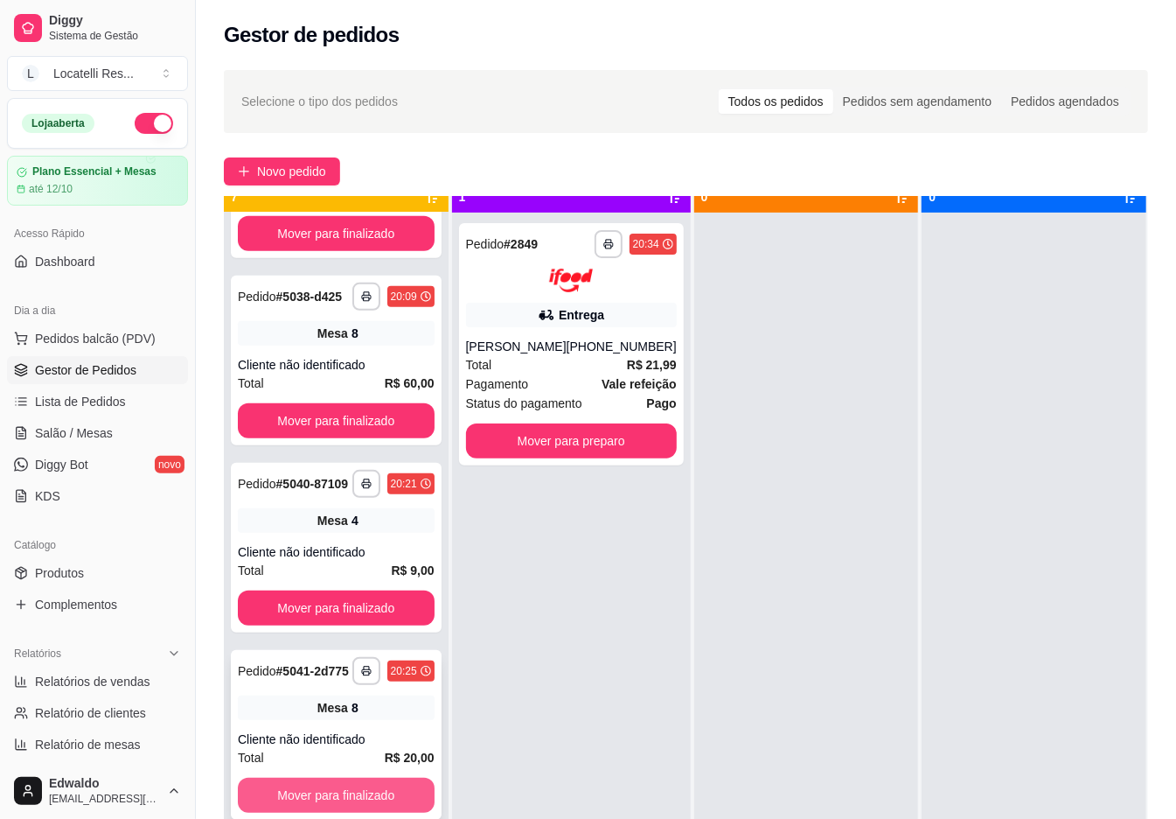
scroll to position [49, 0]
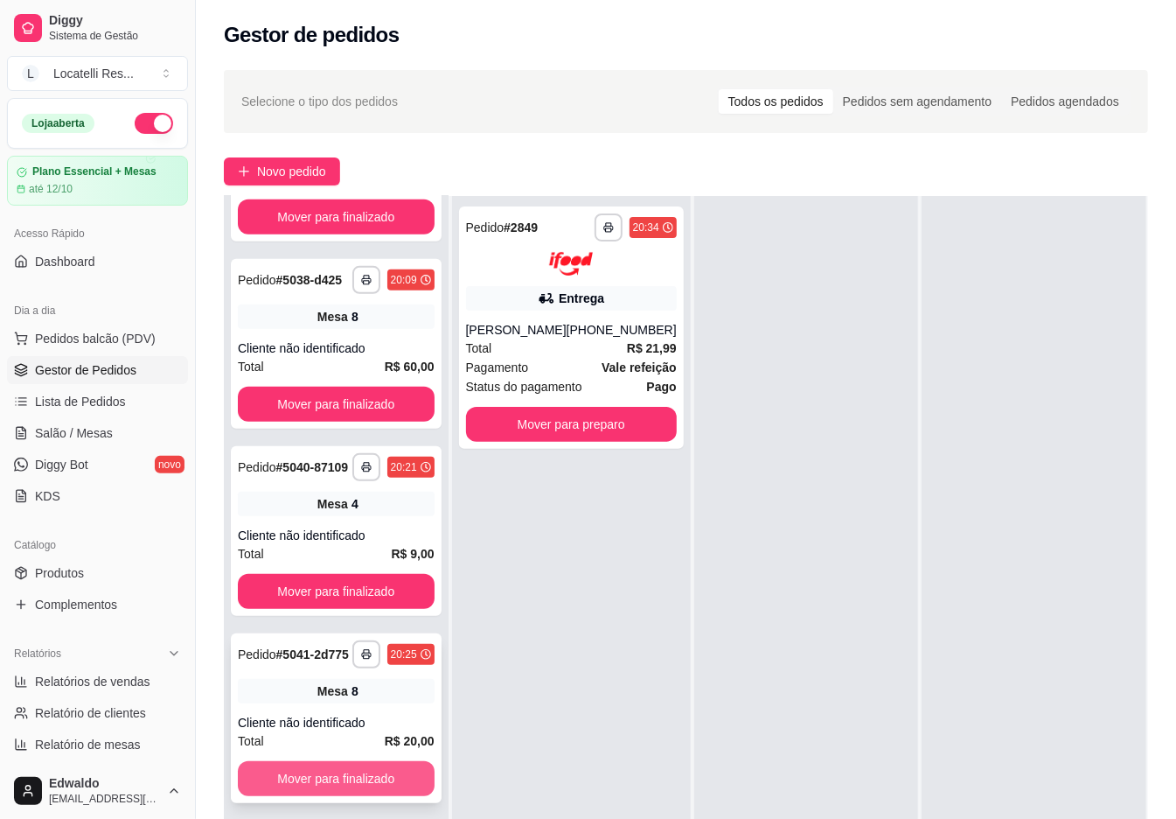
click at [343, 763] on button "Mover para finalizado" at bounding box center [336, 778] width 197 height 35
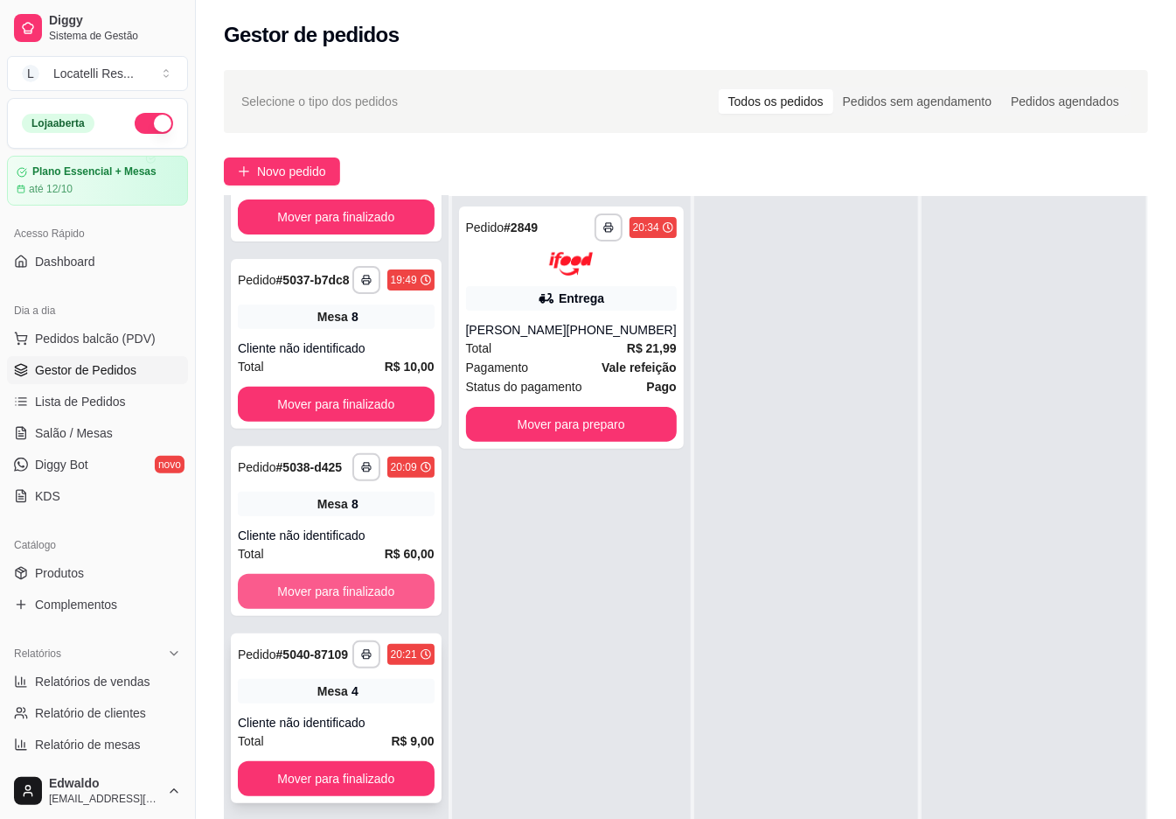
click at [331, 577] on button "Mover para finalizado" at bounding box center [336, 591] width 197 height 35
click at [330, 575] on button "Mover para finalizado" at bounding box center [336, 592] width 191 height 34
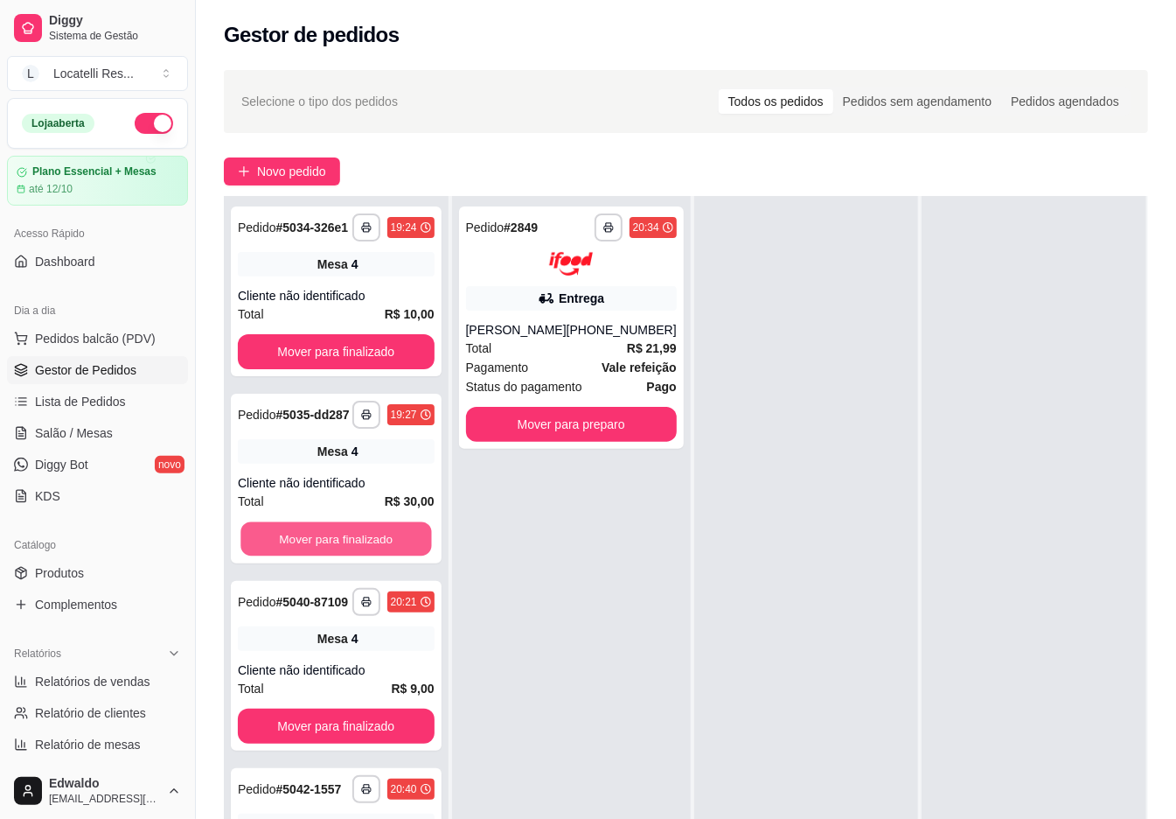
click at [330, 556] on button "Mover para finalizado" at bounding box center [336, 539] width 191 height 34
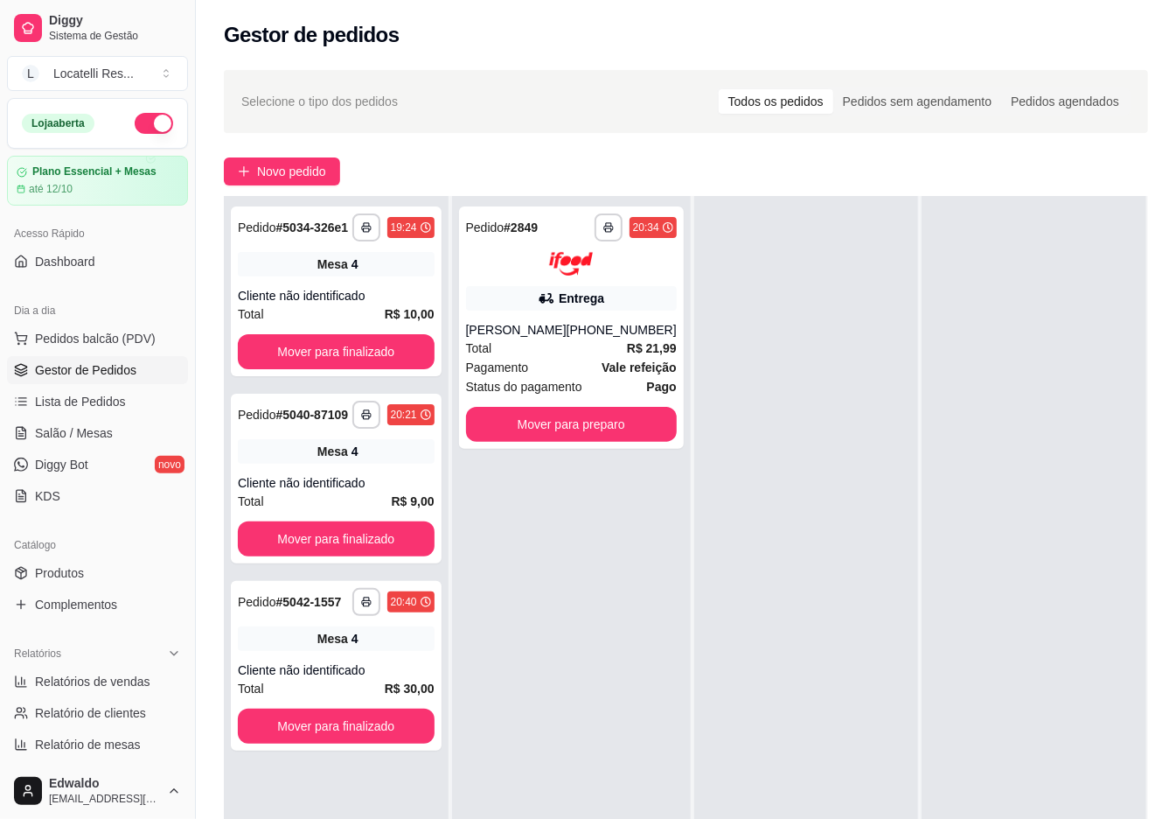
click at [330, 558] on div "**********" at bounding box center [336, 479] width 211 height 170
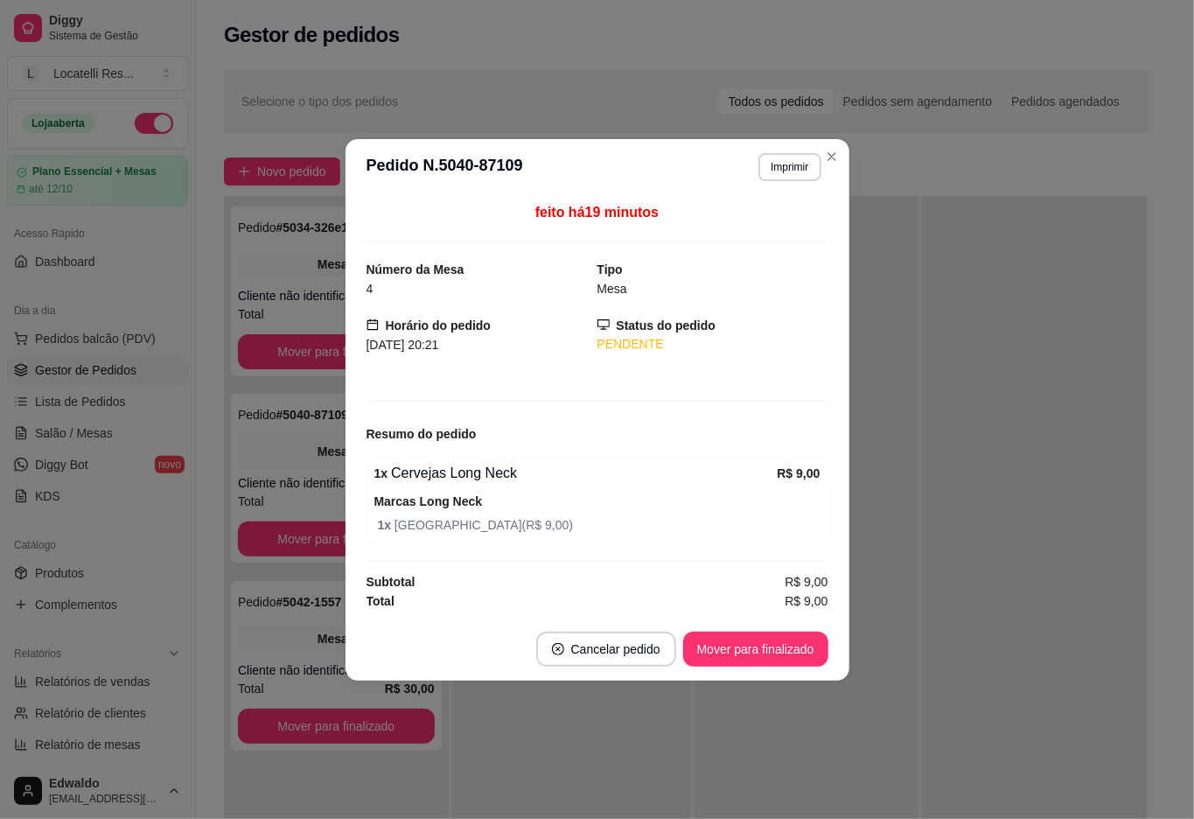
click at [834, 139] on header "**********" at bounding box center [598, 167] width 504 height 56
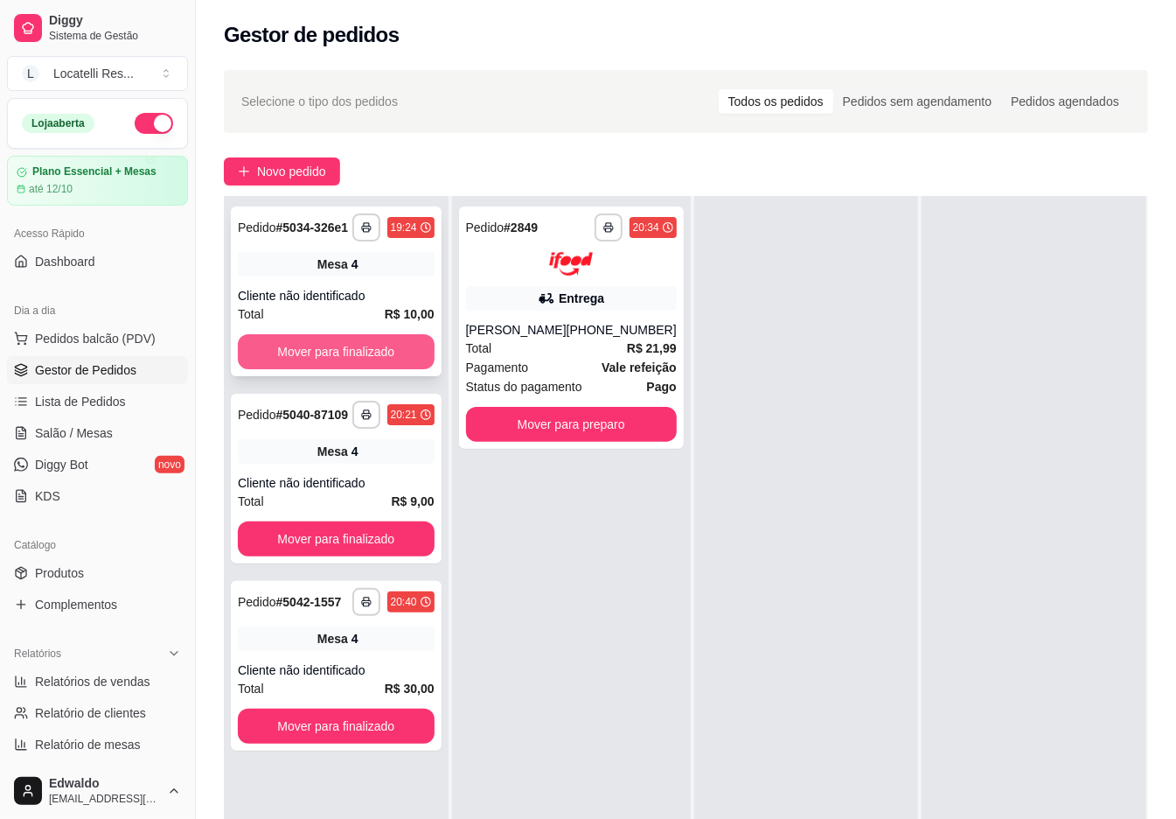
click at [334, 343] on button "Mover para finalizado" at bounding box center [336, 351] width 197 height 35
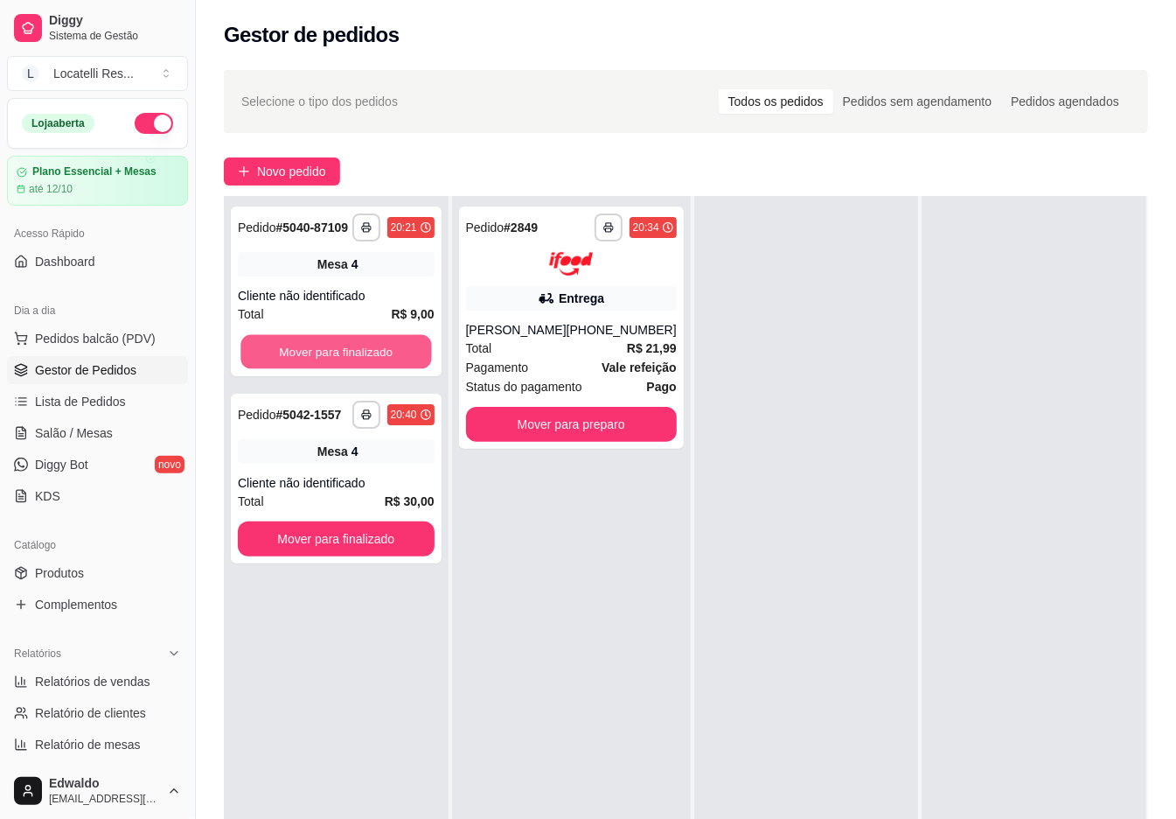
click at [333, 351] on button "Mover para finalizado" at bounding box center [336, 352] width 191 height 34
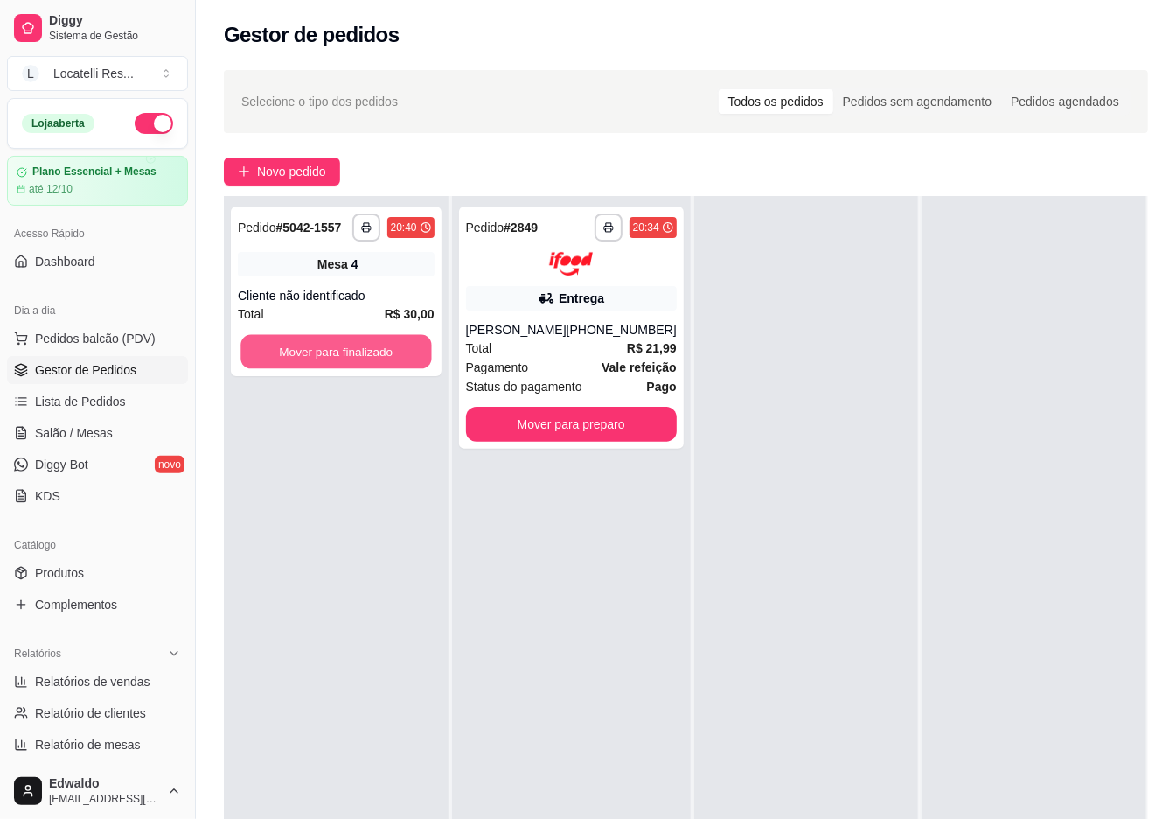
click at [333, 351] on button "Mover para finalizado" at bounding box center [336, 352] width 191 height 34
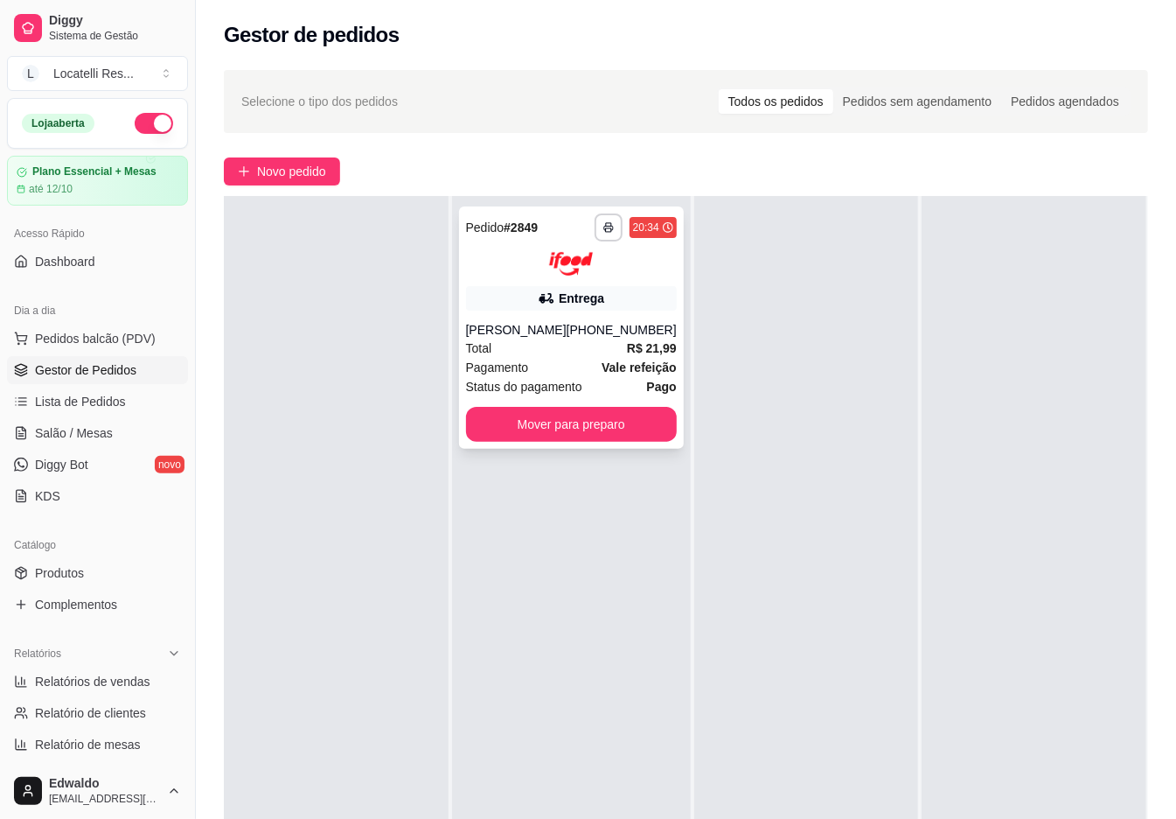
click at [593, 325] on div "[PHONE_NUMBER]" at bounding box center [622, 329] width 110 height 17
